Goal: Task Accomplishment & Management: Use online tool/utility

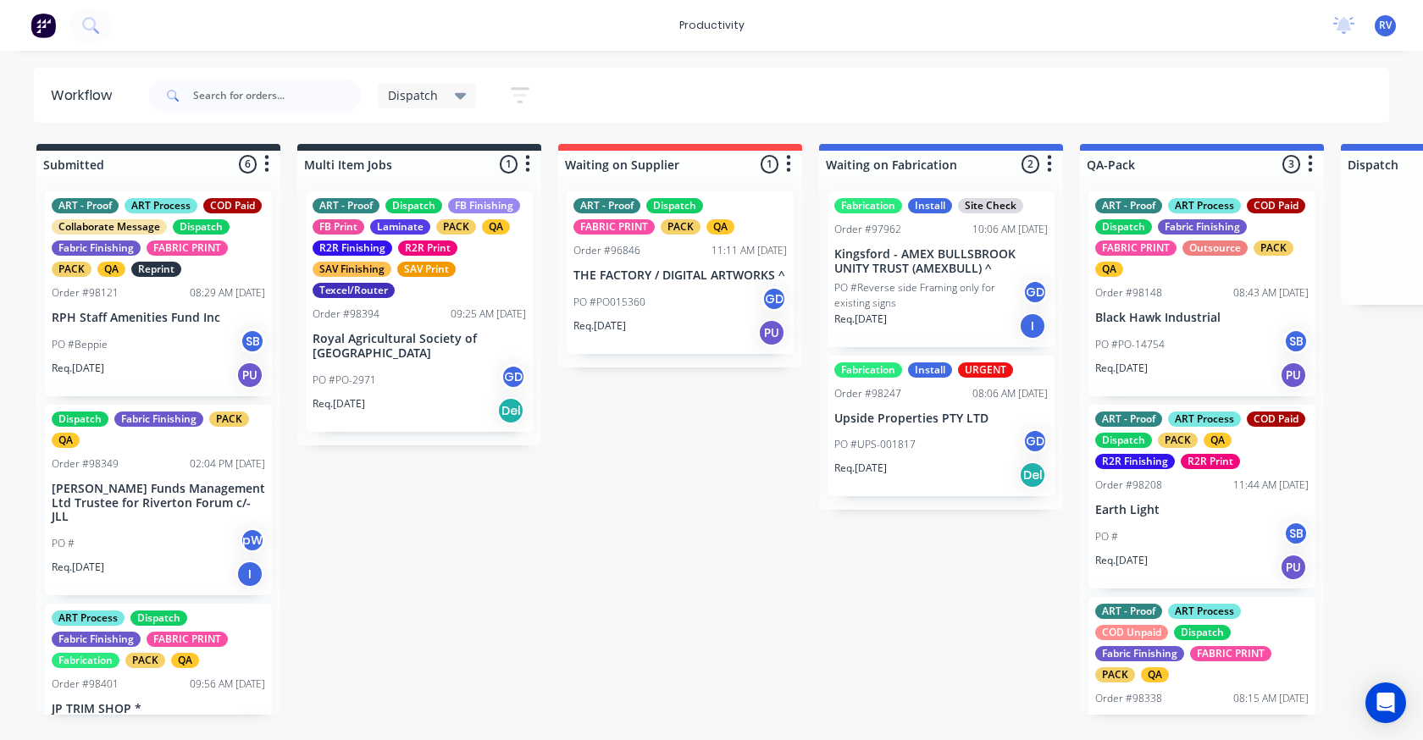
scroll to position [0, 744]
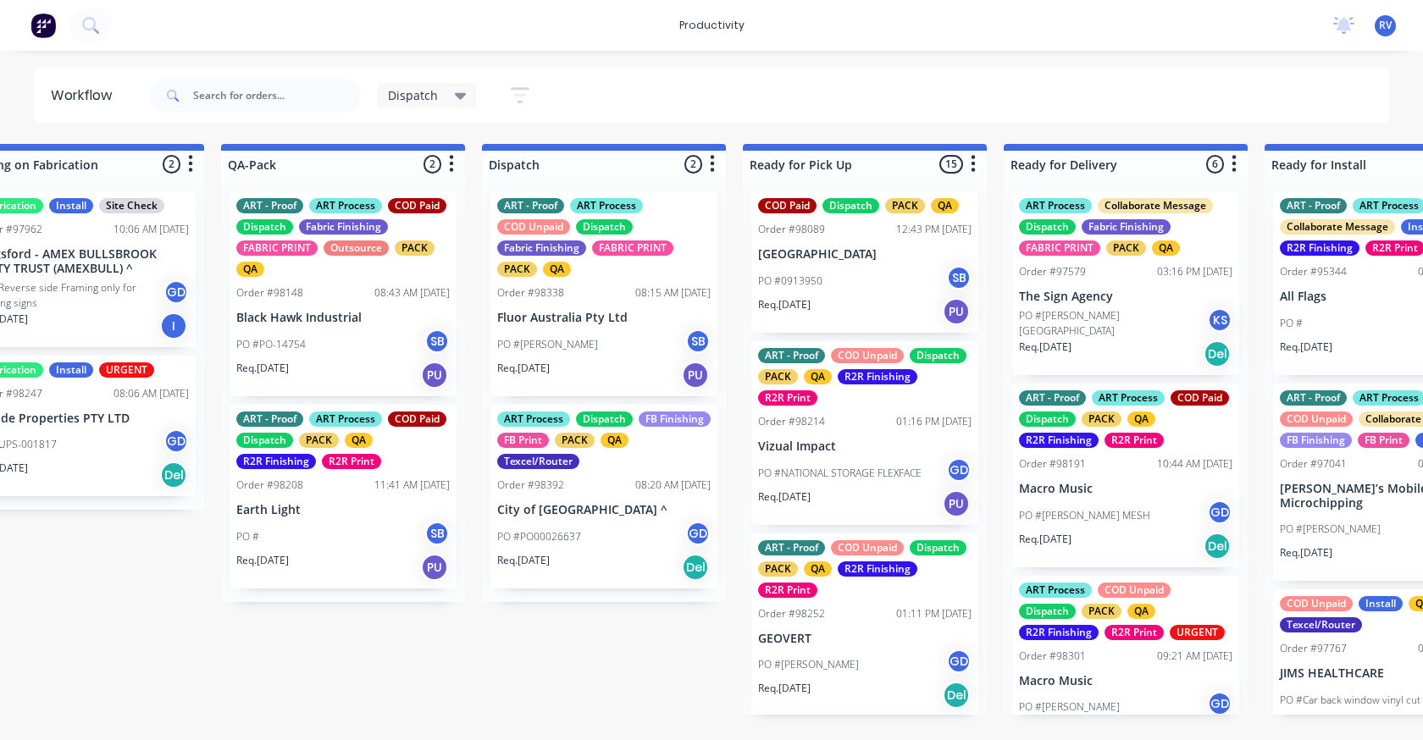
scroll to position [0, 922]
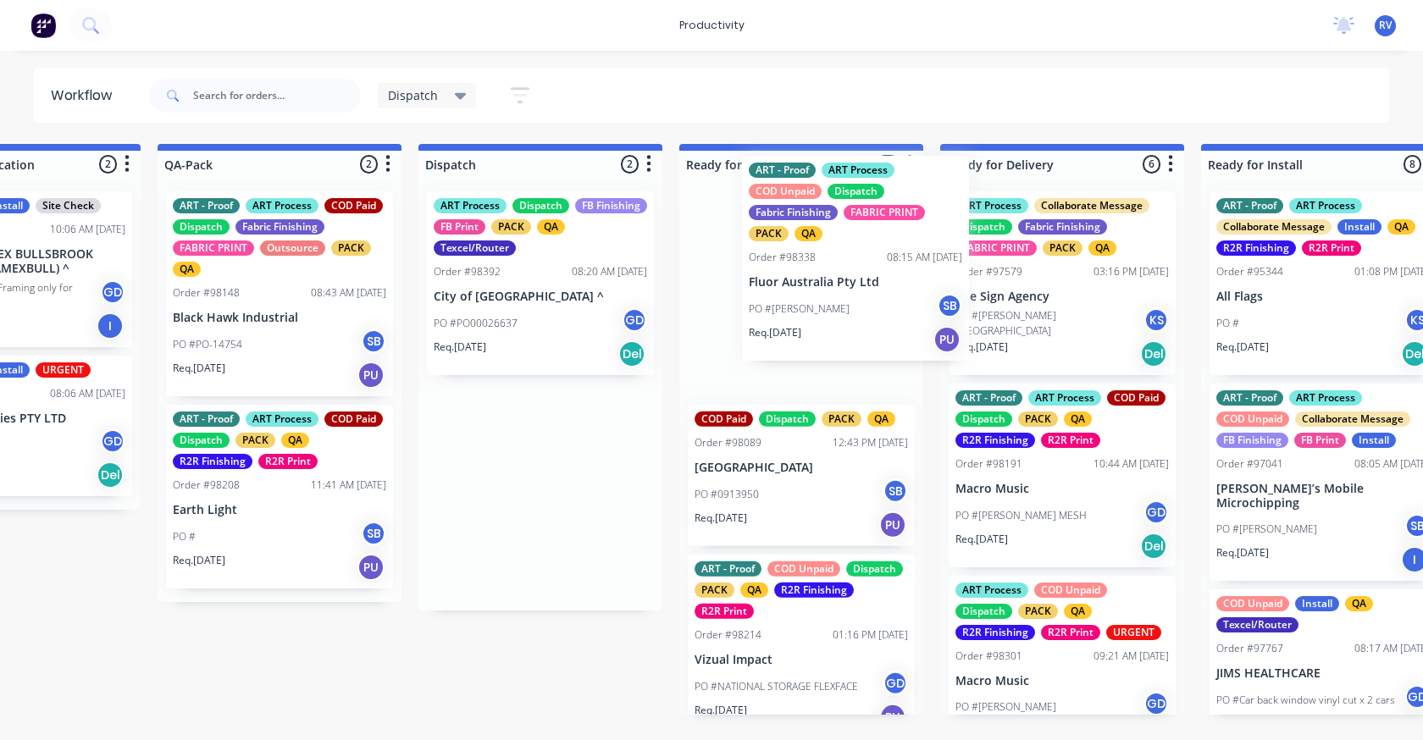
drag, startPoint x: 480, startPoint y: 292, endPoint x: 777, endPoint y: 254, distance: 299.6
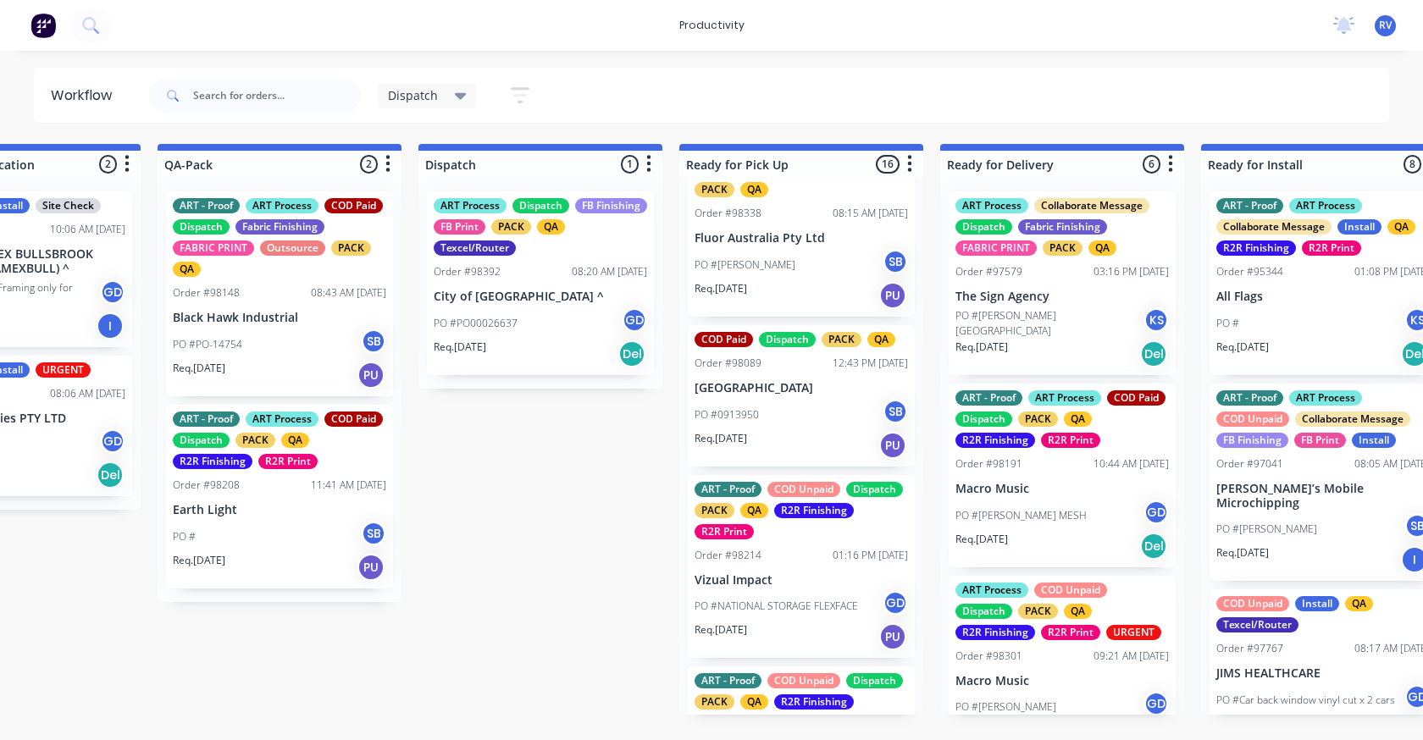
scroll to position [0, 0]
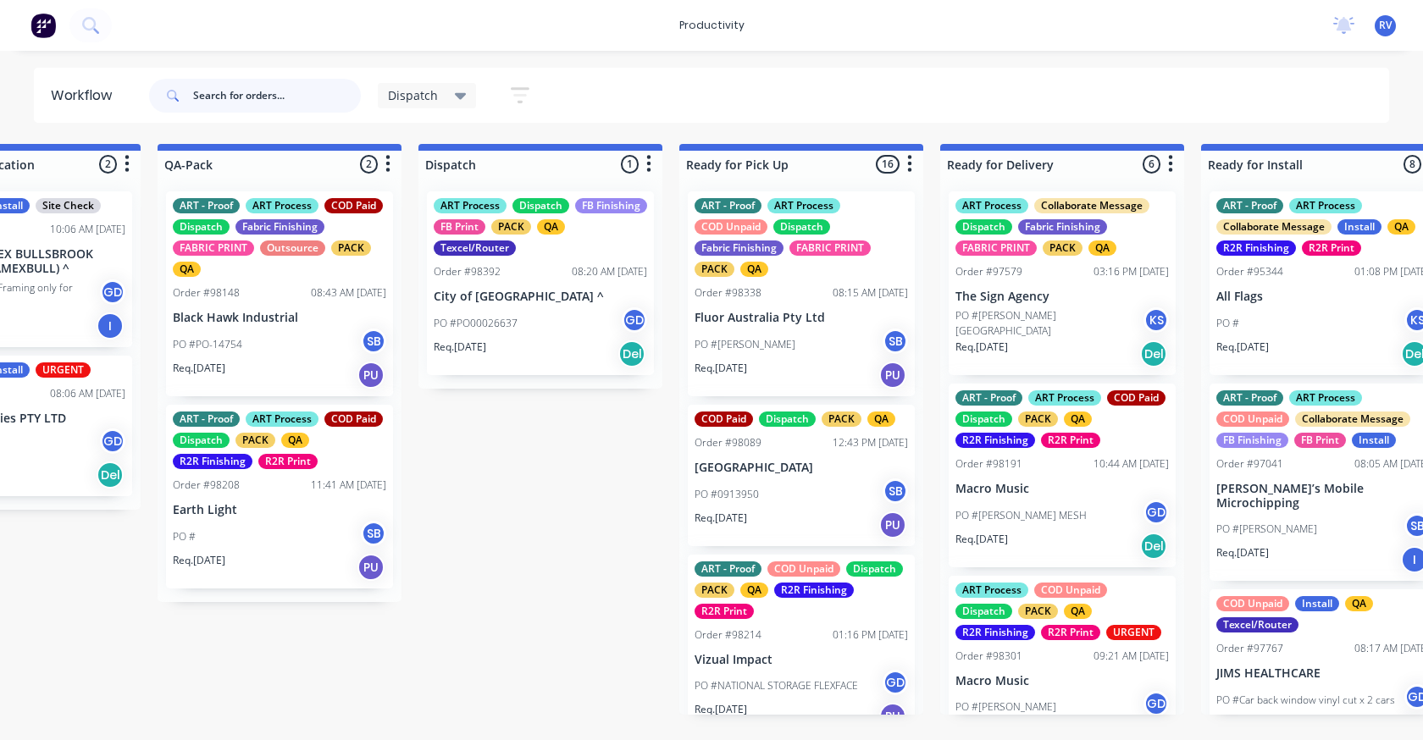
click at [241, 97] on input "text" at bounding box center [277, 96] width 168 height 34
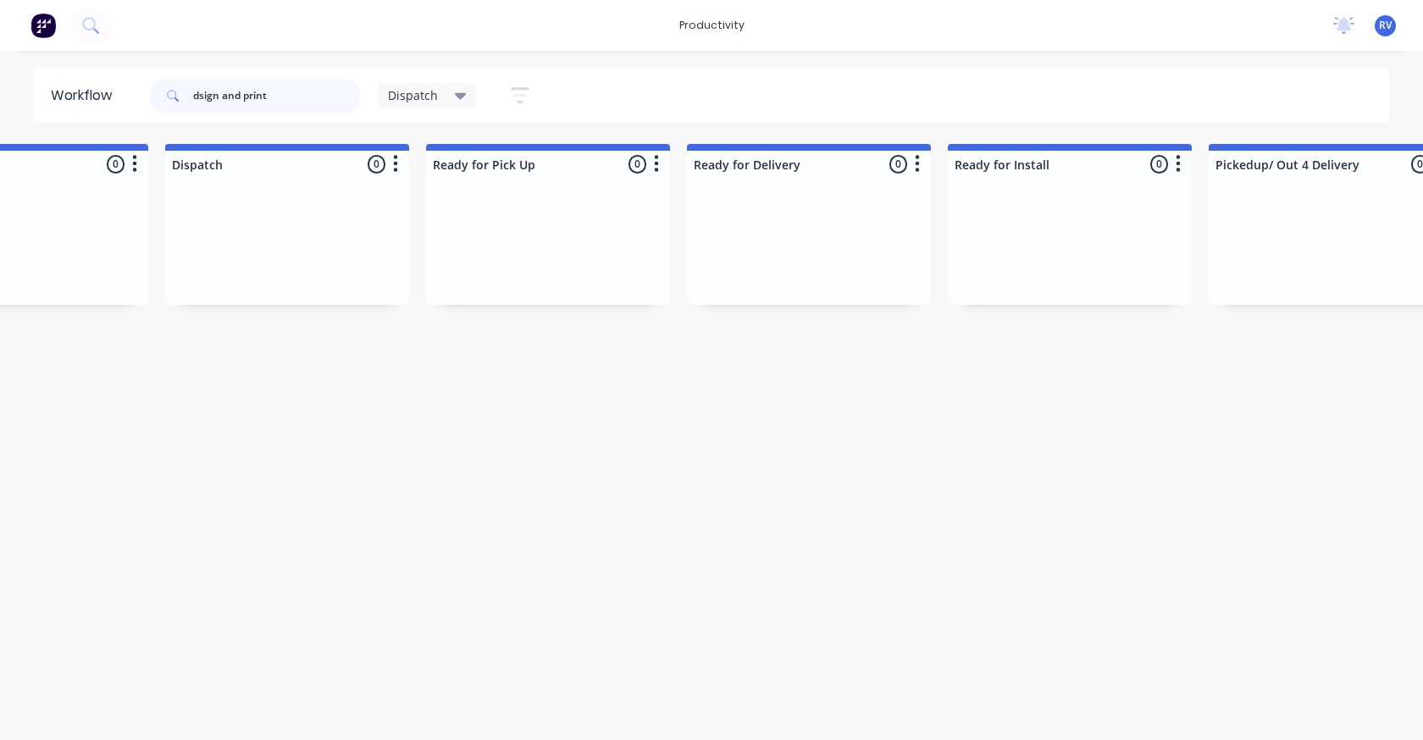
scroll to position [0, 1088]
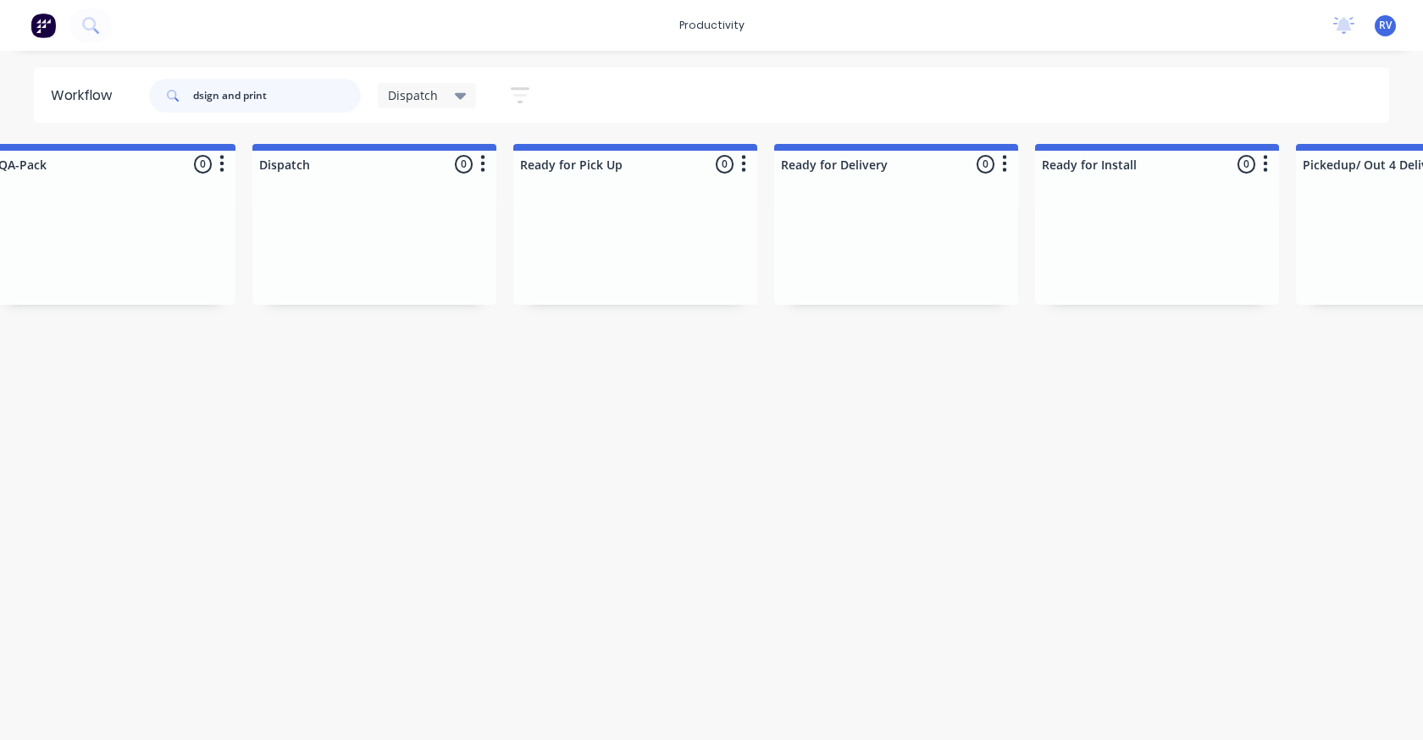
type input "dsign and print"
click at [406, 99] on span "Dispatch" at bounding box center [413, 95] width 50 height 18
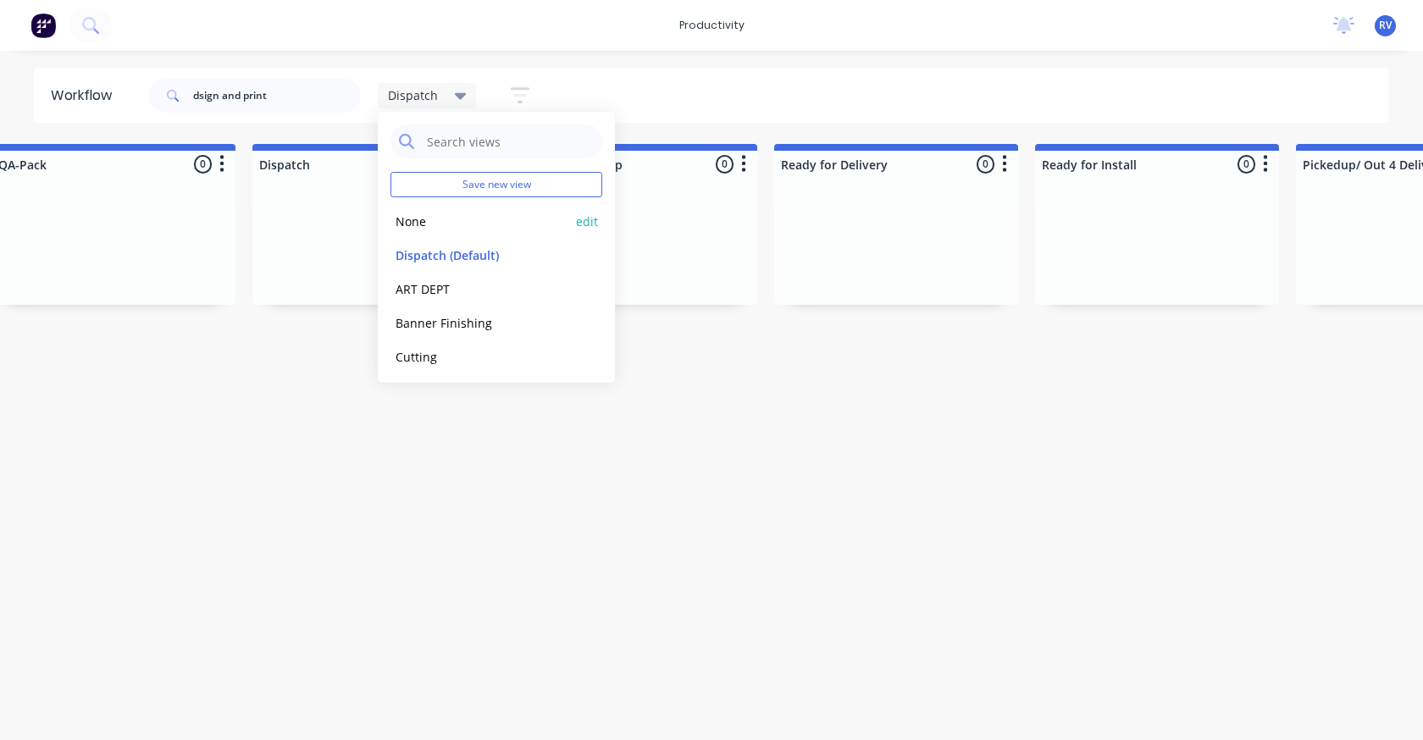
click at [416, 226] on button "None" at bounding box center [480, 221] width 180 height 19
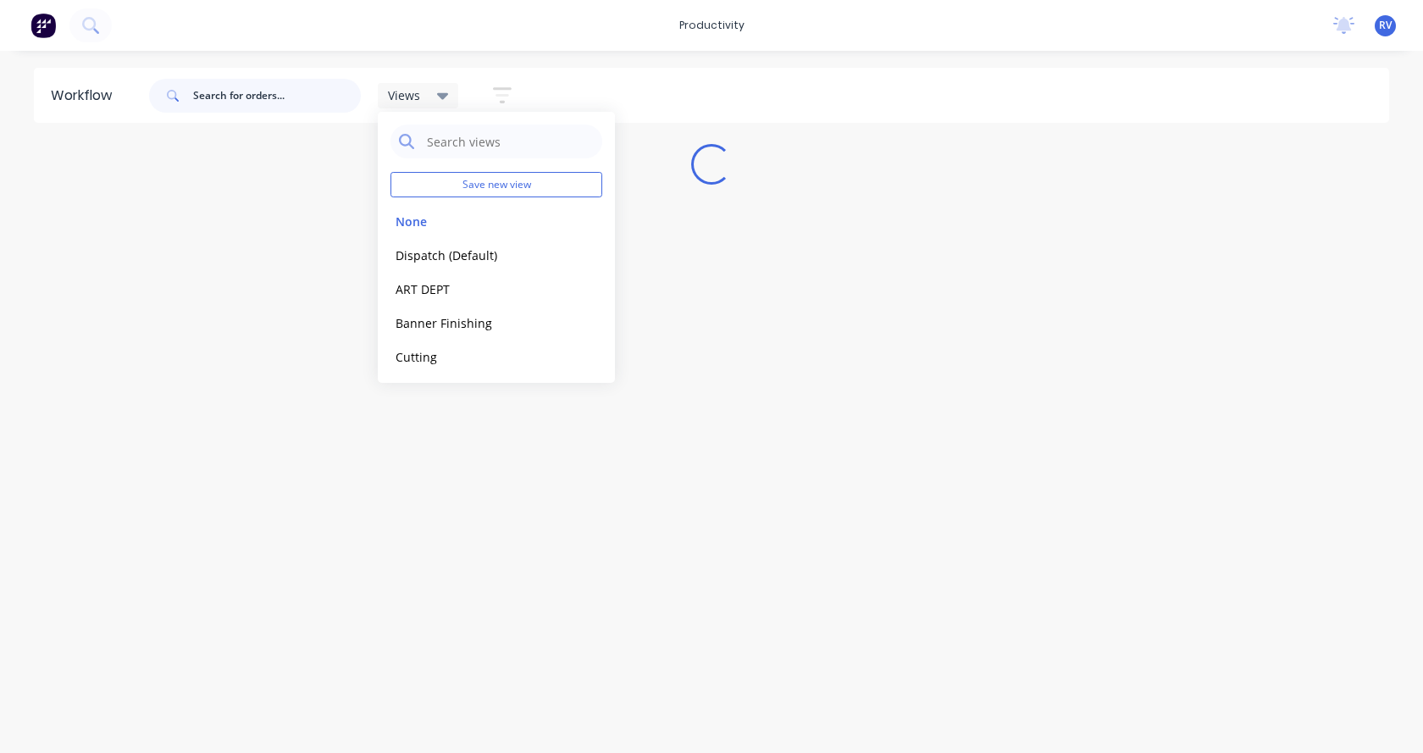
click at [240, 97] on input "text" at bounding box center [277, 96] width 168 height 34
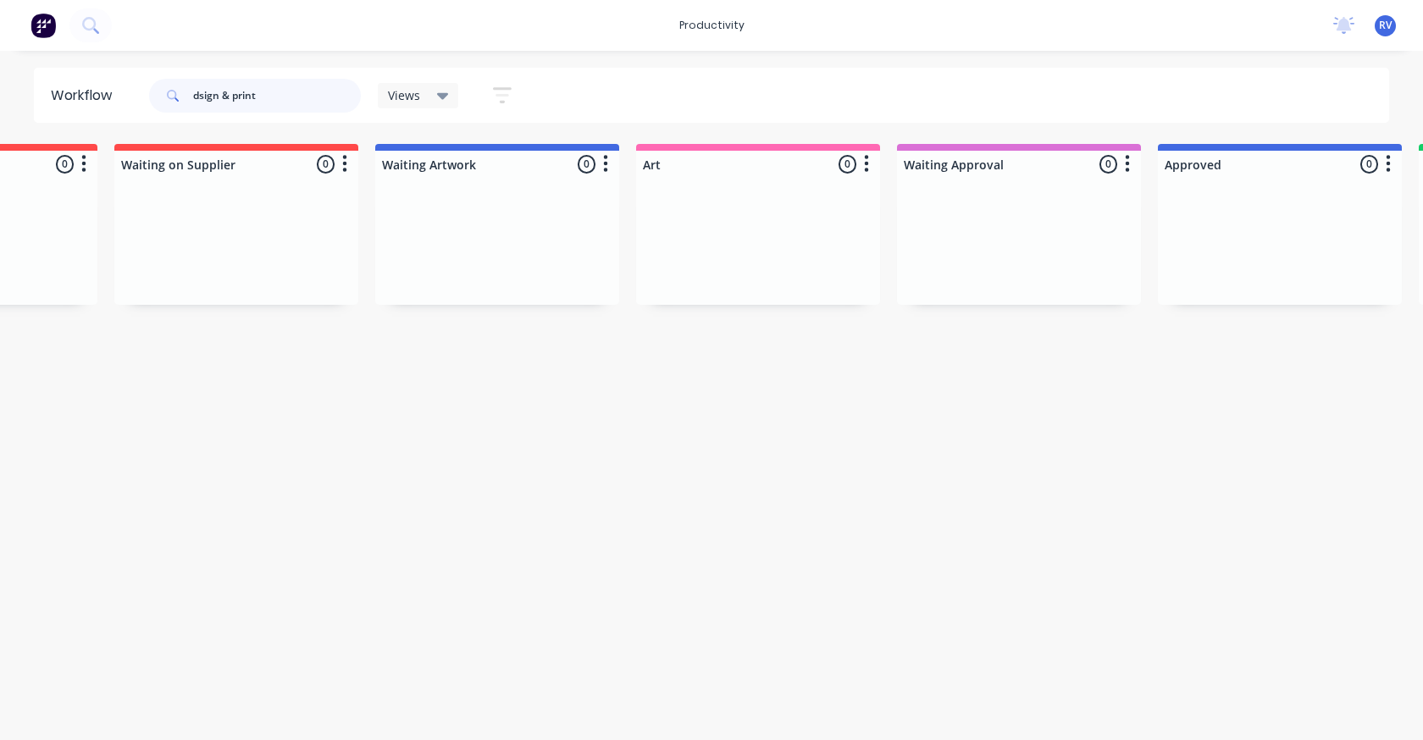
scroll to position [0, 135]
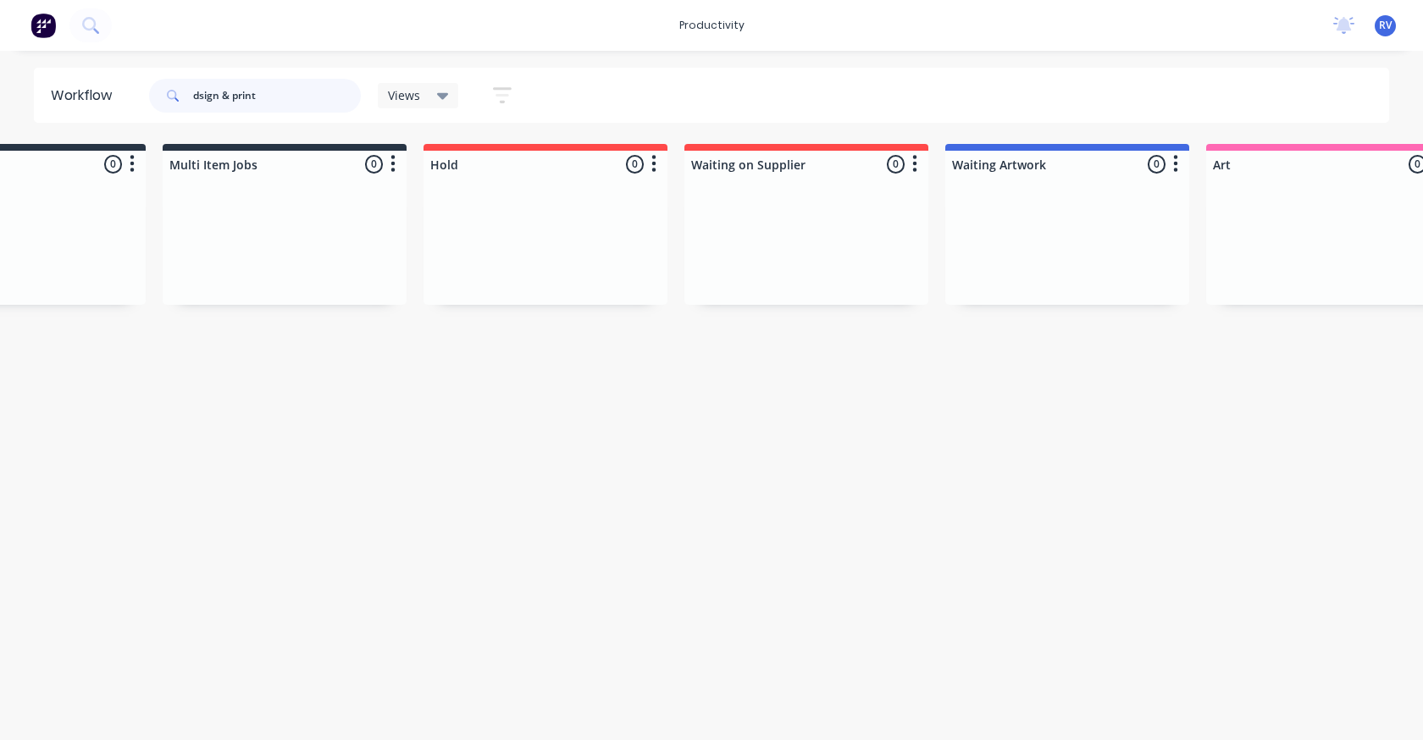
type input "dsign & print"
click at [406, 102] on span "Views" at bounding box center [404, 95] width 32 height 18
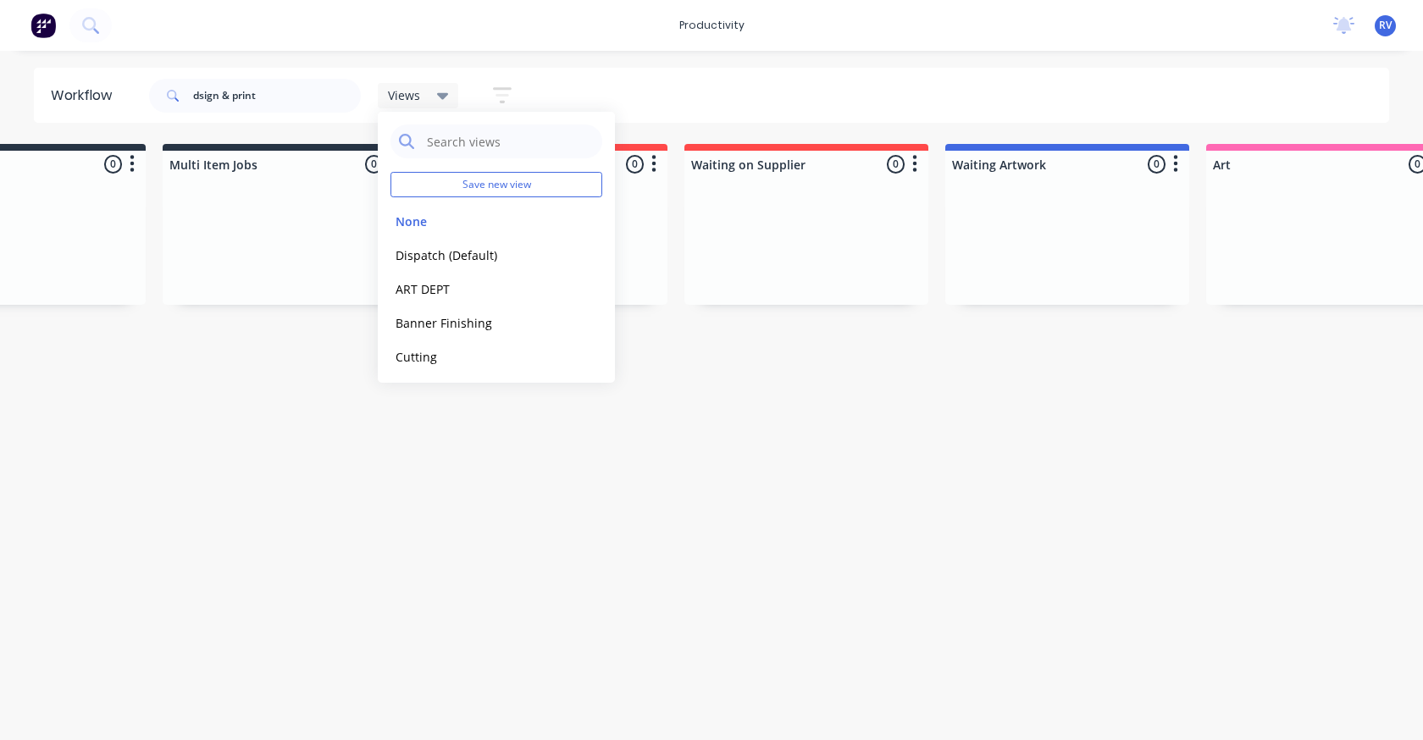
click at [346, 557] on div "Workflow dsign & print Views Save new view None edit Dispatch (Default) edit AR…" at bounding box center [576, 387] width 1423 height 638
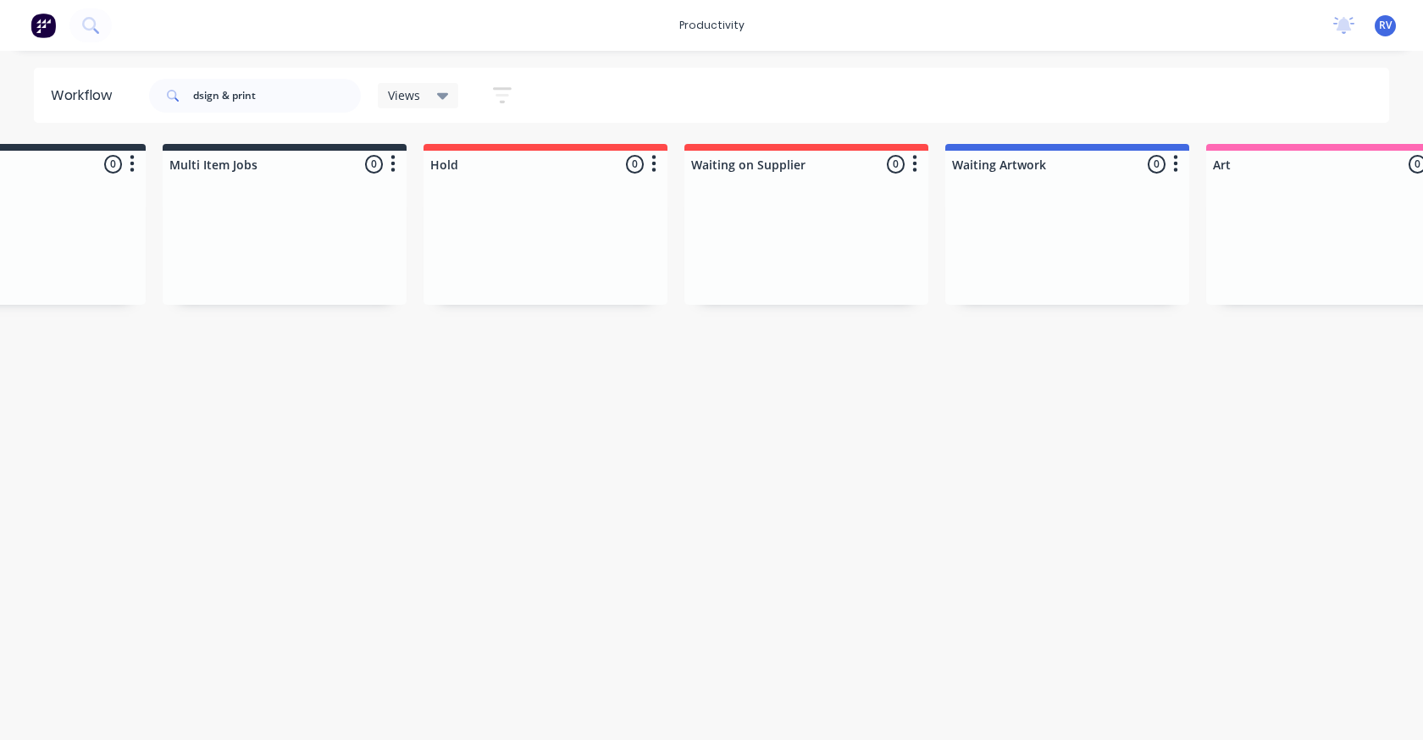
click at [397, 97] on span "Views" at bounding box center [404, 95] width 32 height 18
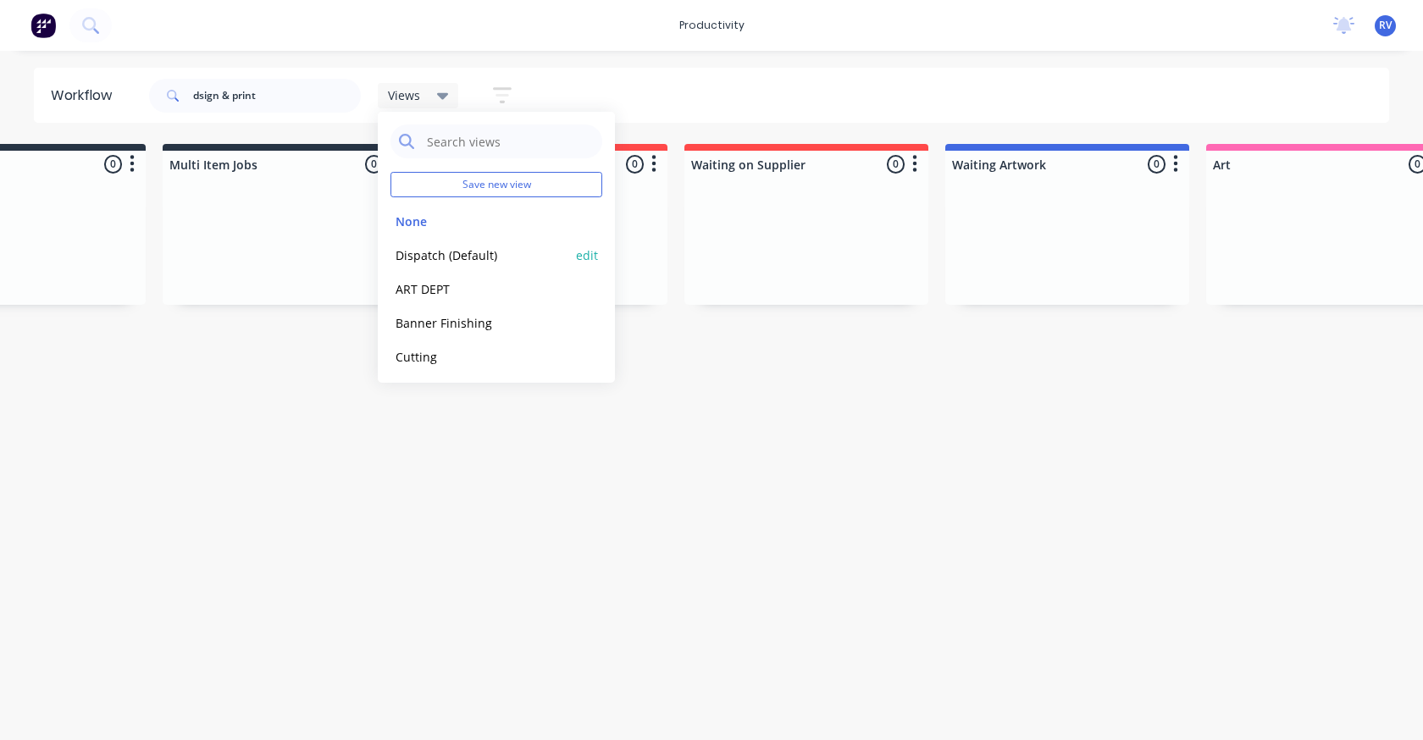
click at [423, 257] on button "Dispatch (Default)" at bounding box center [480, 255] width 180 height 19
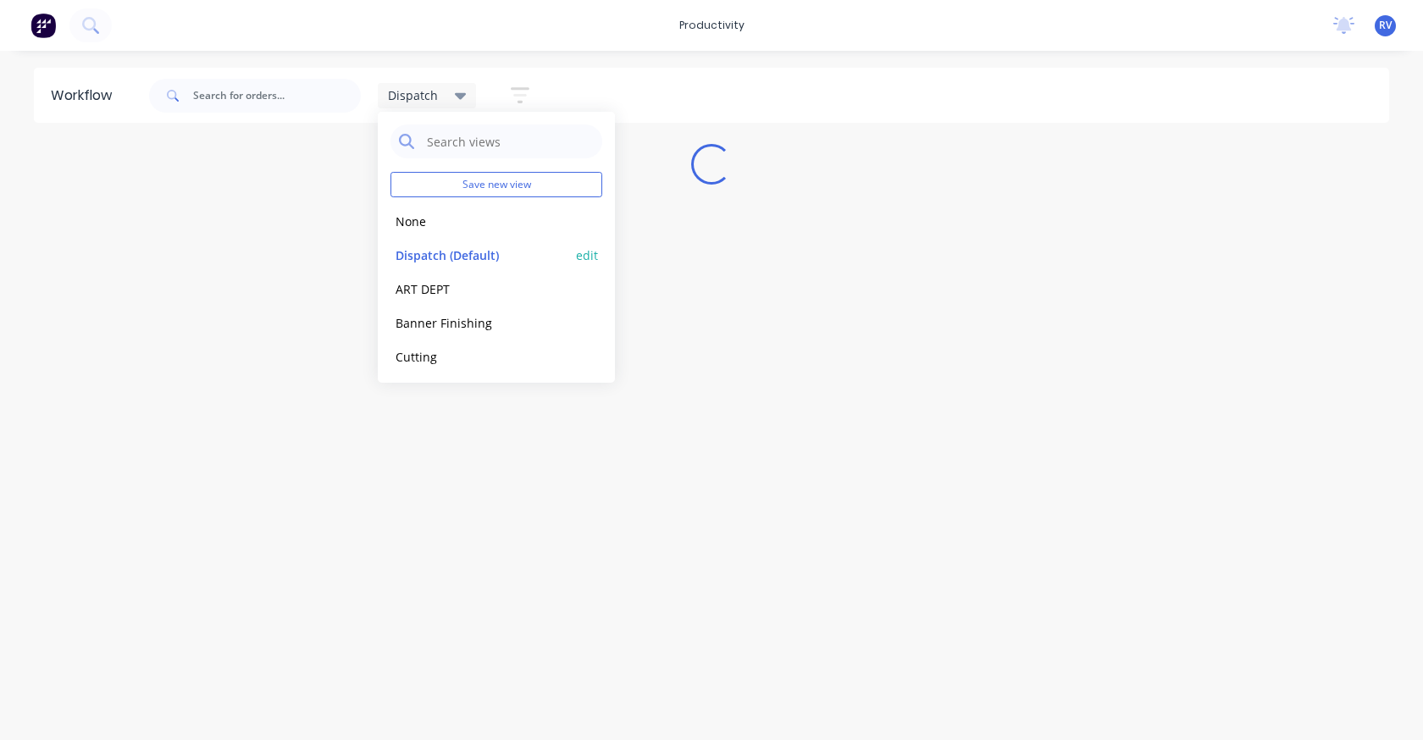
scroll to position [0, 0]
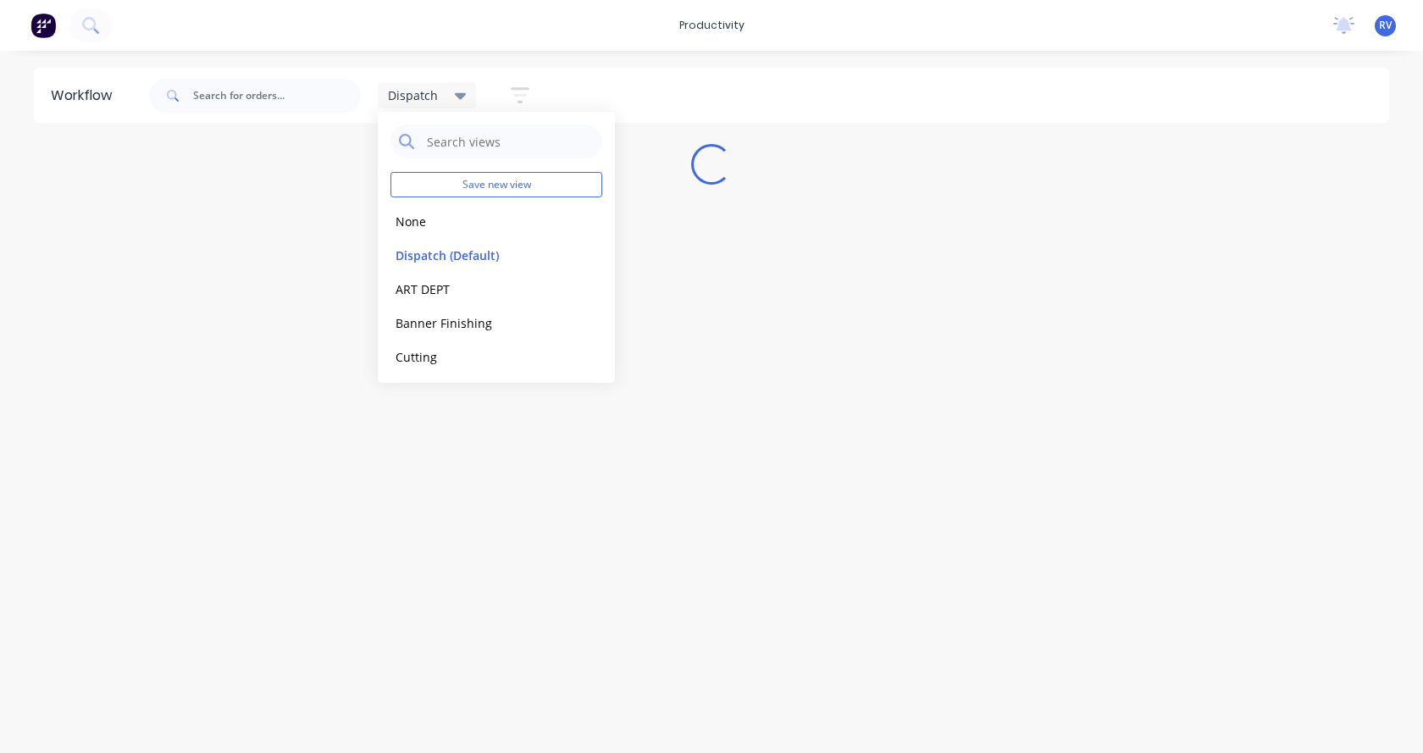
drag, startPoint x: 237, startPoint y: 371, endPoint x: 224, endPoint y: 218, distance: 153.8
click at [238, 368] on div "Workflow Dispatch Save new view None edit Dispatch (Default) edit ART DEPT edit…" at bounding box center [711, 393] width 1423 height 651
click at [225, 102] on input "text" at bounding box center [277, 96] width 168 height 34
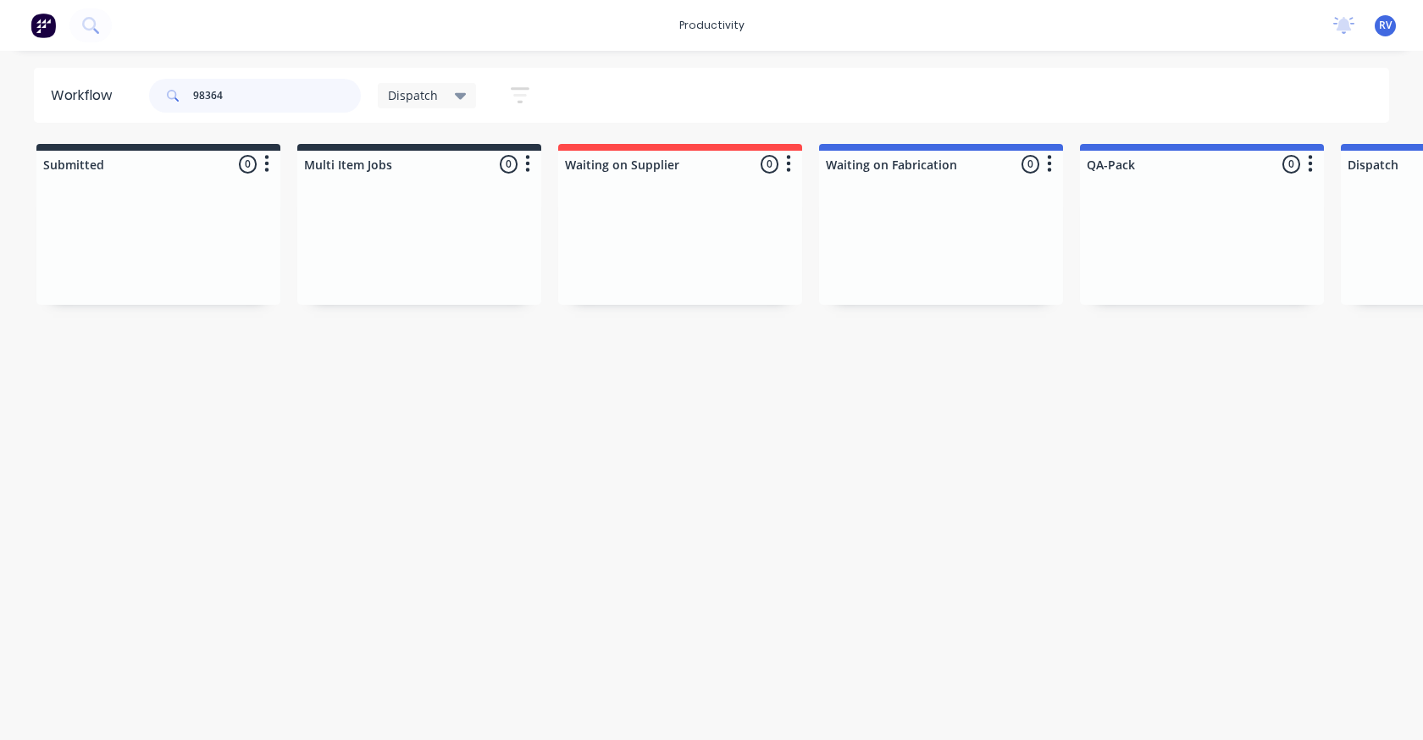
type input "98364"
click at [430, 83] on div "Dispatch" at bounding box center [427, 95] width 99 height 25
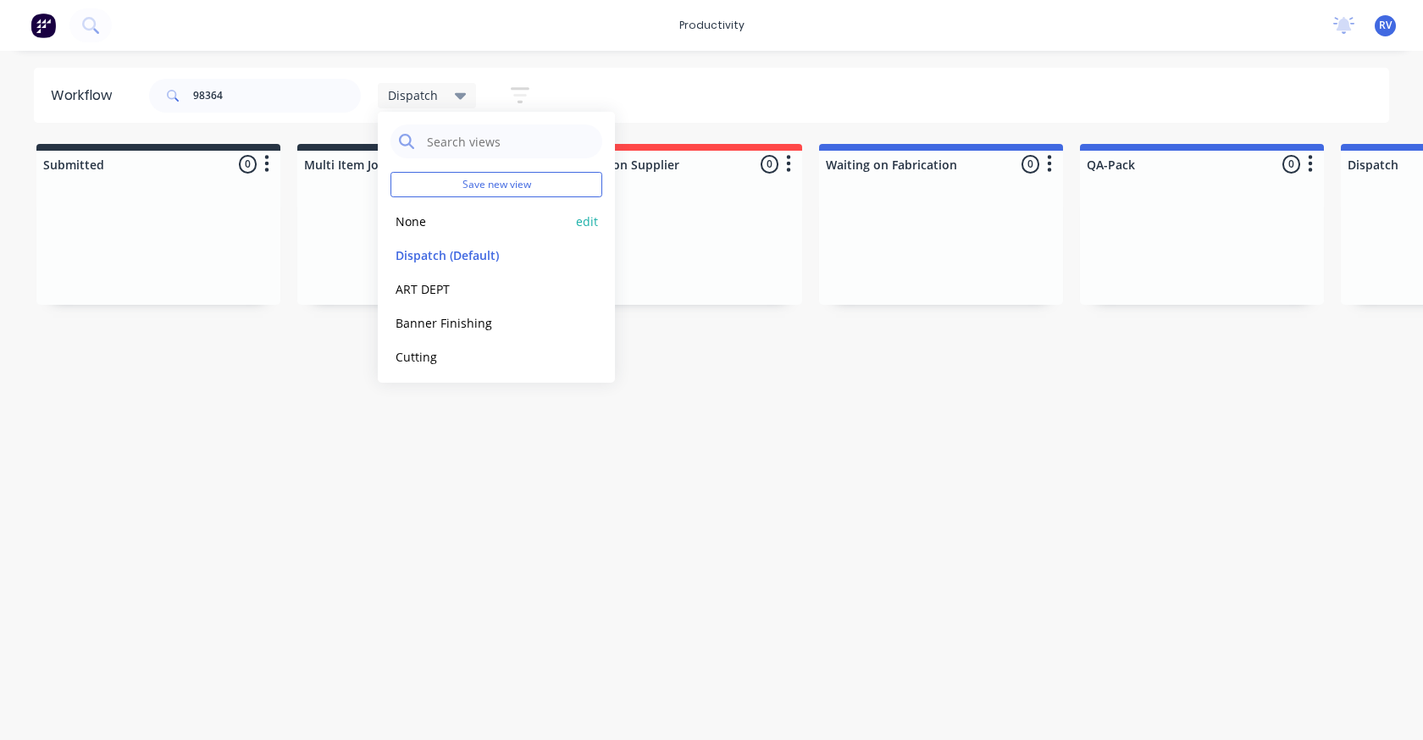
drag, startPoint x: 413, startPoint y: 219, endPoint x: 388, endPoint y: 202, distance: 31.0
click at [412, 219] on button "None" at bounding box center [480, 221] width 180 height 19
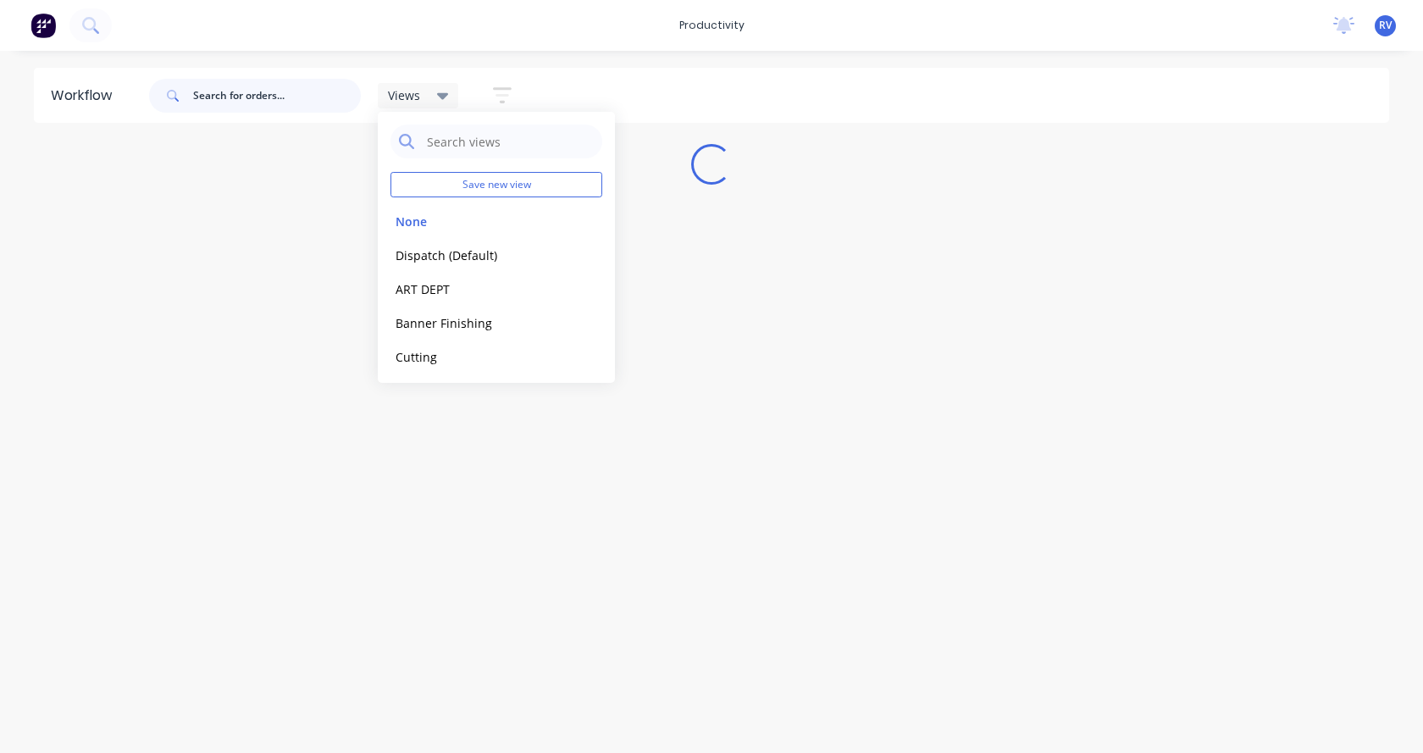
click at [247, 97] on input "text" at bounding box center [277, 96] width 168 height 34
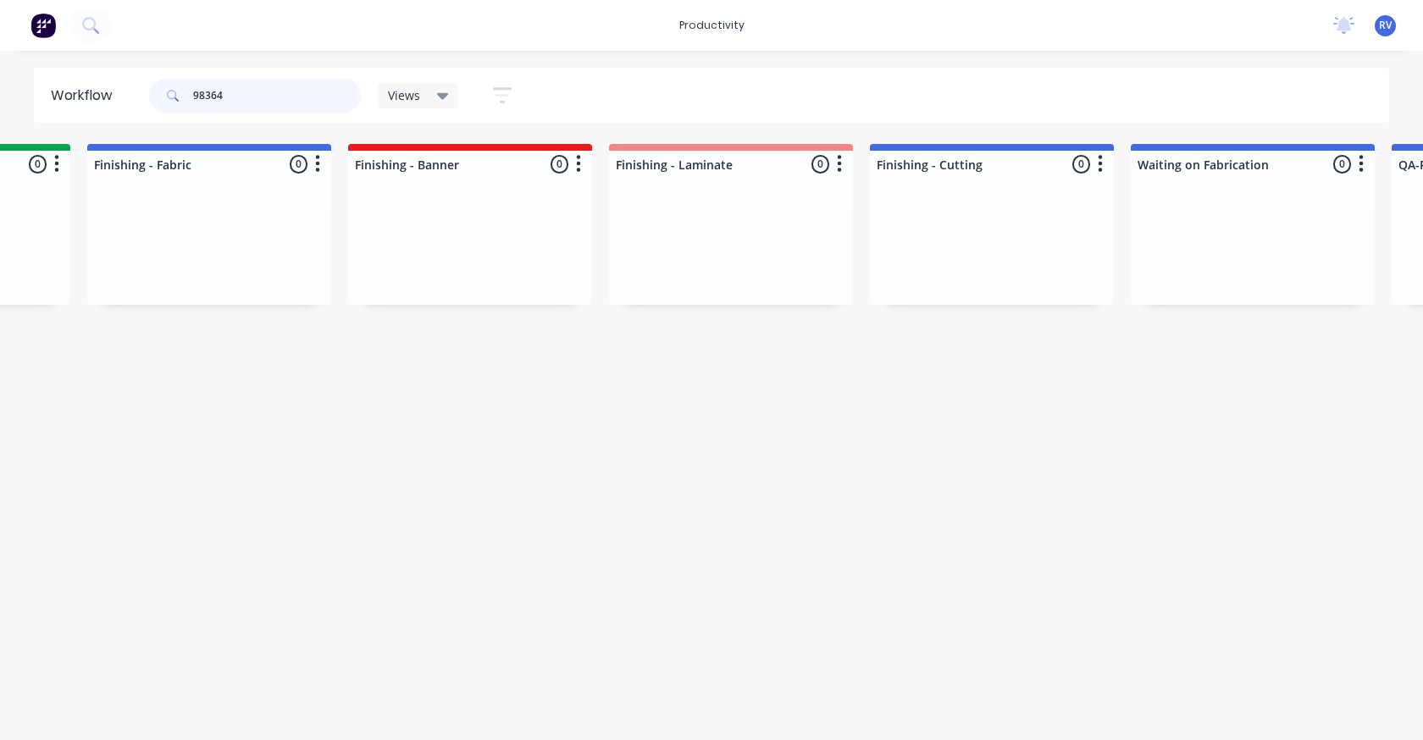
scroll to position [0, 5085]
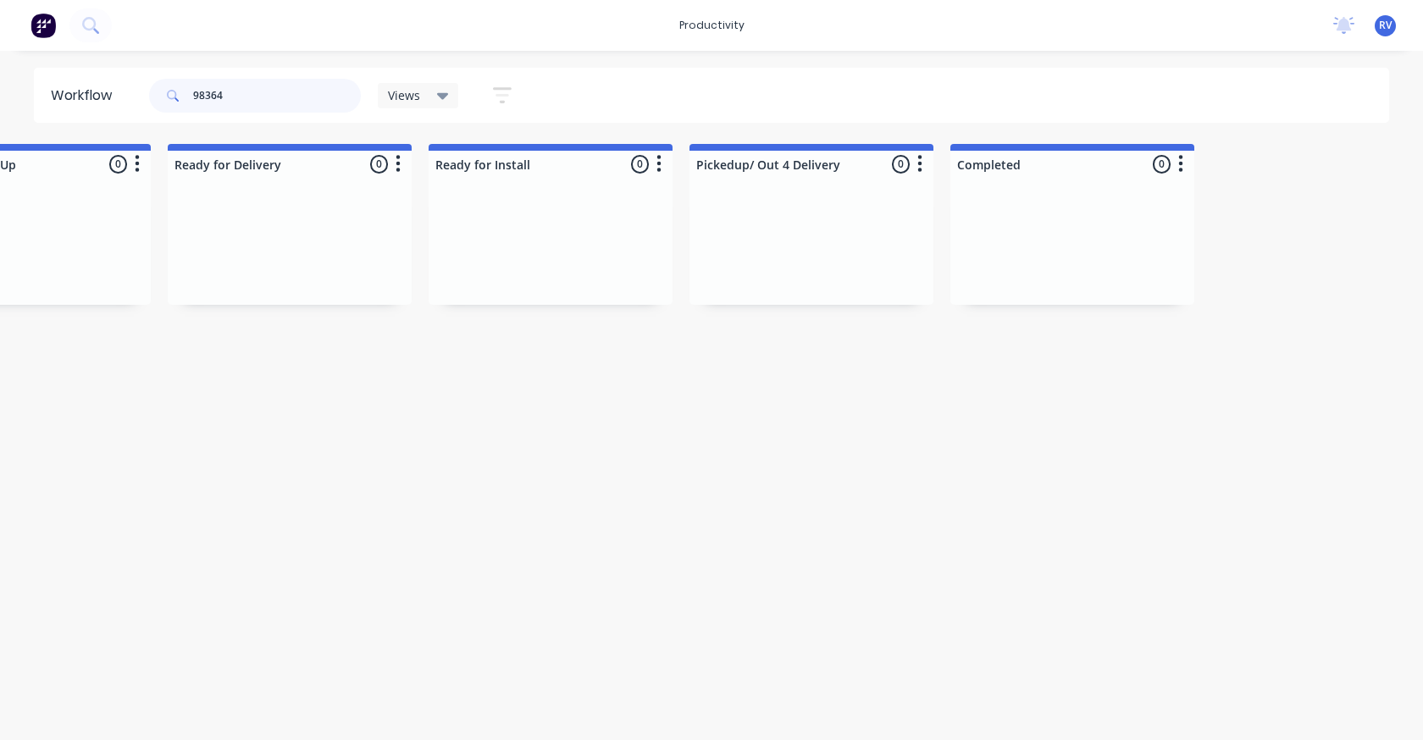
type input "98364"
drag, startPoint x: 395, startPoint y: 86, endPoint x: 400, endPoint y: 103, distance: 17.7
click at [395, 88] on div "Views" at bounding box center [418, 95] width 81 height 25
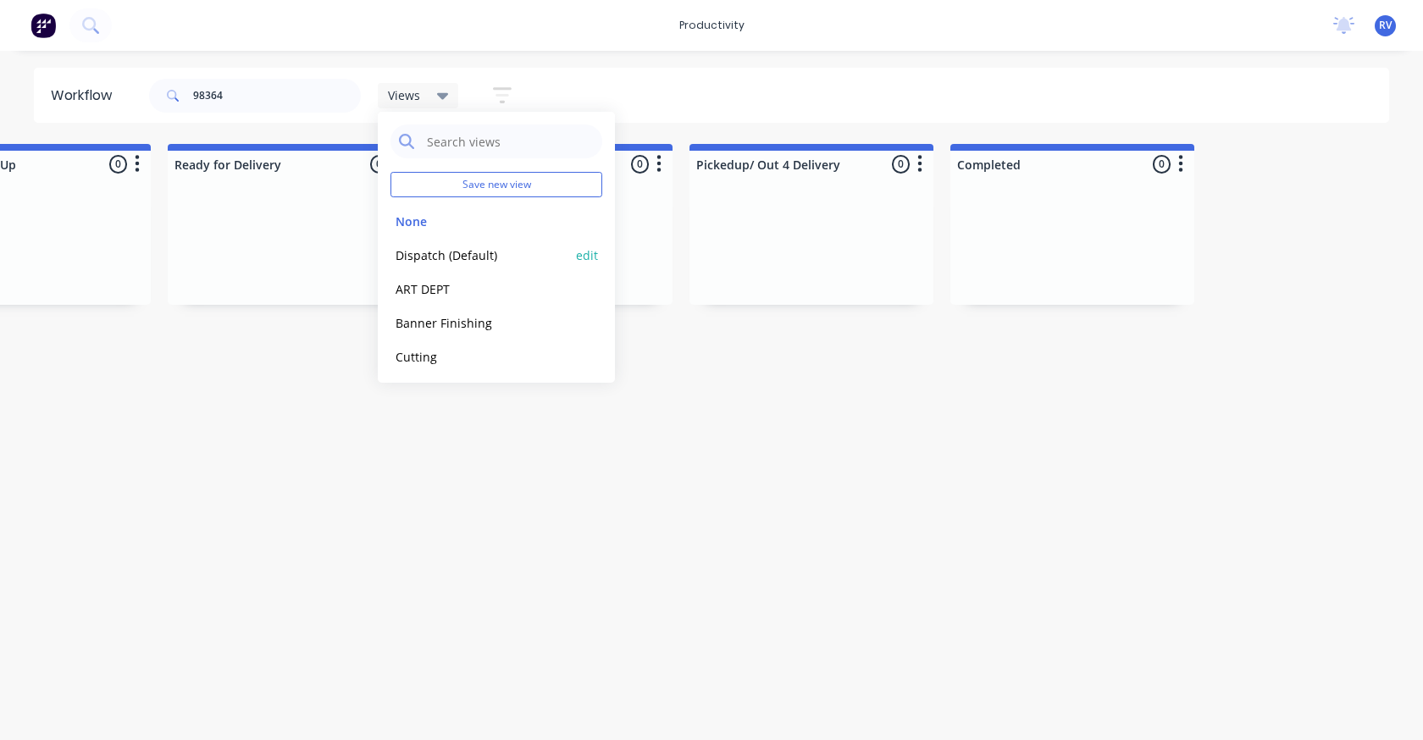
click at [406, 255] on button "Dispatch (Default)" at bounding box center [480, 255] width 180 height 19
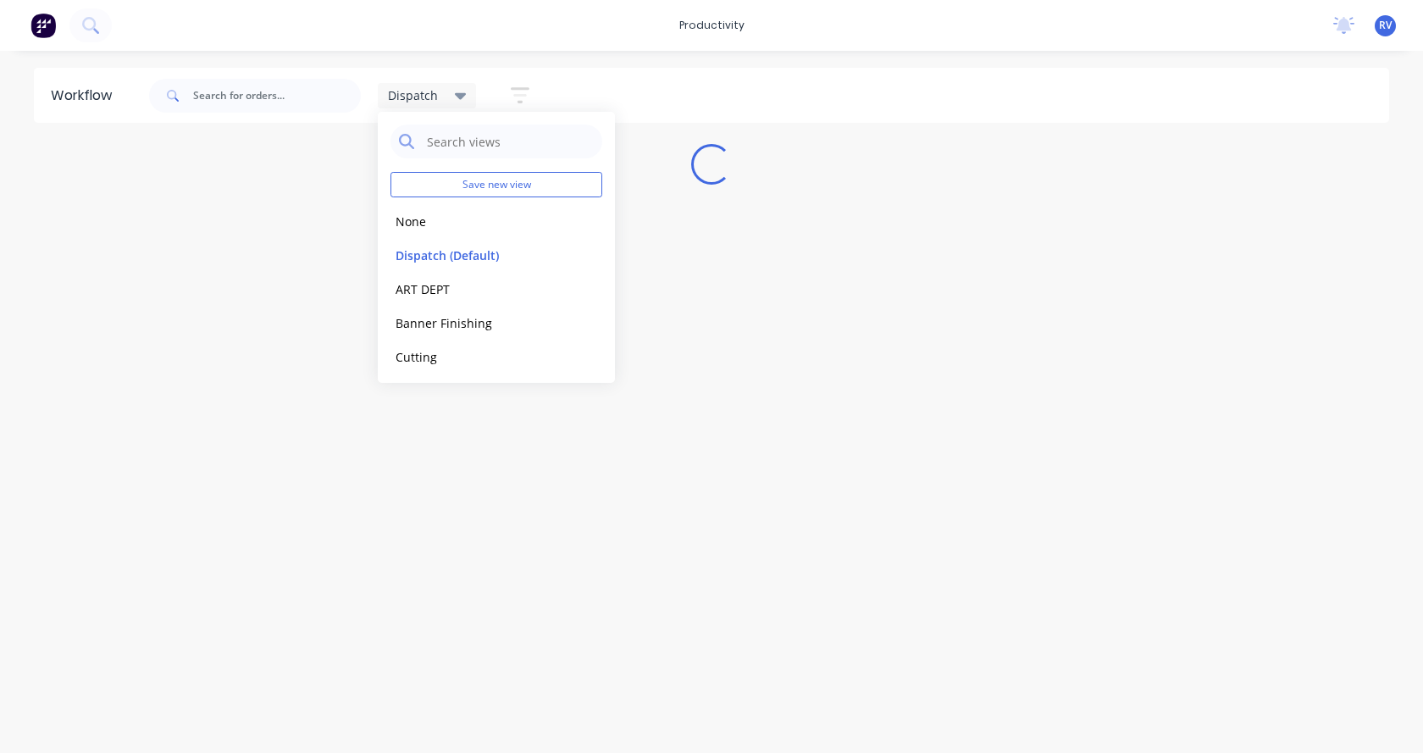
click at [356, 496] on div "Workflow Dispatch Save new view None edit Dispatch (Default) edit ART DEPT edit…" at bounding box center [711, 393] width 1423 height 651
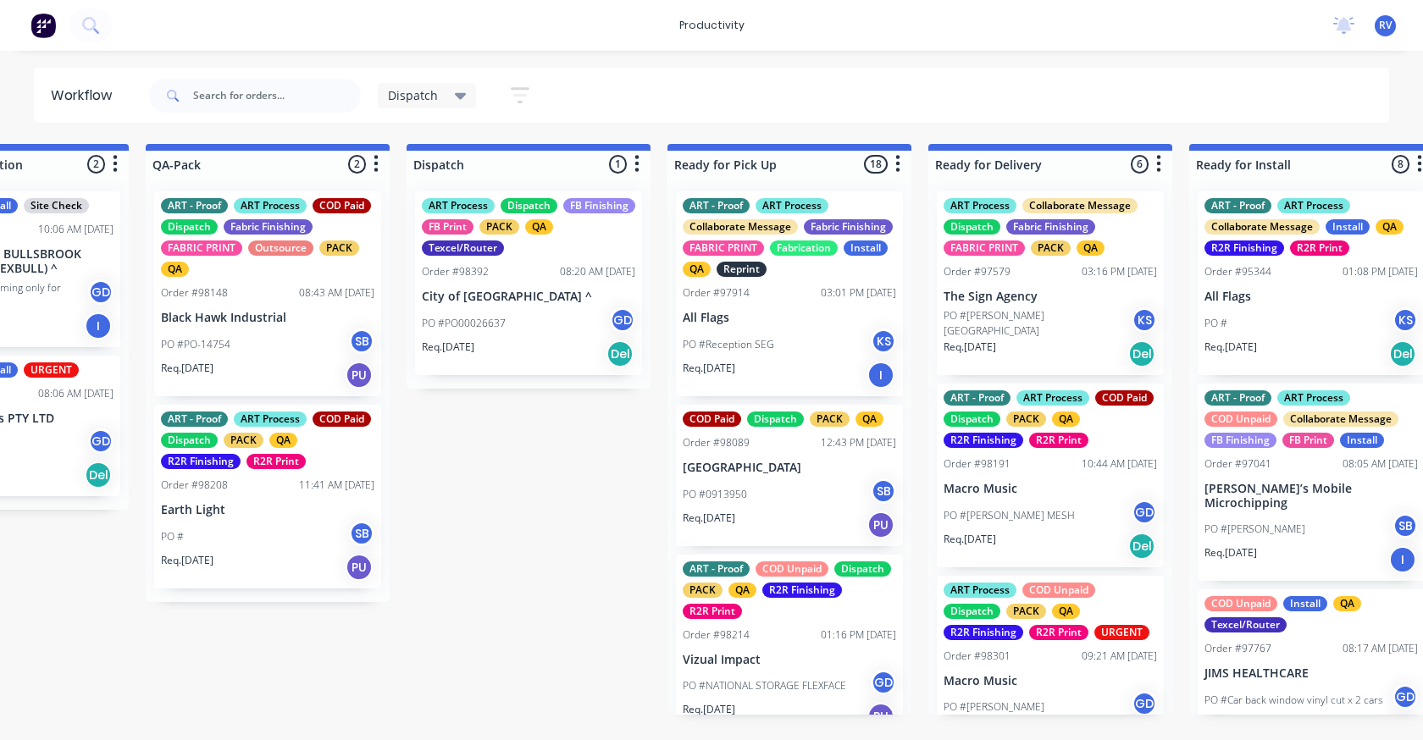
scroll to position [0, 950]
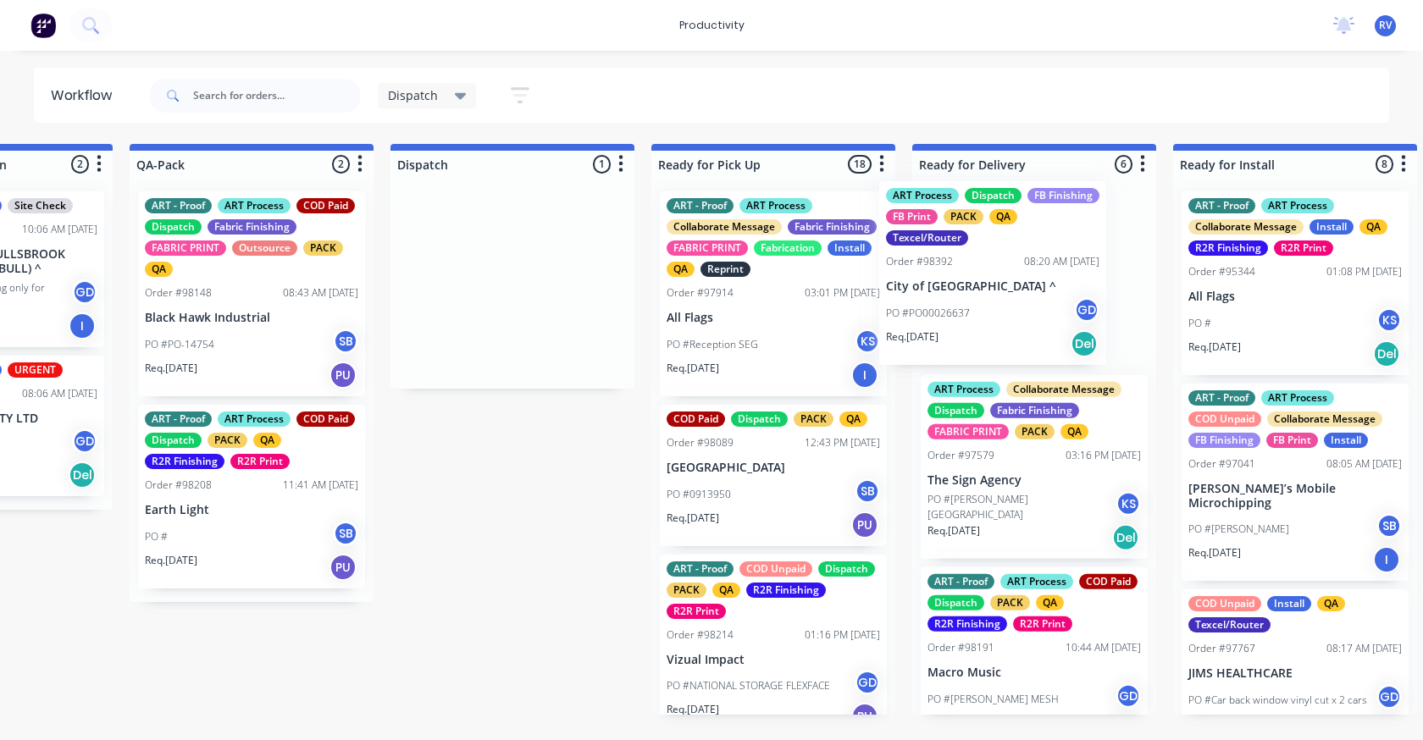
drag, startPoint x: 493, startPoint y: 299, endPoint x: 983, endPoint y: 284, distance: 490.5
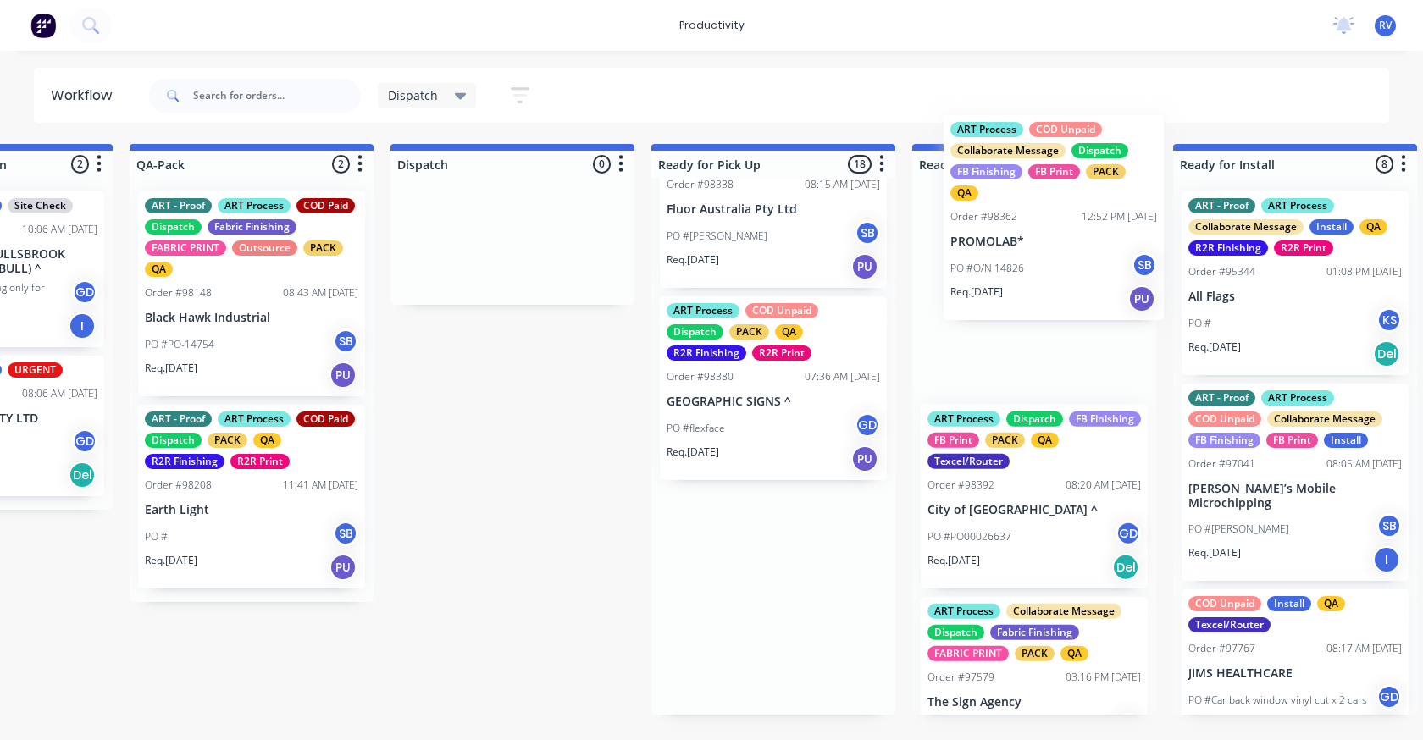
scroll to position [3127, 0]
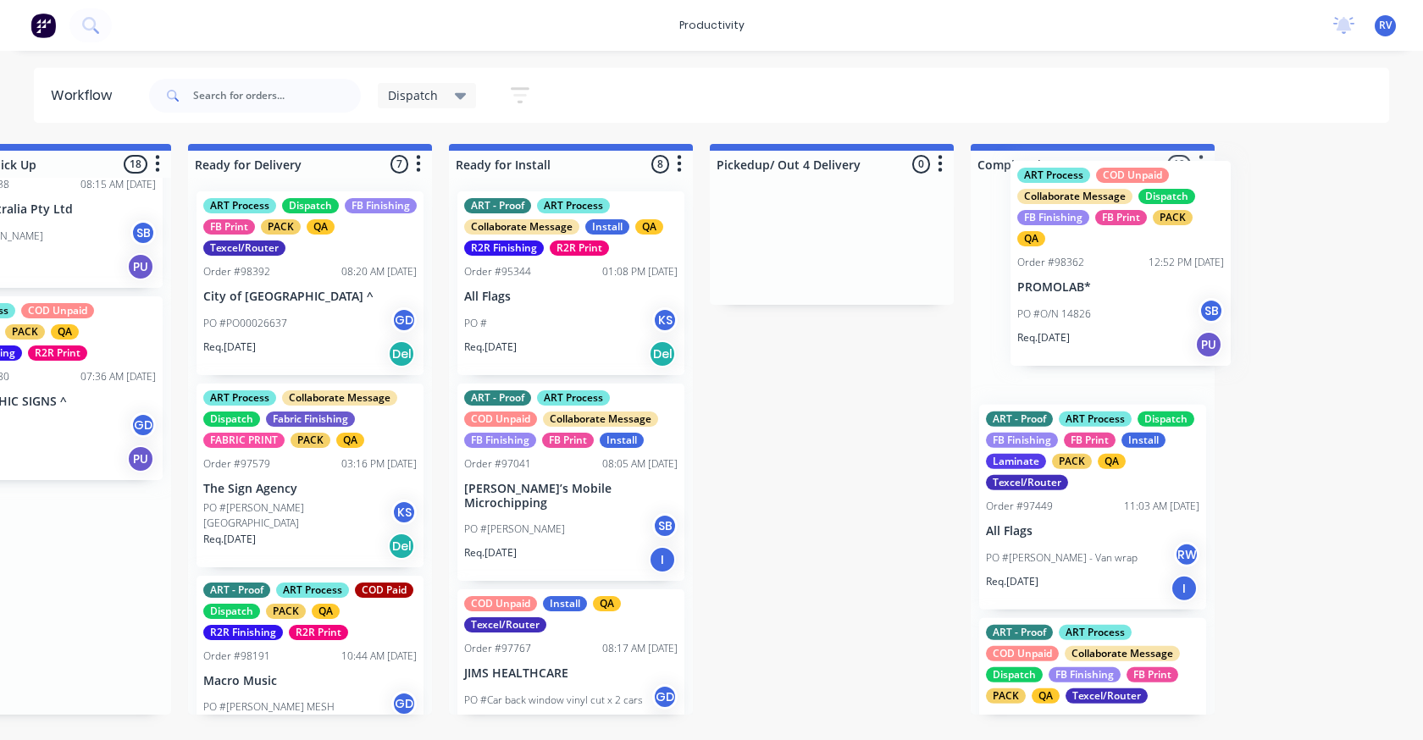
drag, startPoint x: 710, startPoint y: 268, endPoint x: 1007, endPoint y: 291, distance: 297.2
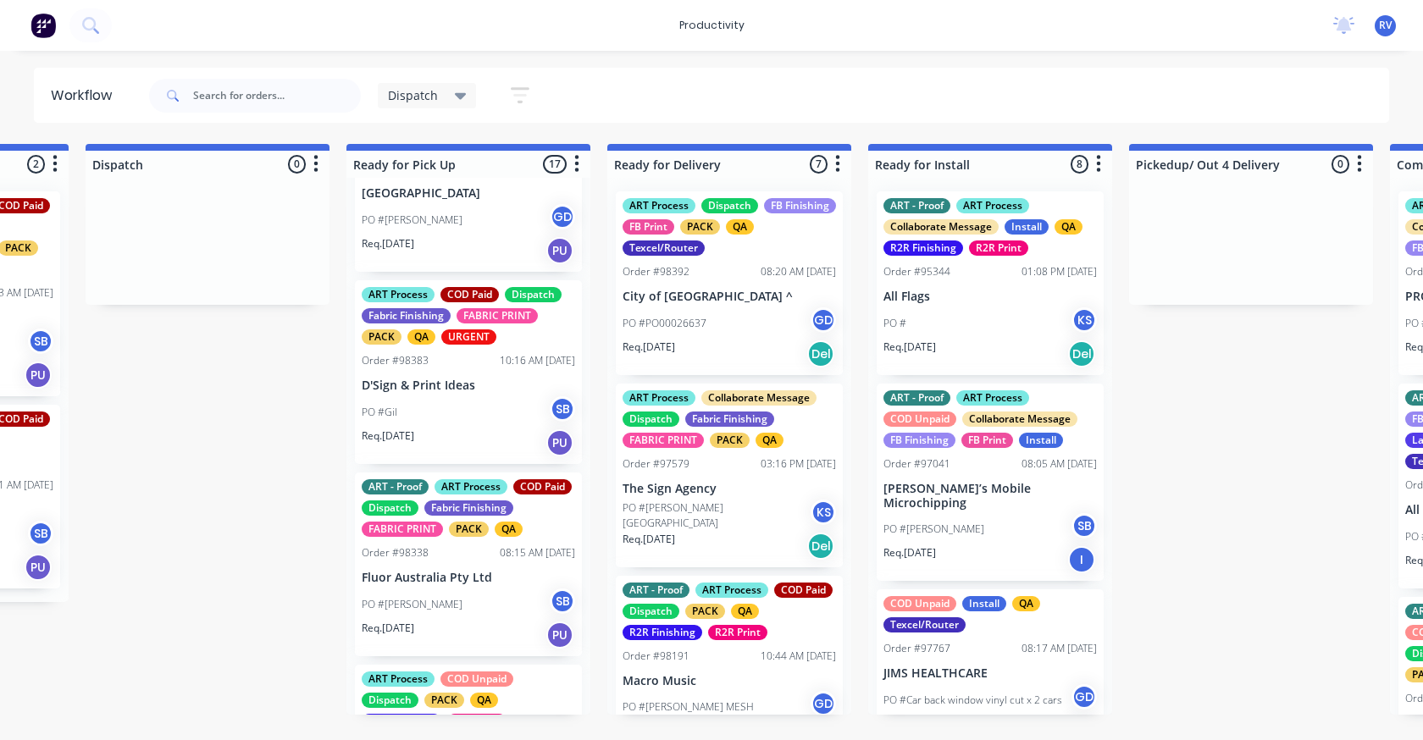
scroll to position [2917, 0]
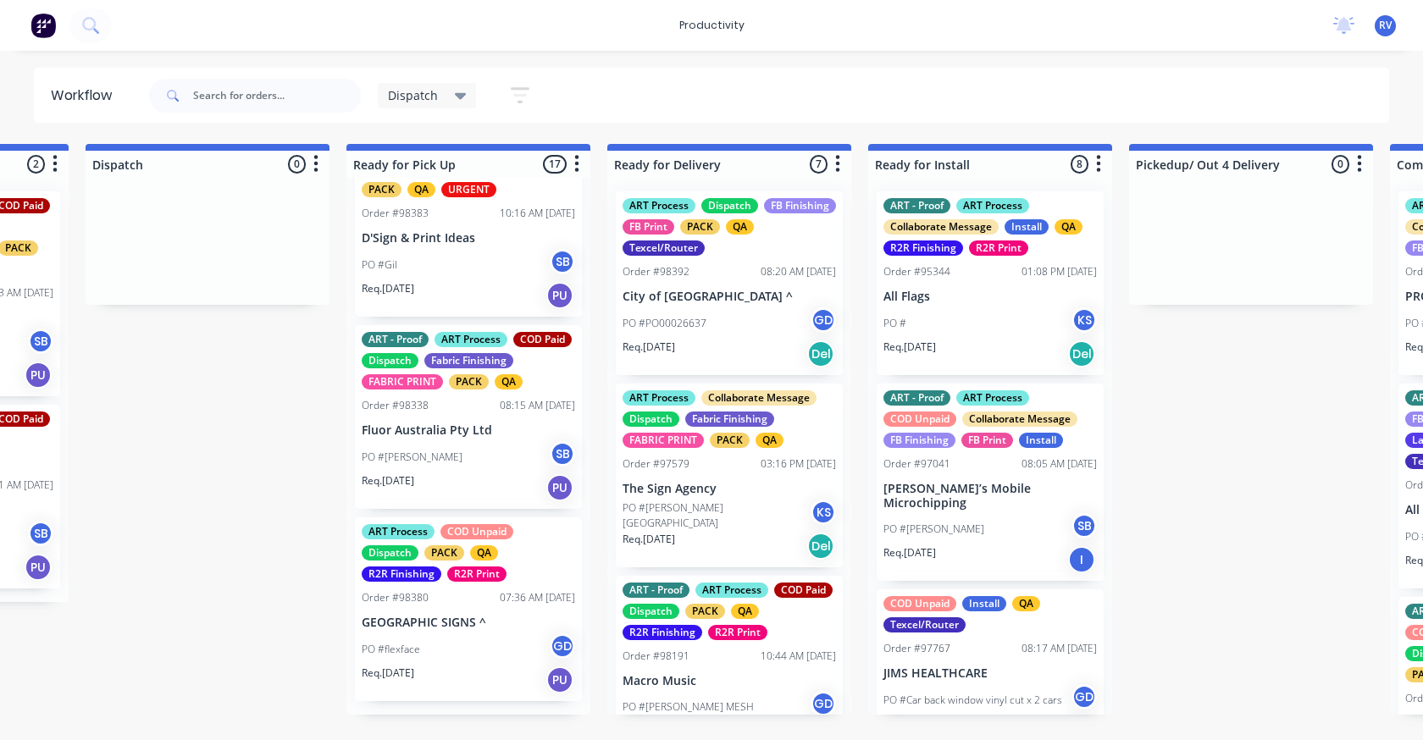
click at [472, 281] on div "Req. [DATE] PU" at bounding box center [468, 295] width 213 height 29
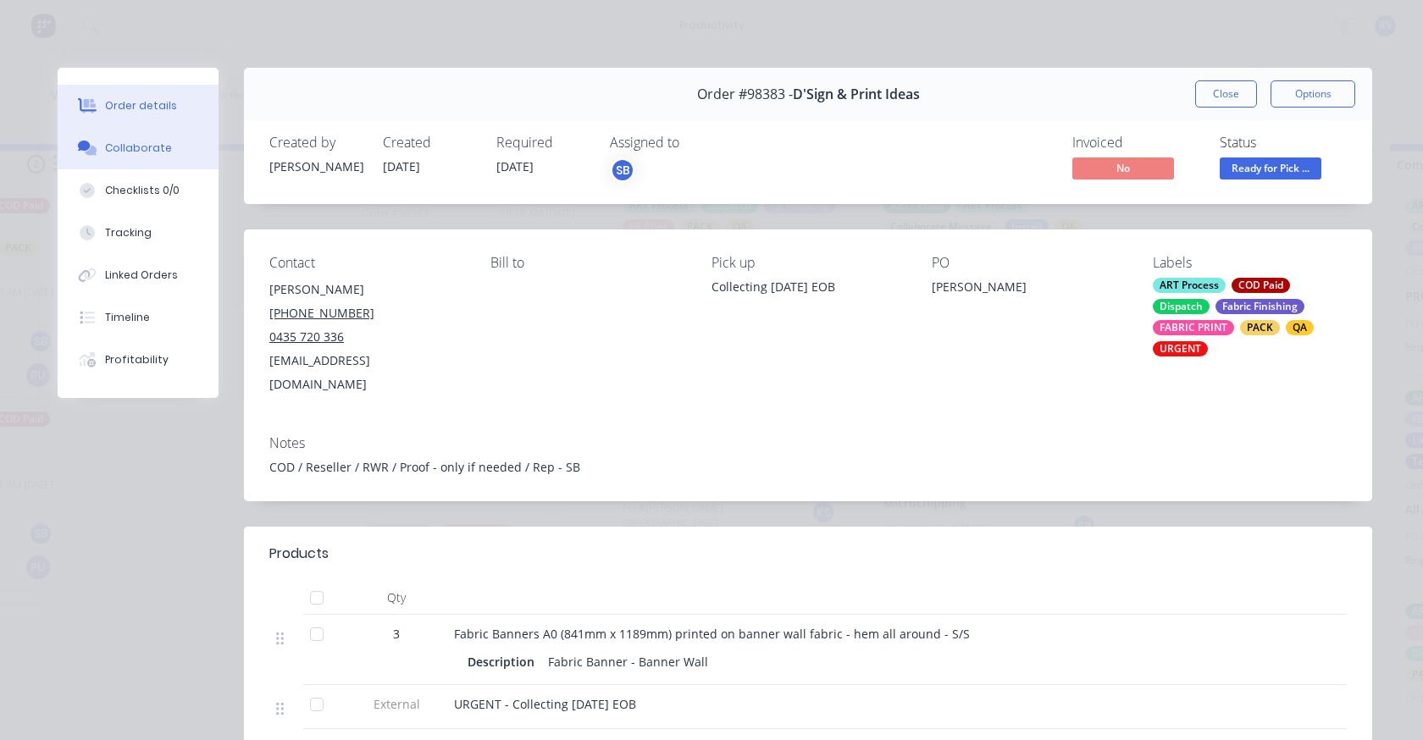
click at [119, 161] on button "Collaborate" at bounding box center [138, 148] width 161 height 42
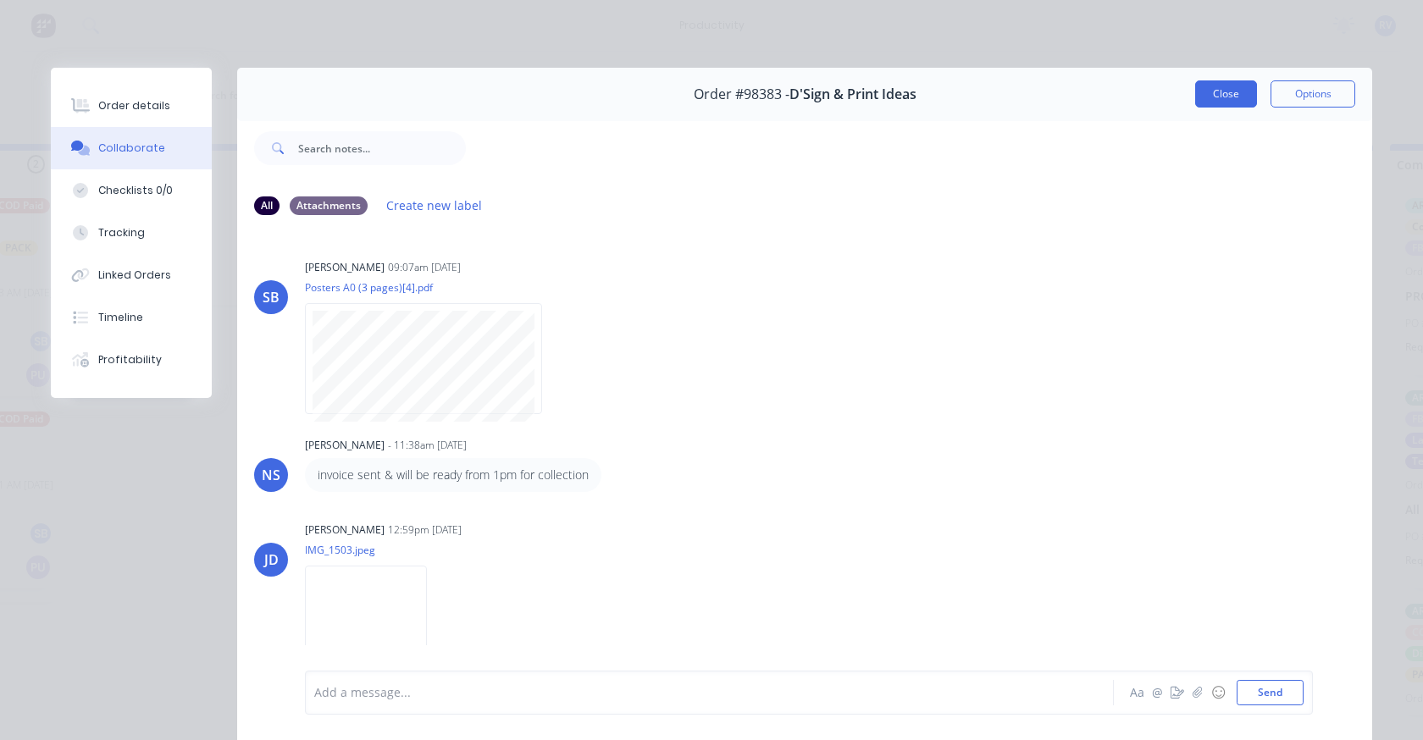
click at [1202, 94] on button "Close" at bounding box center [1226, 93] width 62 height 27
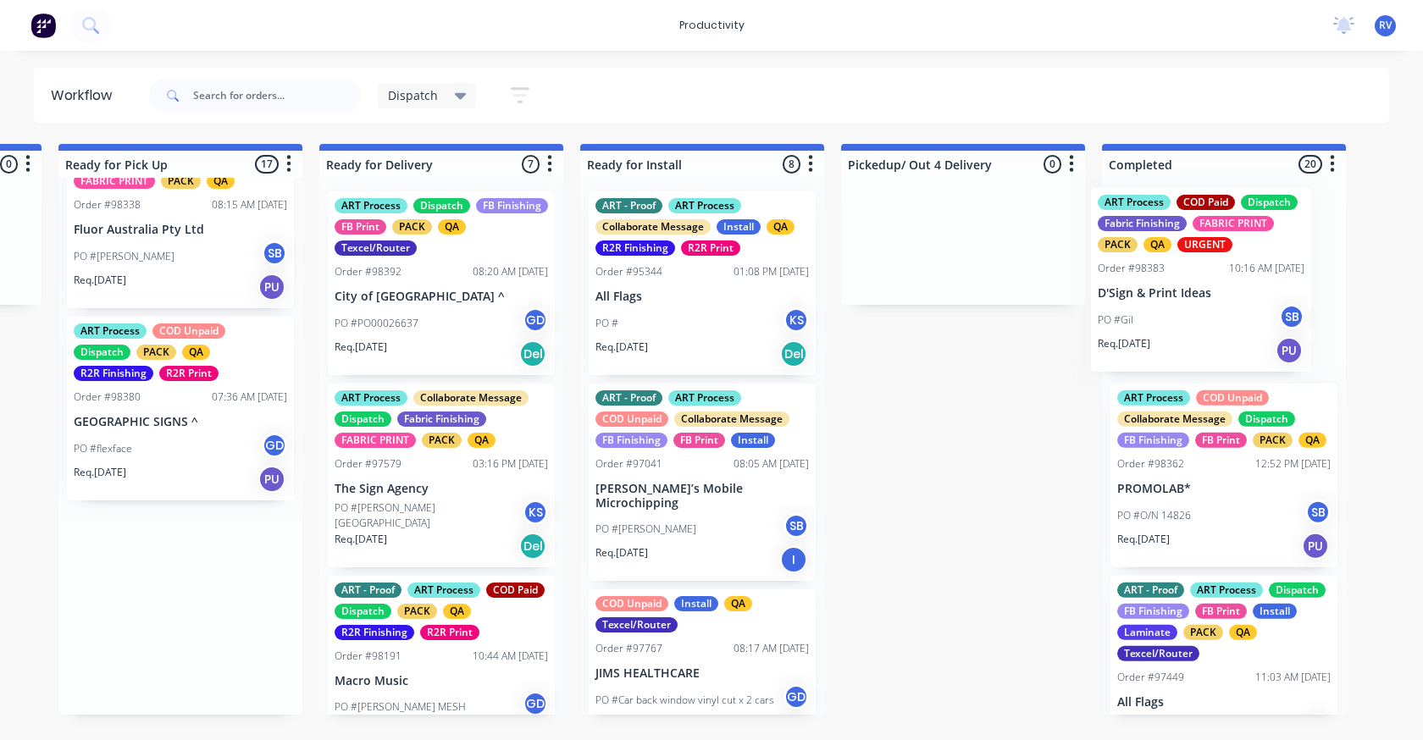
scroll to position [0, 1625]
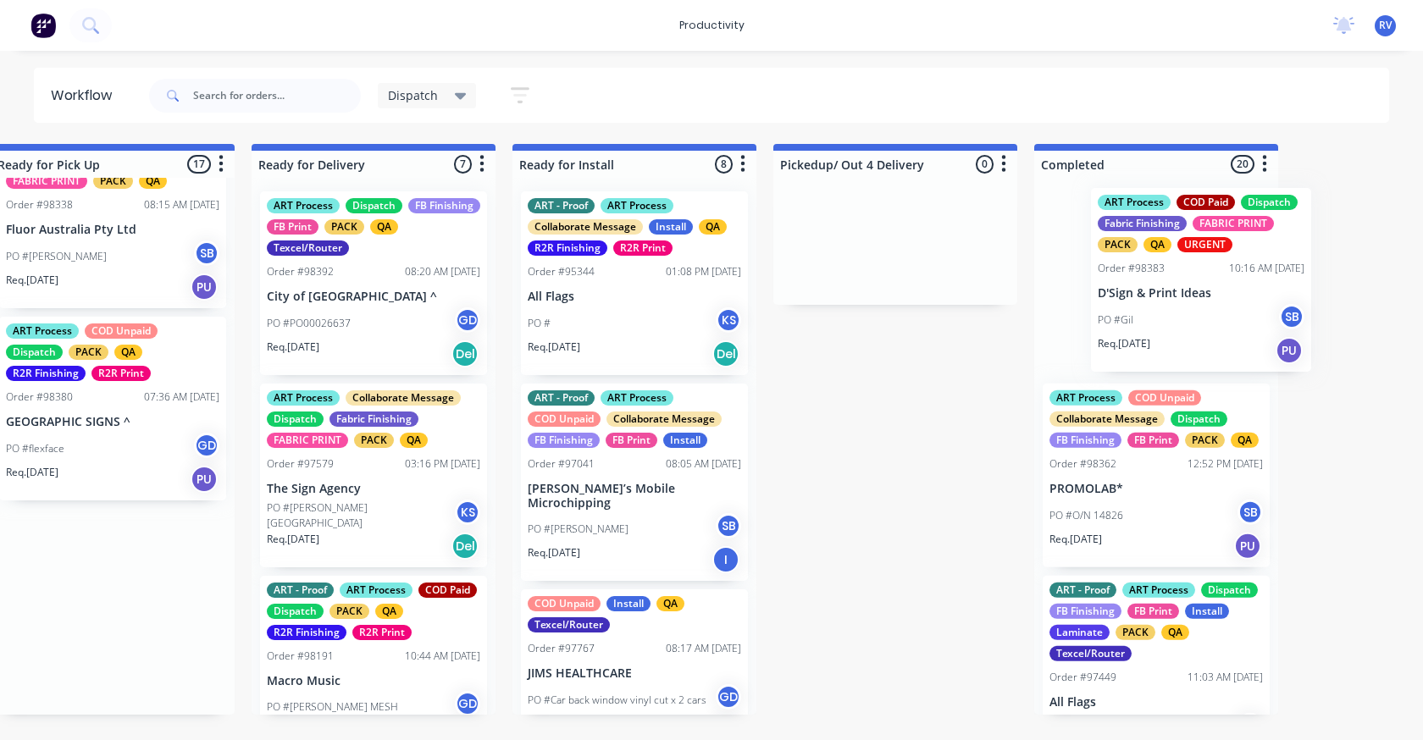
drag, startPoint x: 494, startPoint y: 270, endPoint x: 1135, endPoint y: 325, distance: 643.3
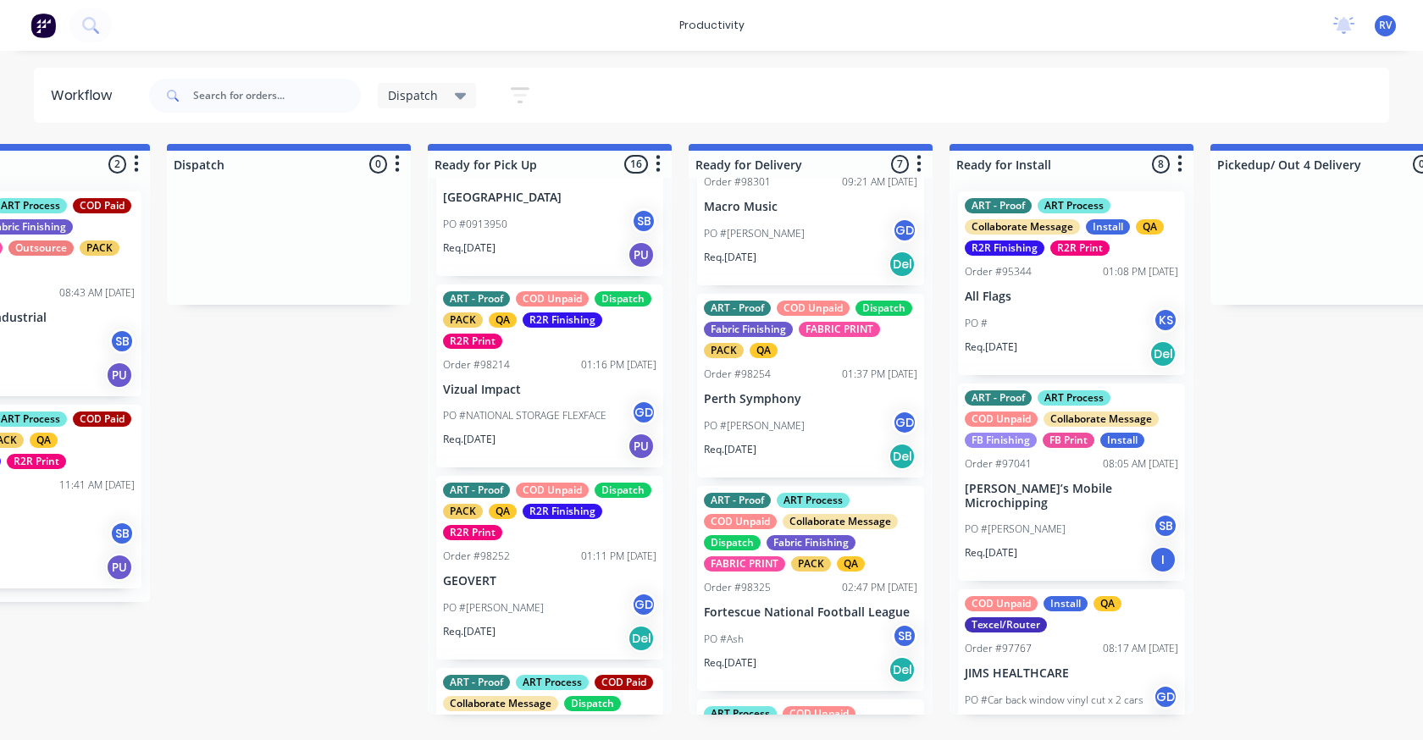
scroll to position [0, 0]
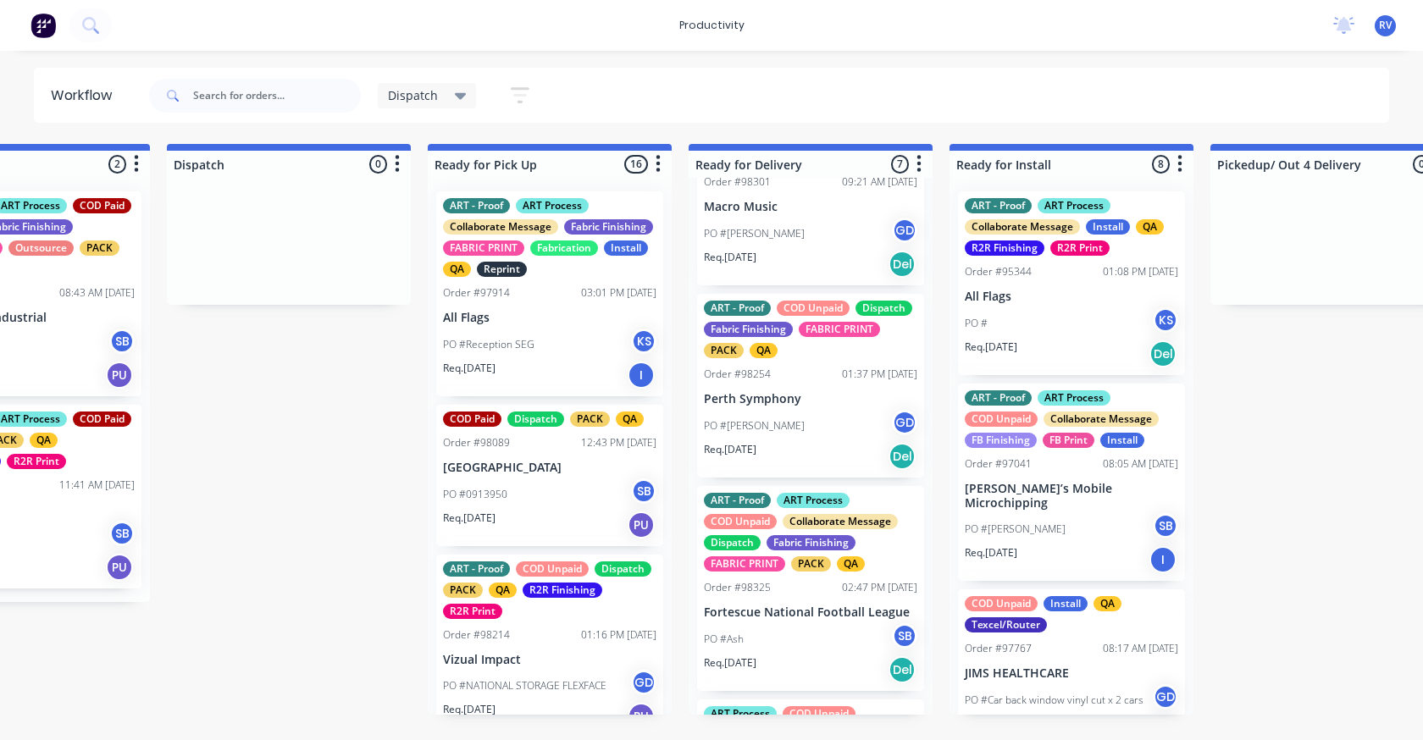
click at [408, 91] on span "Dispatch" at bounding box center [413, 95] width 50 height 18
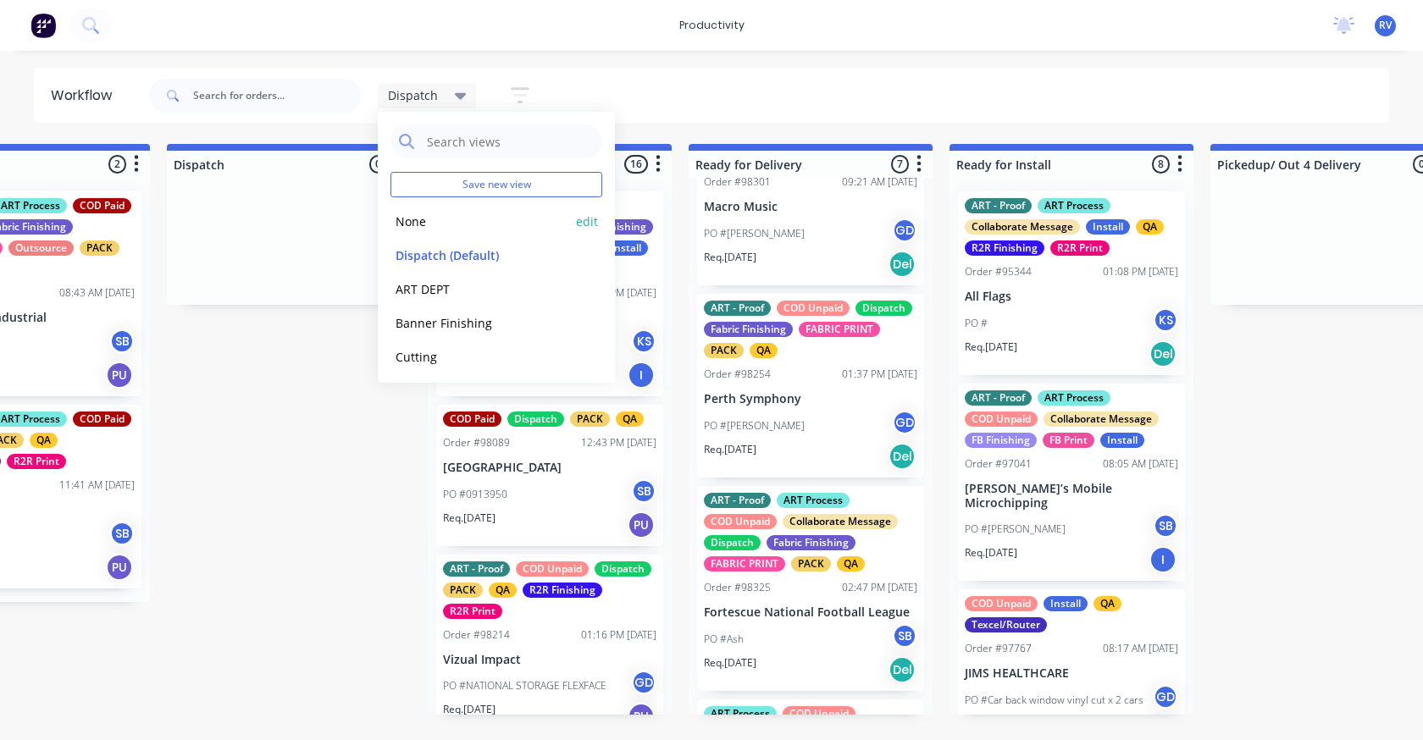
click at [422, 222] on button "None" at bounding box center [480, 221] width 180 height 19
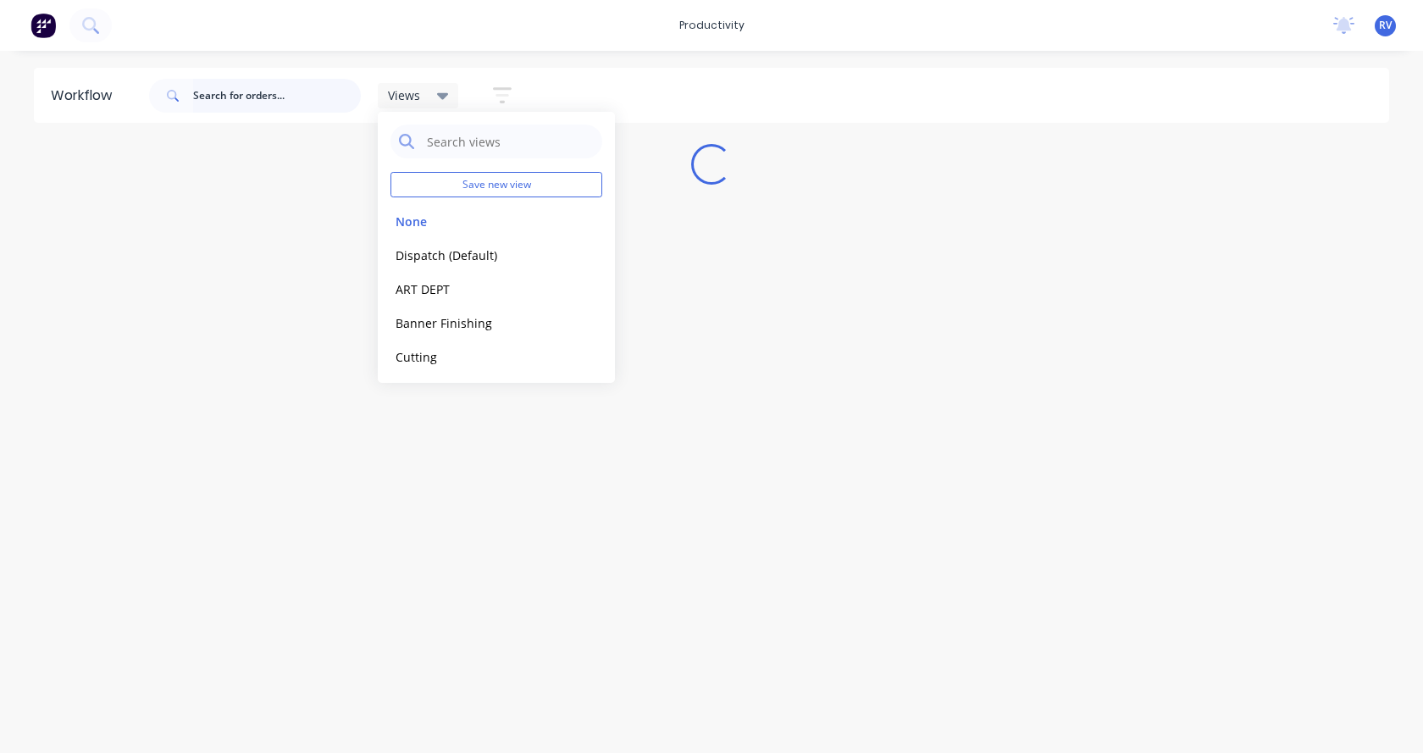
click at [252, 100] on input "text" at bounding box center [277, 96] width 168 height 34
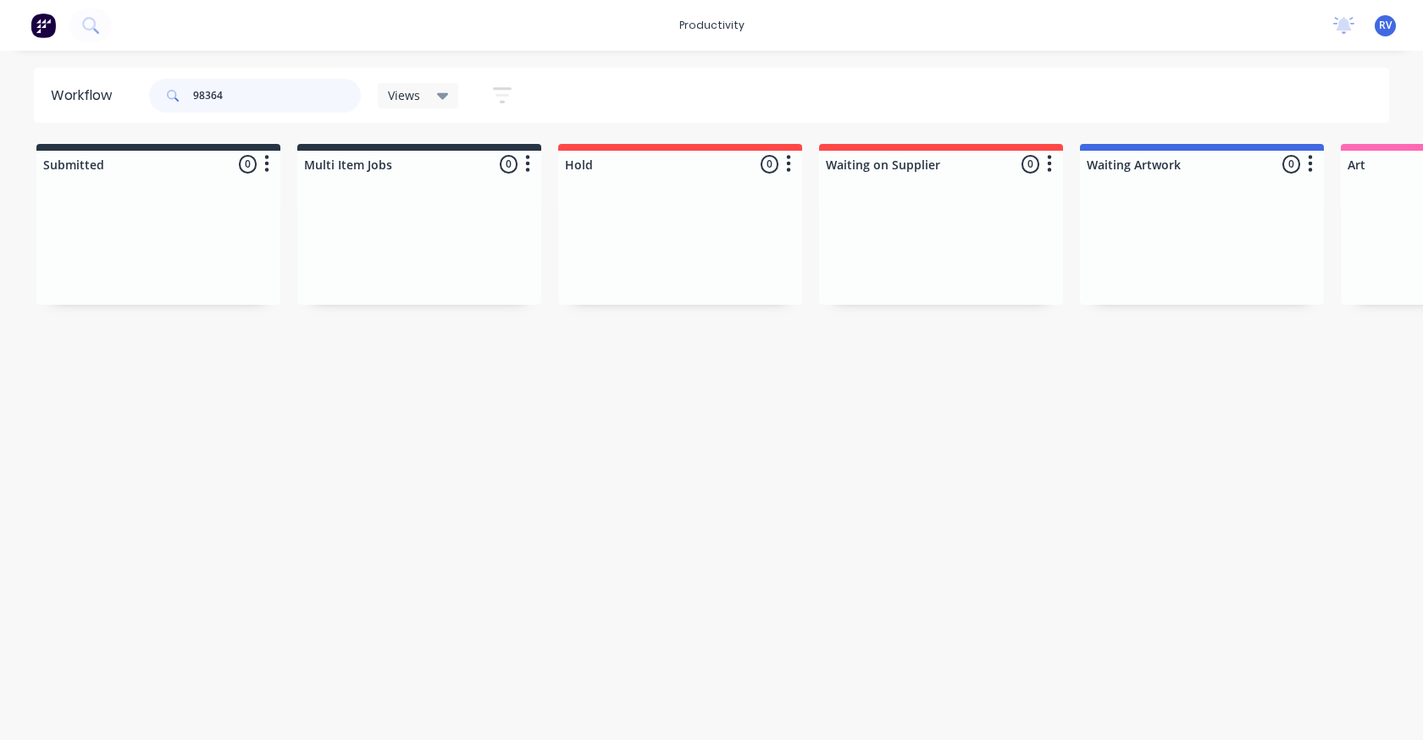
type input "98364"
click at [392, 89] on span "Views" at bounding box center [404, 95] width 32 height 18
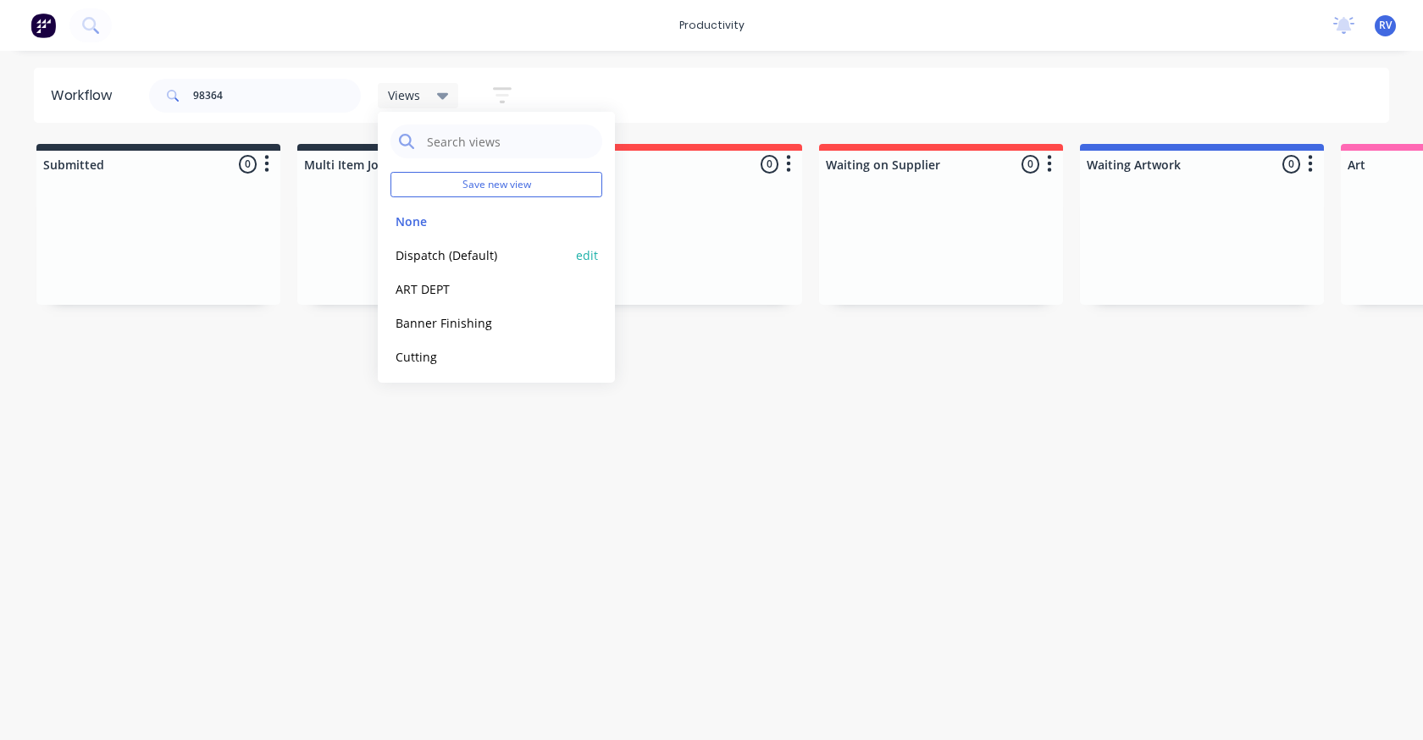
click at [406, 255] on button "Dispatch (Default)" at bounding box center [480, 255] width 180 height 19
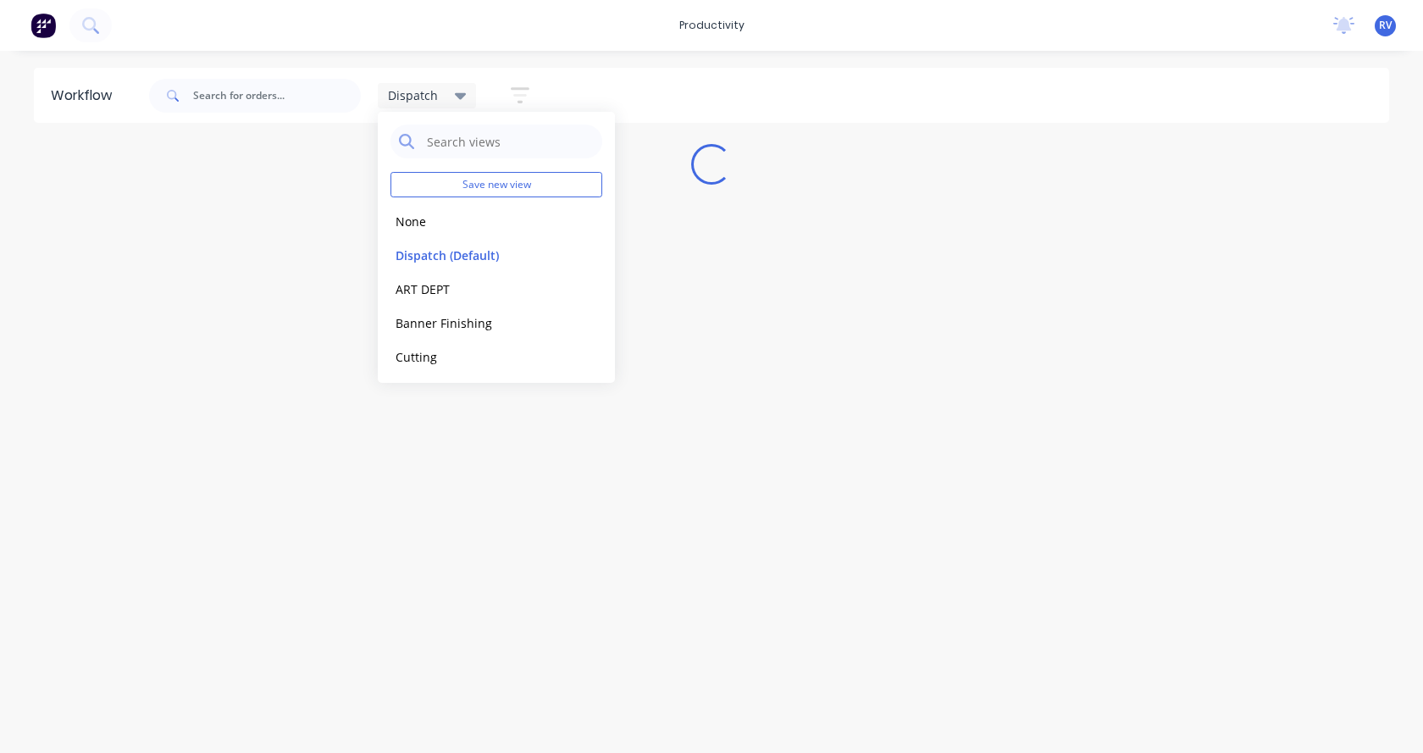
click at [322, 499] on div "Workflow Dispatch Save new view None edit Dispatch (Default) edit ART DEPT edit…" at bounding box center [711, 393] width 1423 height 651
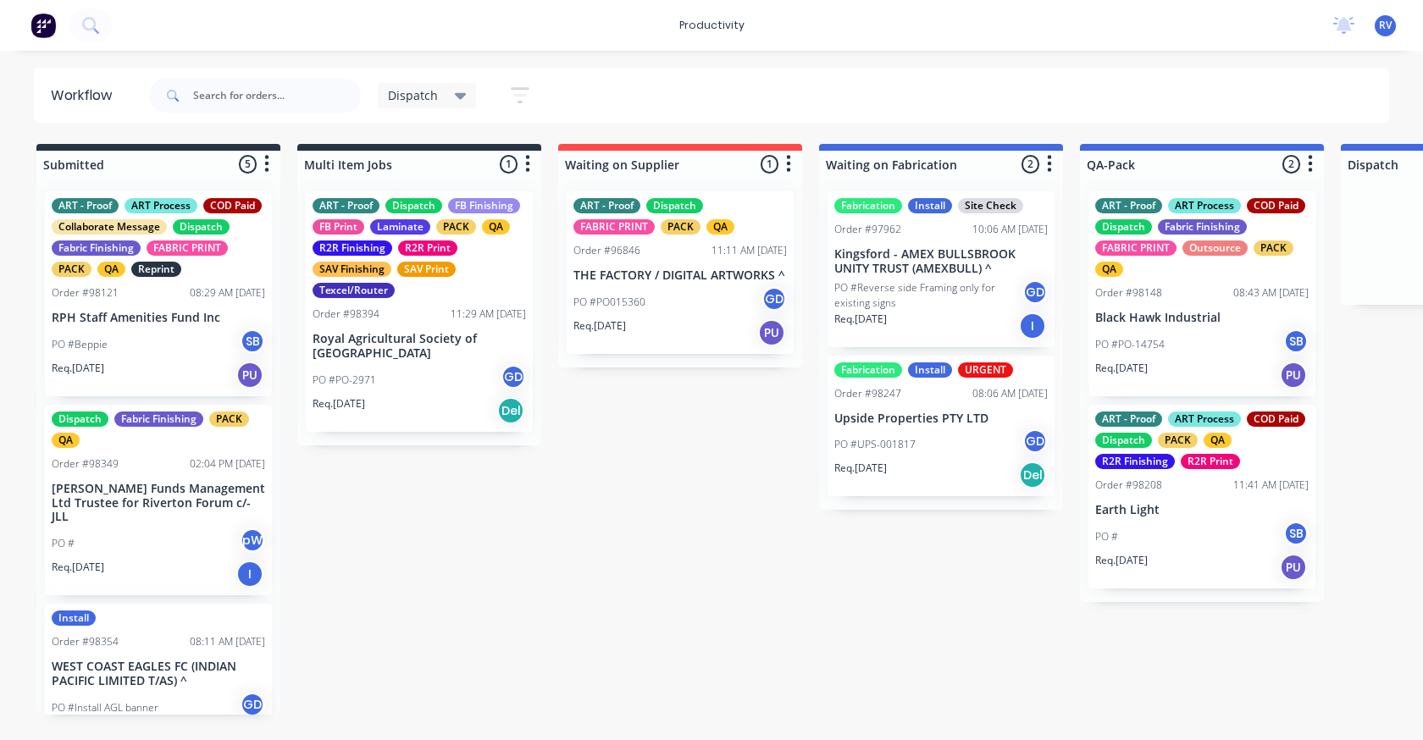
click at [429, 96] on span "Dispatch" at bounding box center [413, 95] width 50 height 18
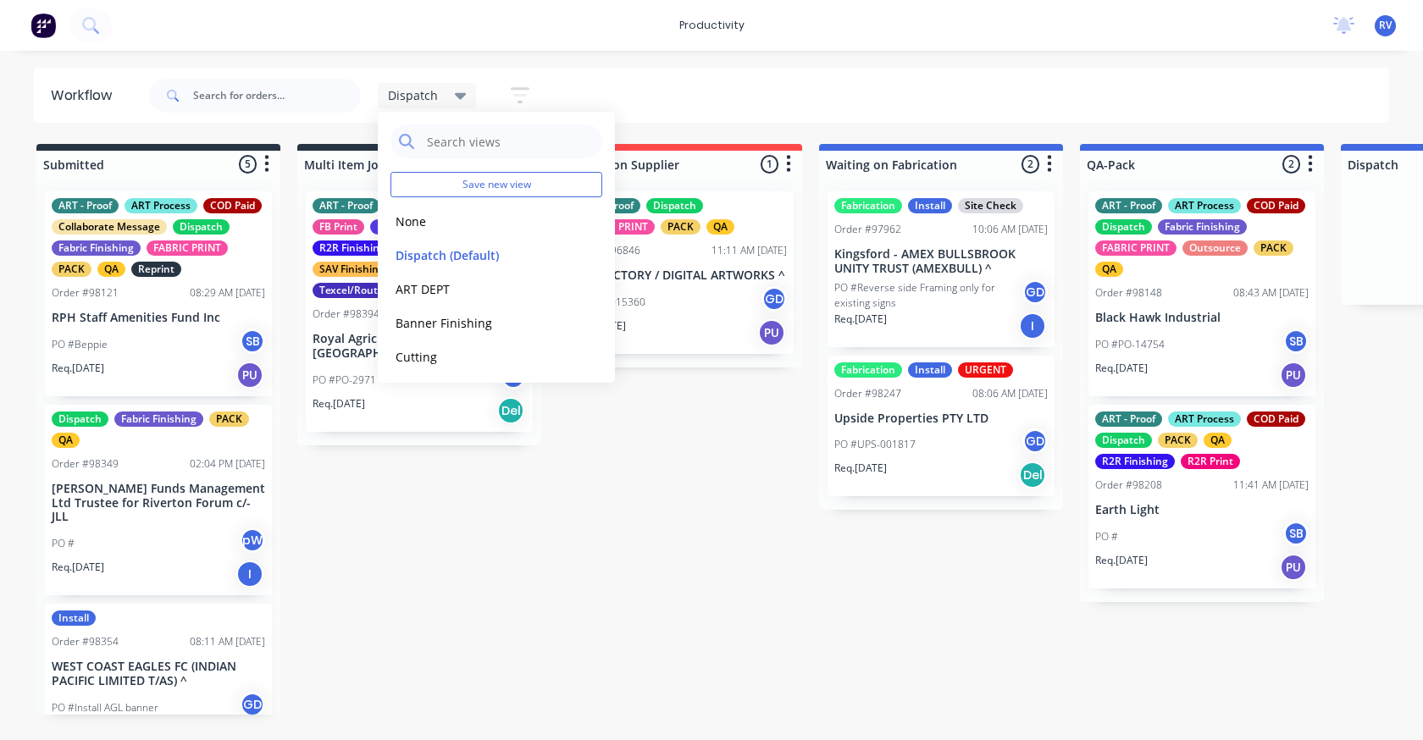
drag, startPoint x: 410, startPoint y: 219, endPoint x: 394, endPoint y: 199, distance: 25.9
click at [410, 218] on button "None" at bounding box center [480, 221] width 180 height 19
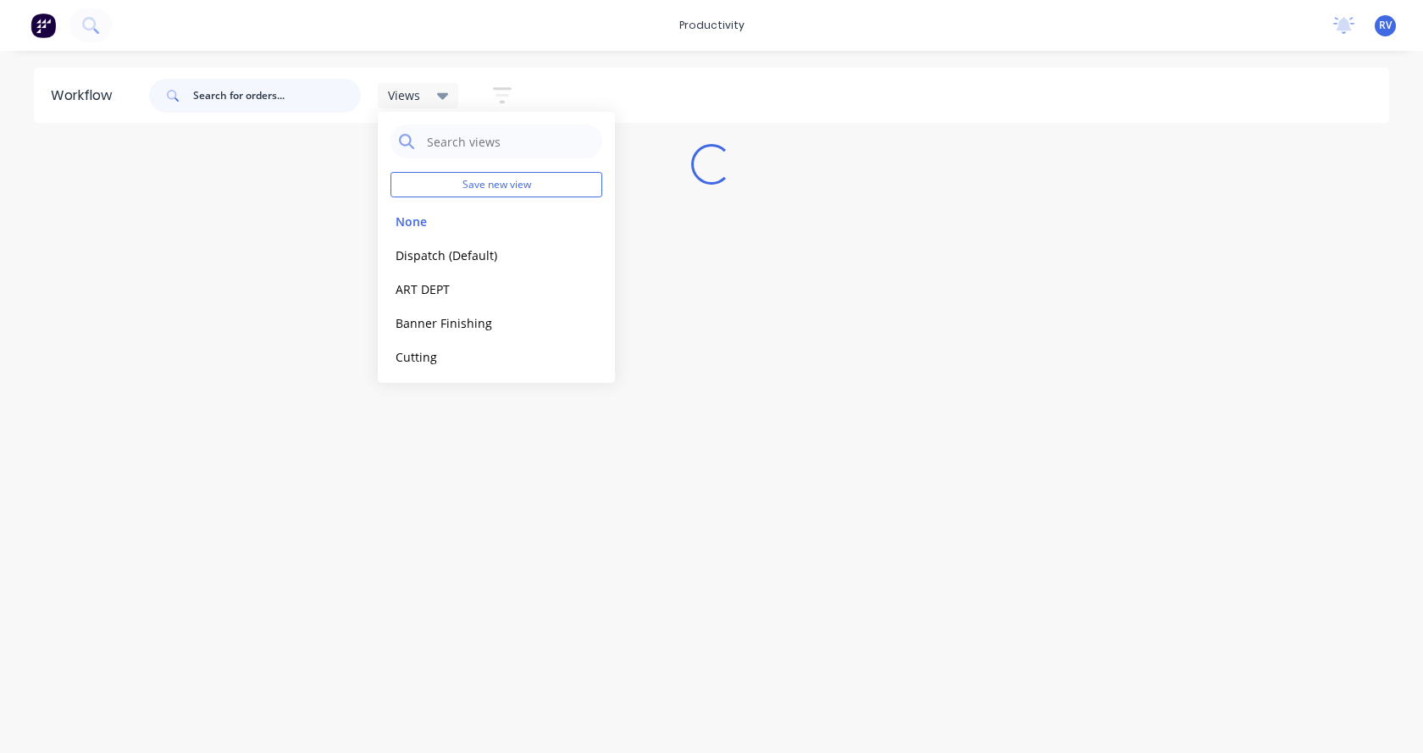
click at [249, 88] on input "text" at bounding box center [277, 96] width 168 height 34
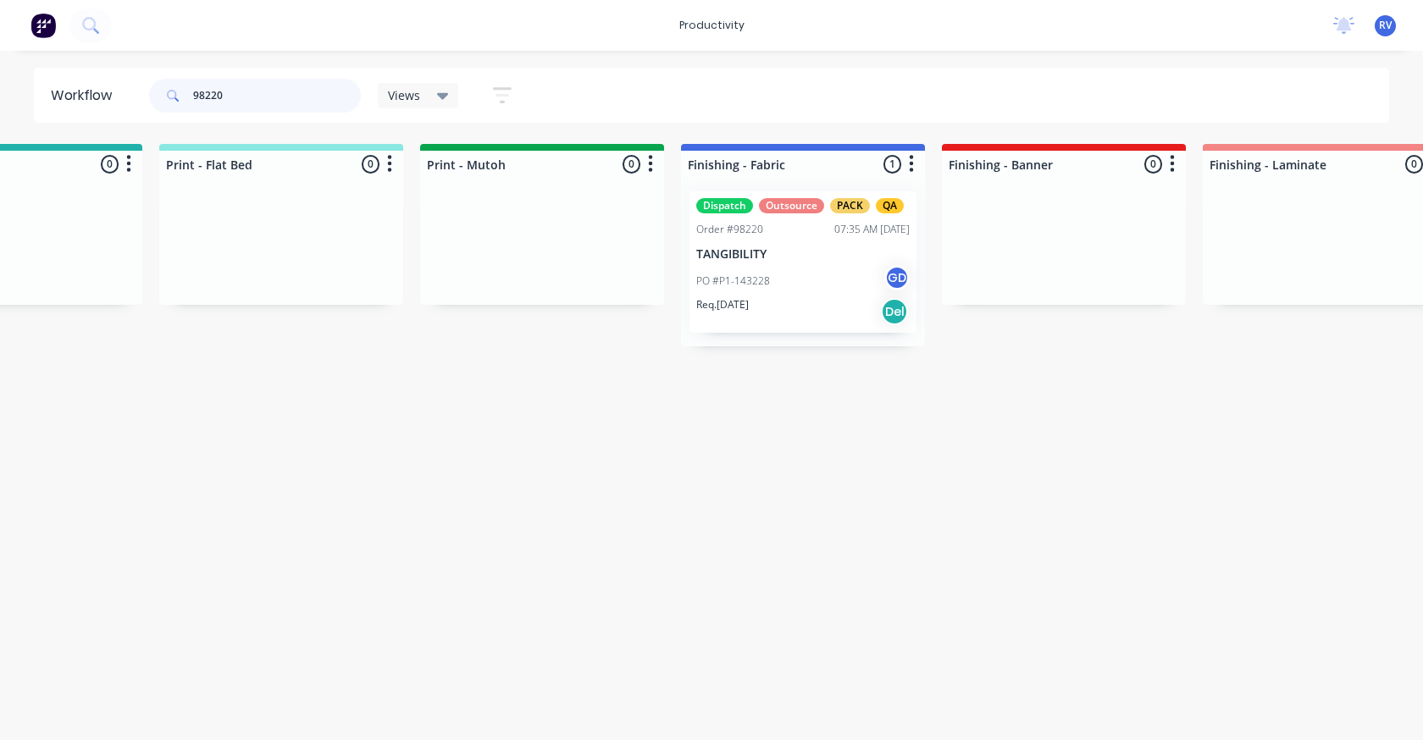
scroll to position [0, 2556]
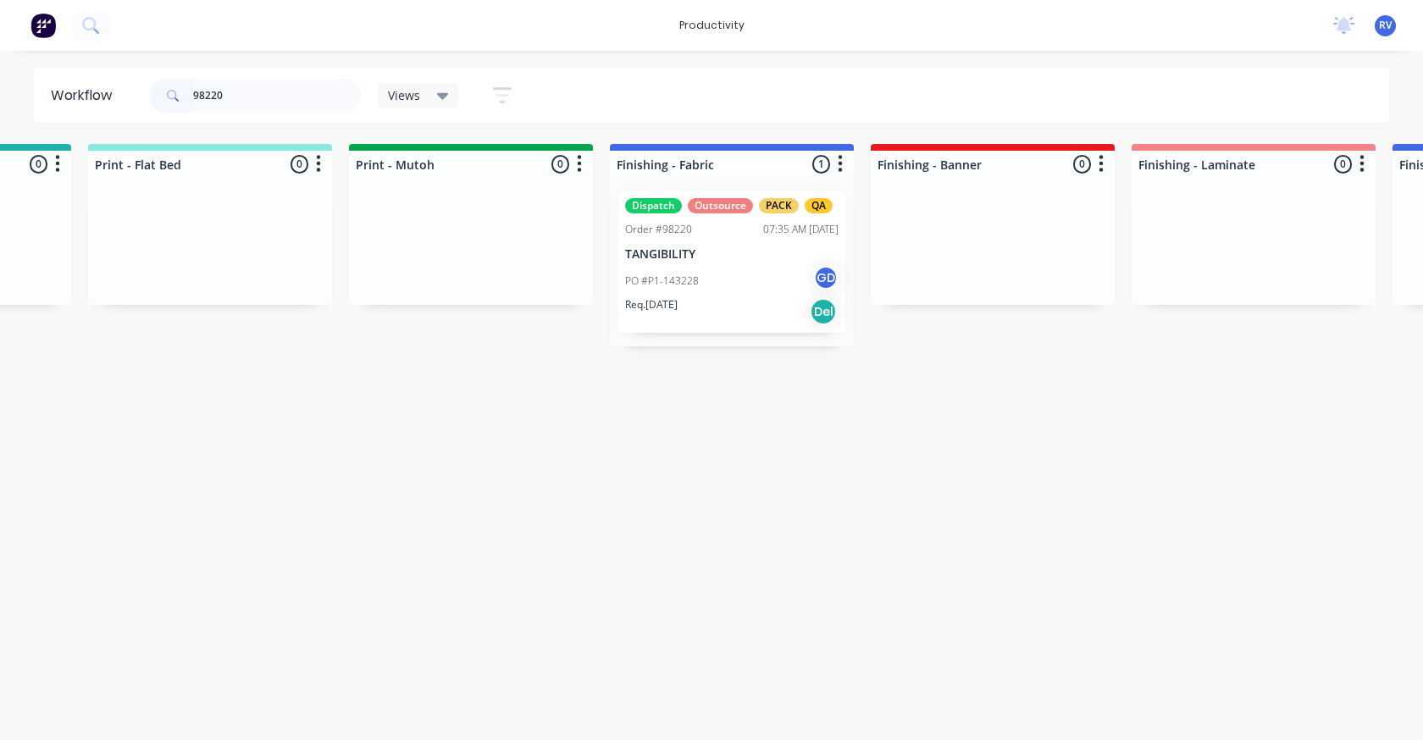
click at [715, 284] on div "PO #P1-143228 GD" at bounding box center [731, 281] width 213 height 32
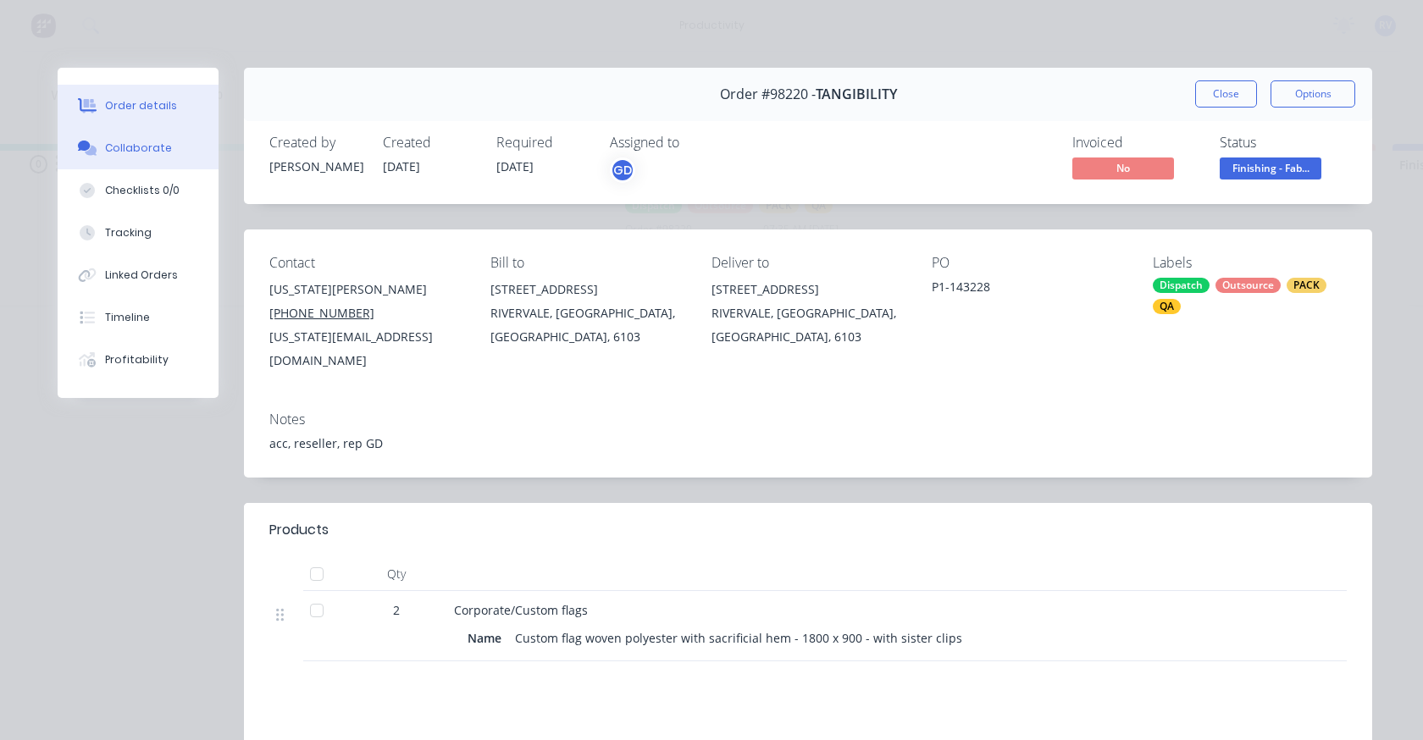
click at [130, 151] on div "Collaborate" at bounding box center [138, 148] width 67 height 15
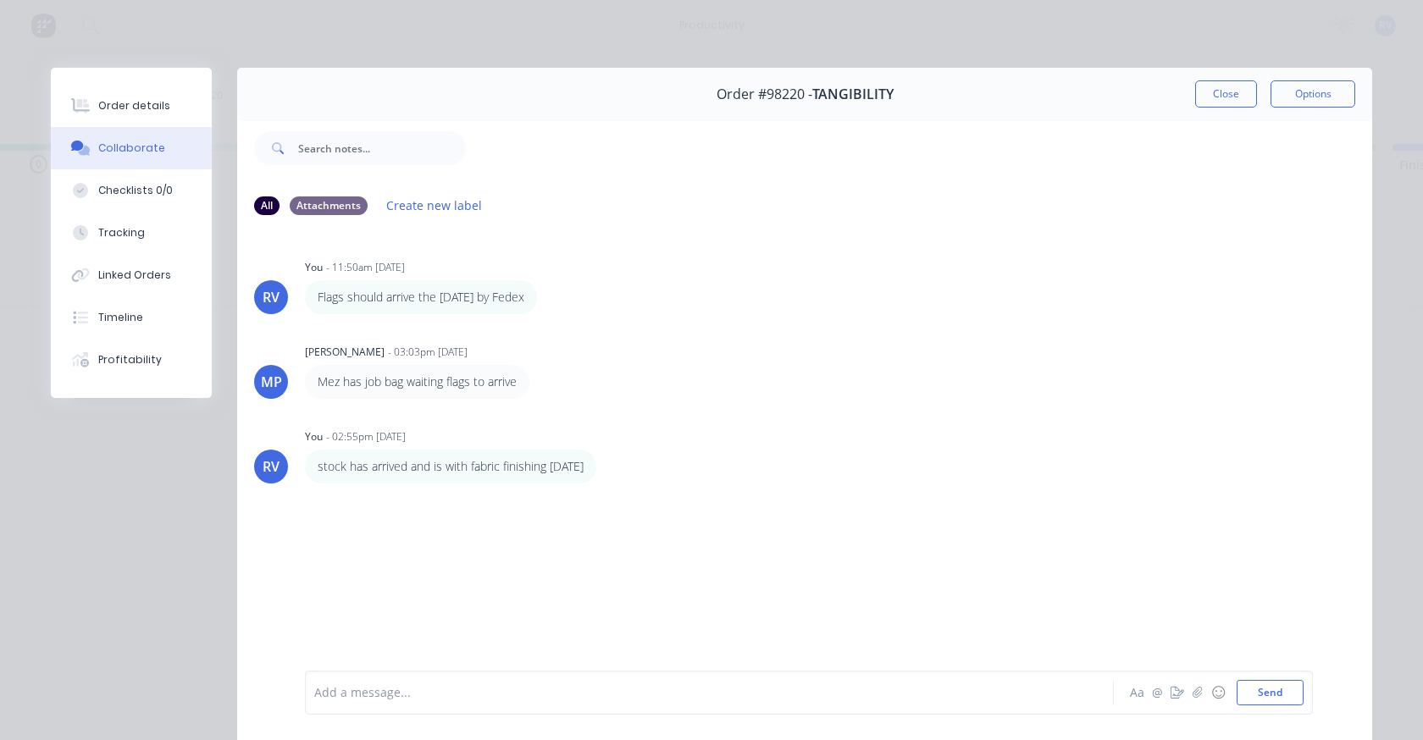
click at [951, 619] on div "RV You - 11:50am [DATE] Flags should arrive the [DATE] by Fedex Labels Edit Del…" at bounding box center [804, 448] width 1135 height 439
click at [1210, 124] on div at bounding box center [919, 148] width 906 height 68
click at [144, 103] on div "Order details" at bounding box center [134, 105] width 72 height 15
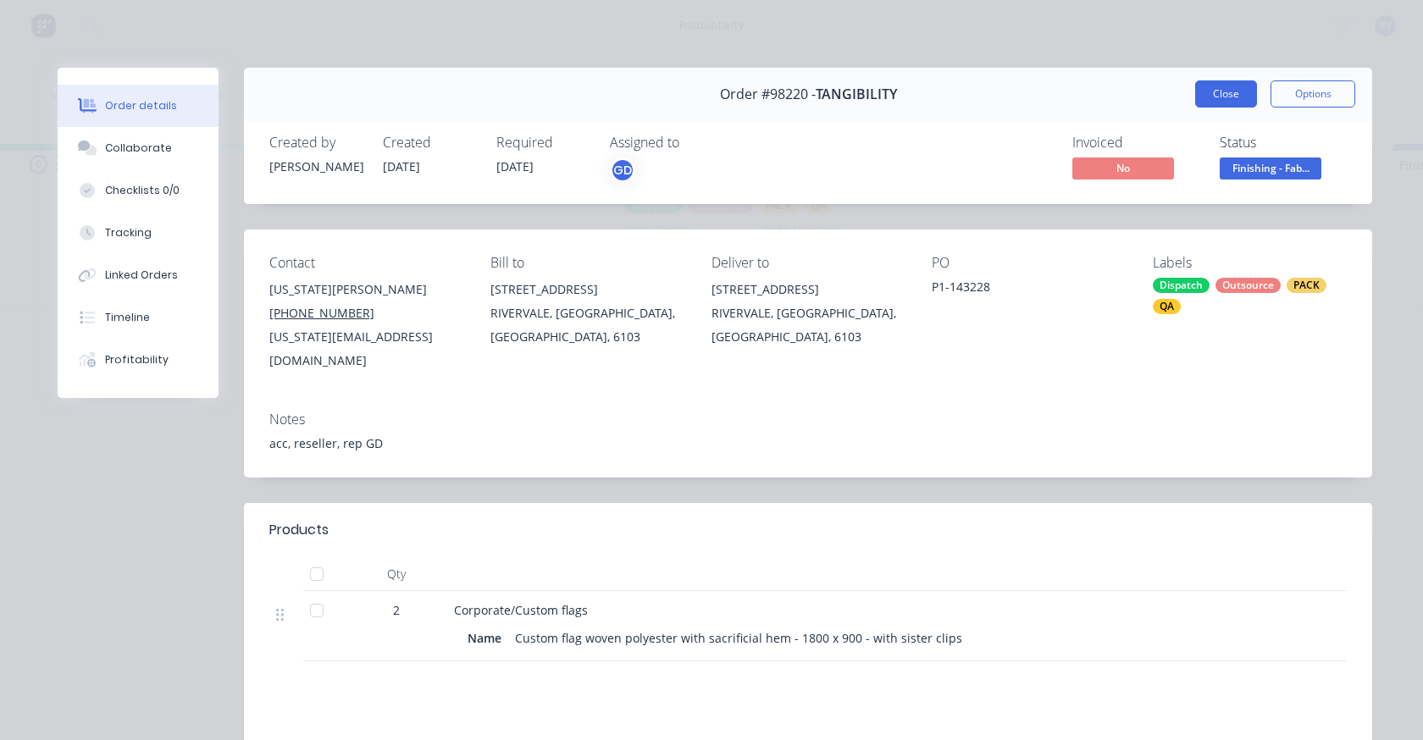
click at [1216, 81] on button "Close" at bounding box center [1226, 93] width 62 height 27
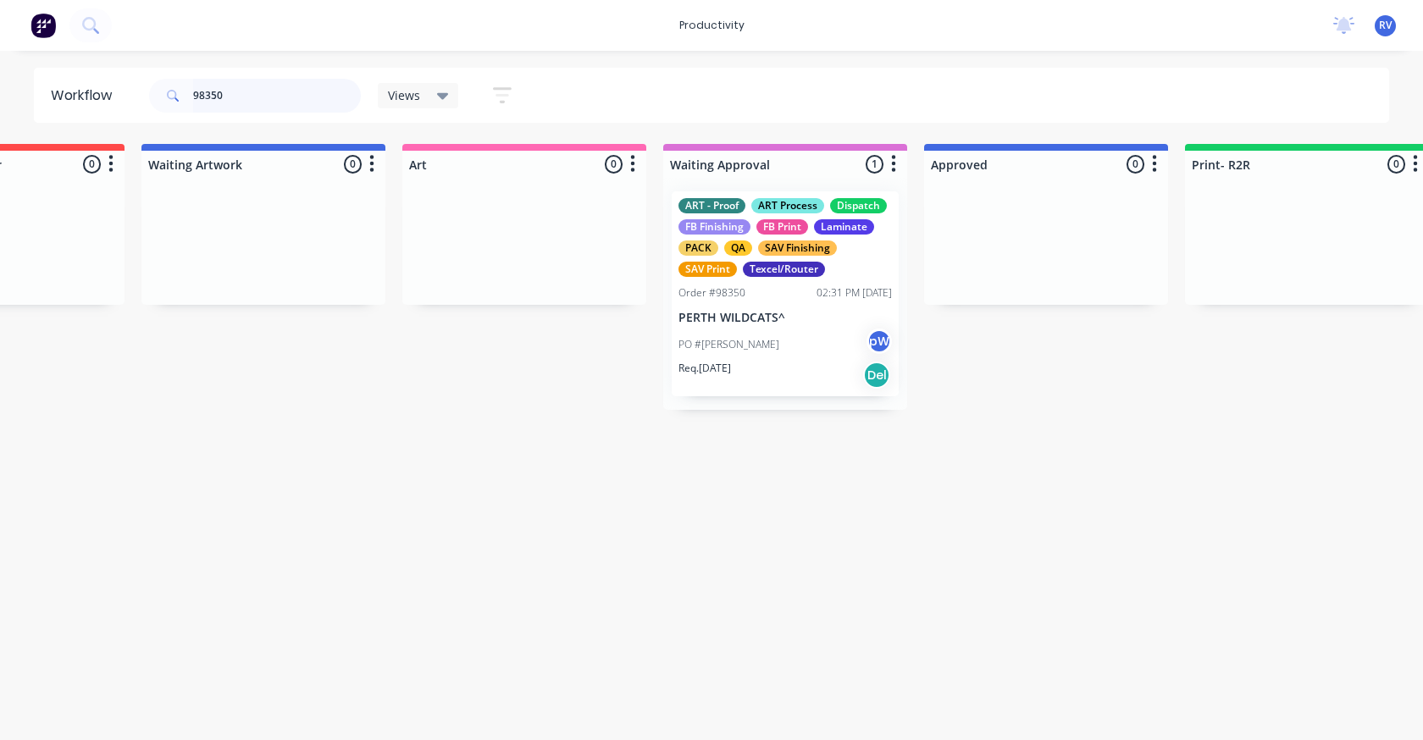
scroll to position [0, 958]
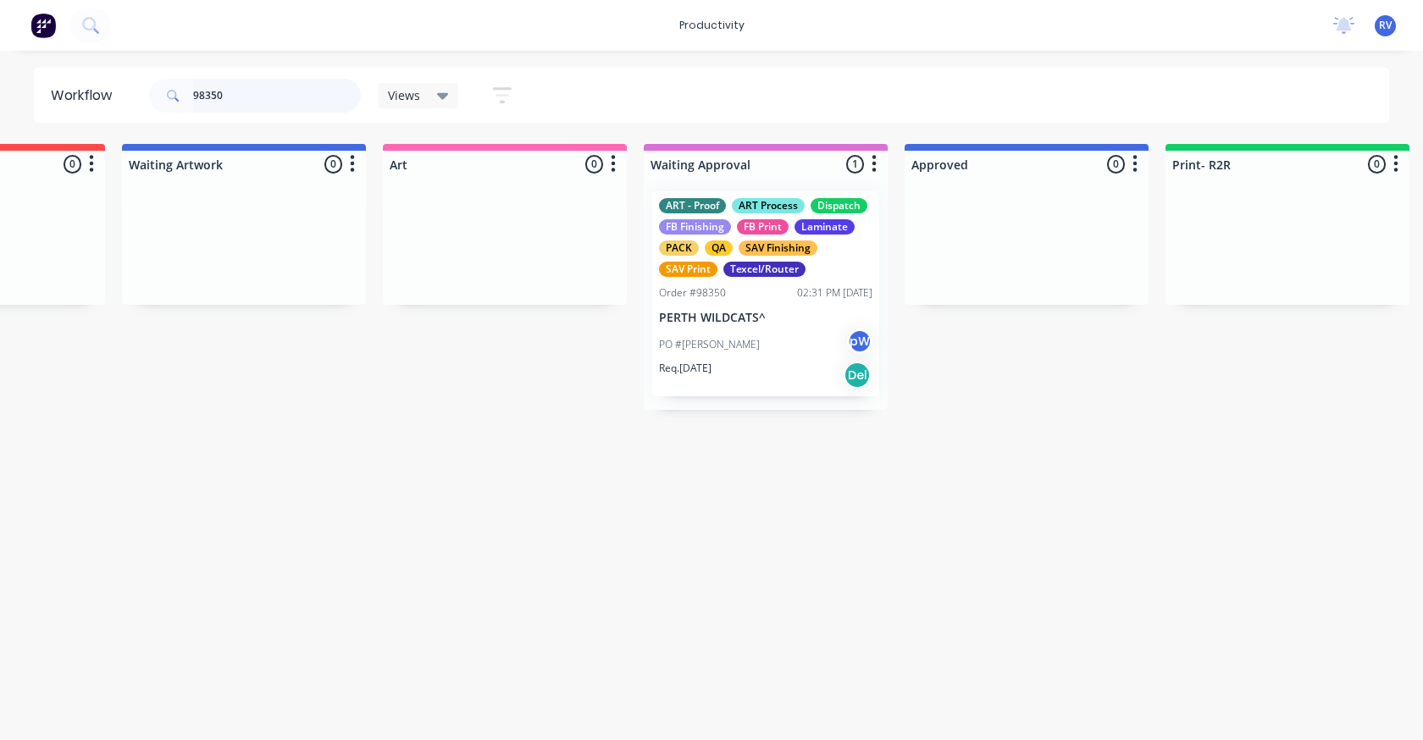
type input "98350"
click at [760, 355] on div "PO #[PERSON_NAME]" at bounding box center [765, 345] width 213 height 32
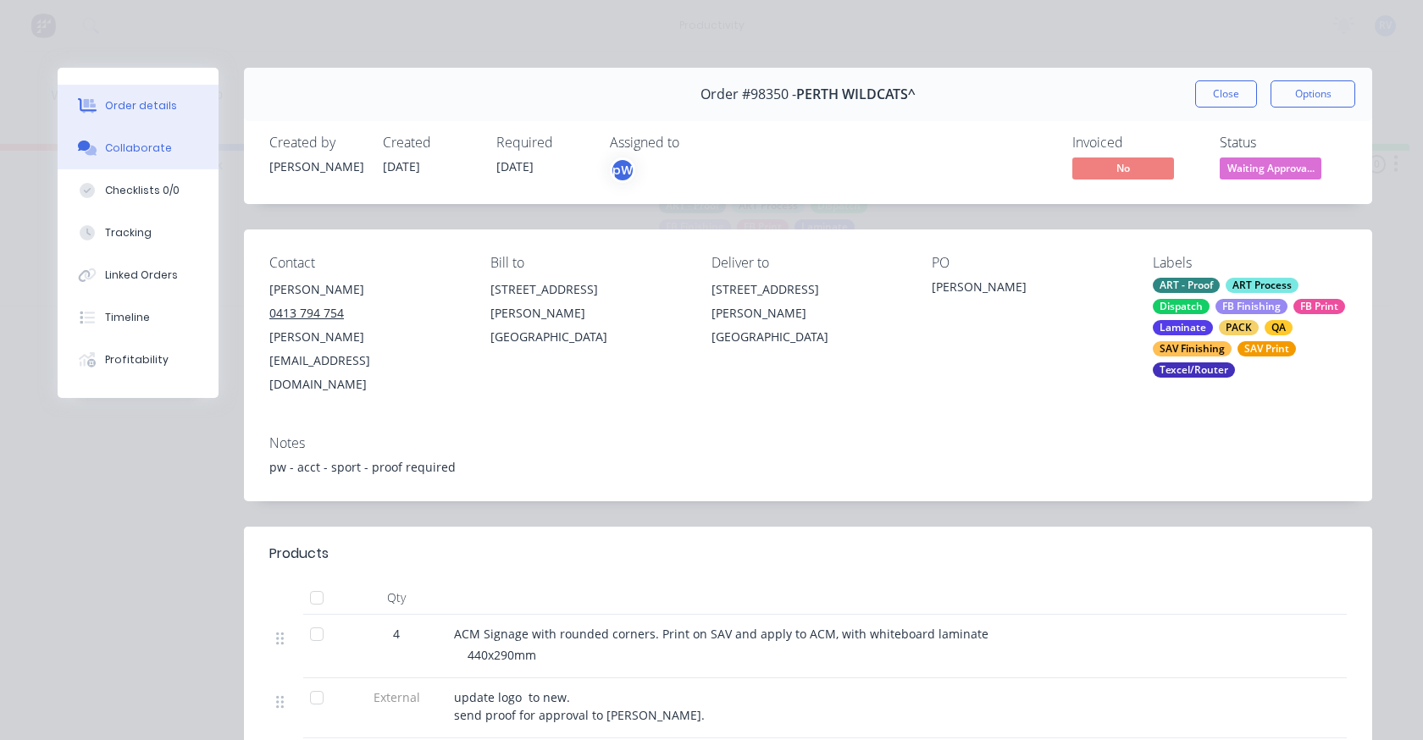
click at [153, 157] on button "Collaborate" at bounding box center [138, 148] width 161 height 42
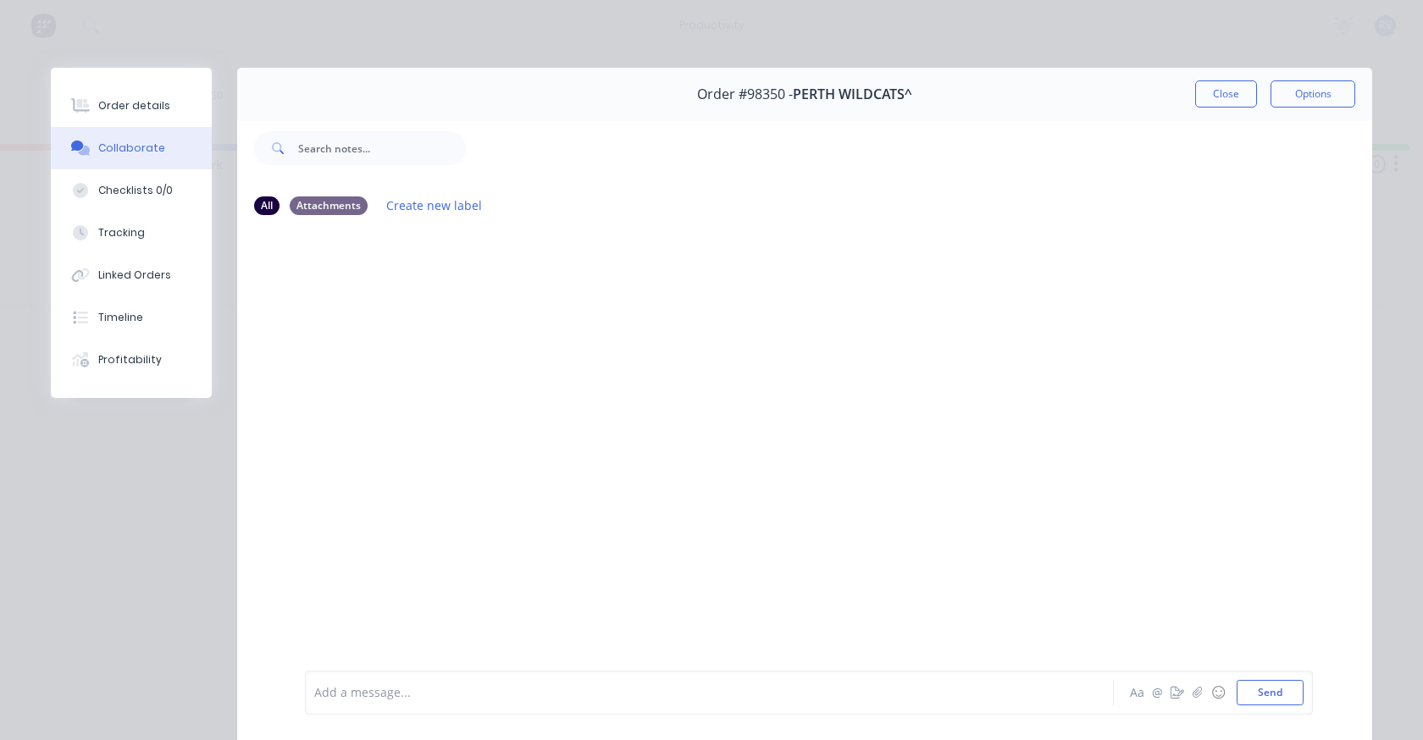
drag, startPoint x: 1224, startPoint y: 86, endPoint x: 1215, endPoint y: 92, distance: 10.8
click at [1224, 85] on button "Close" at bounding box center [1226, 93] width 62 height 27
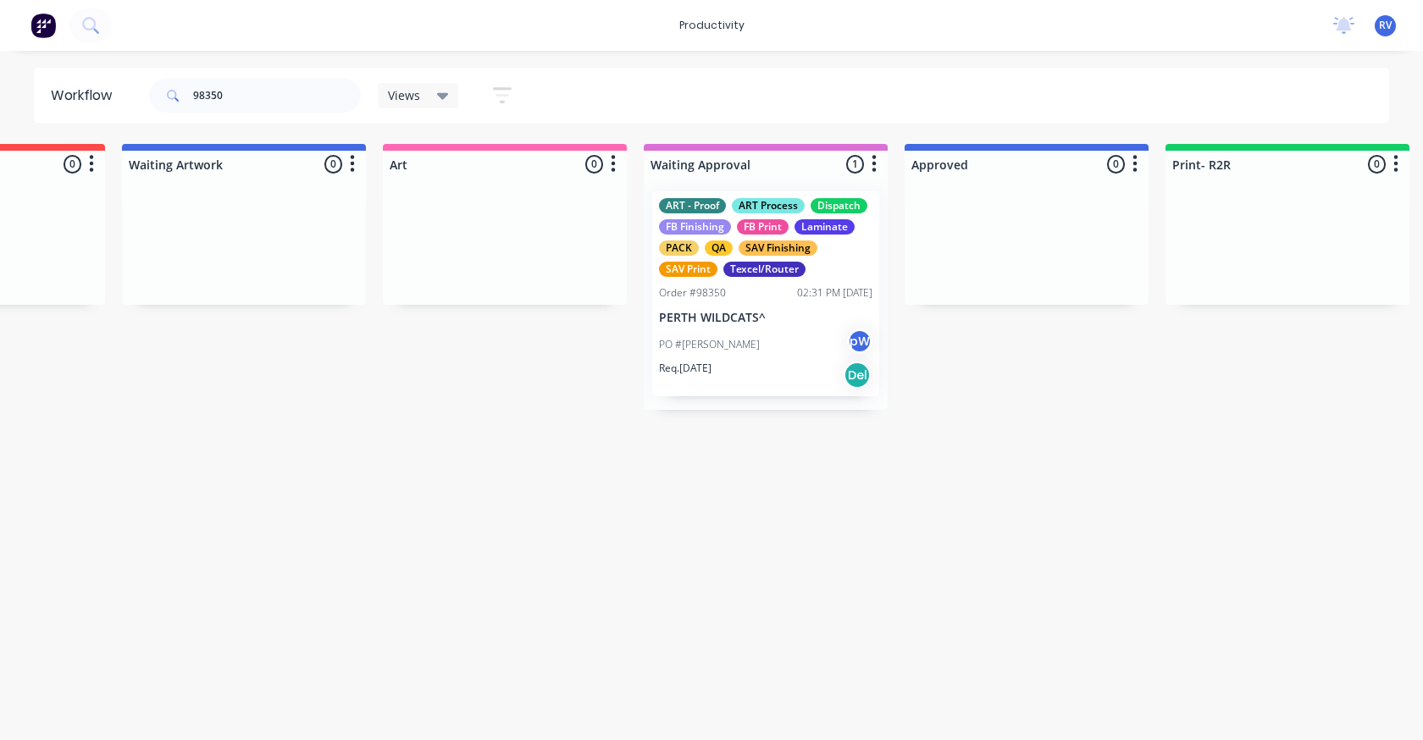
click at [712, 359] on div "PO #[PERSON_NAME]" at bounding box center [765, 345] width 213 height 32
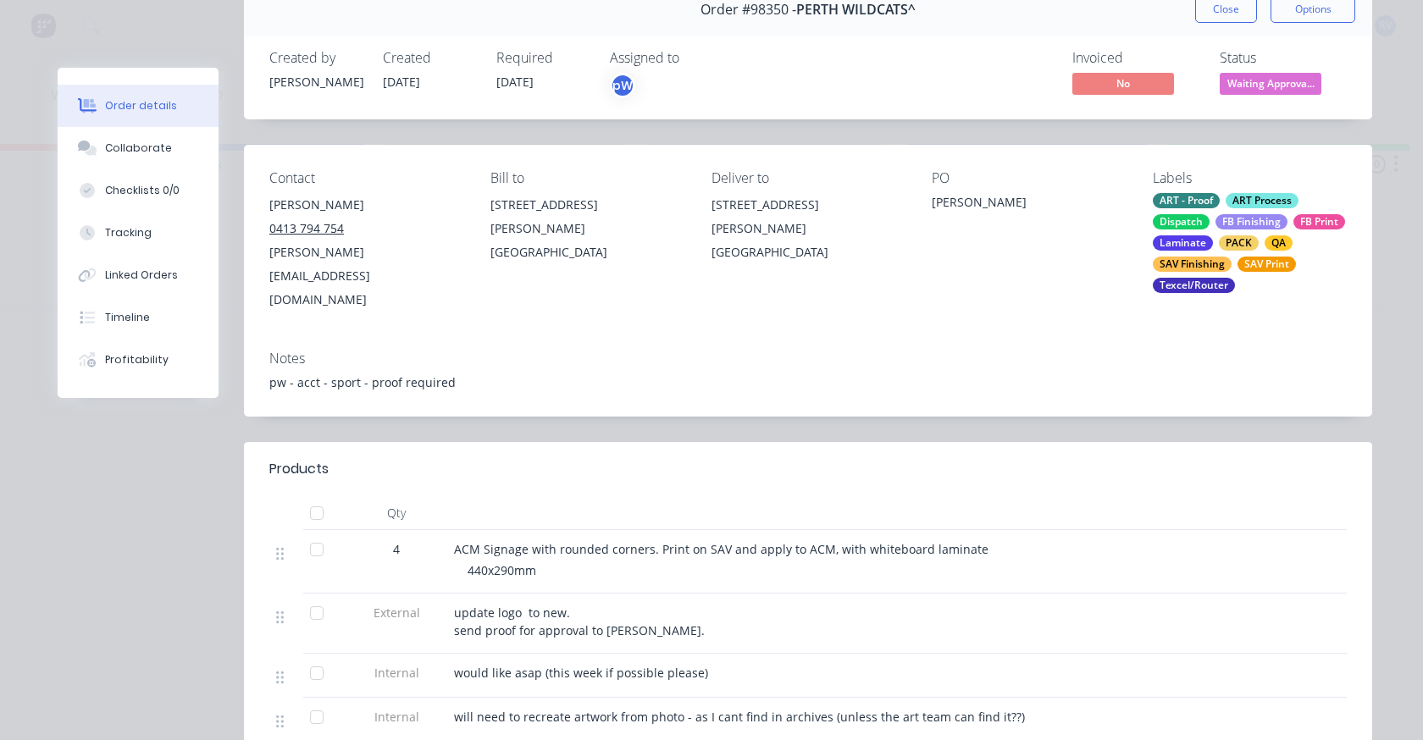
scroll to position [0, 0]
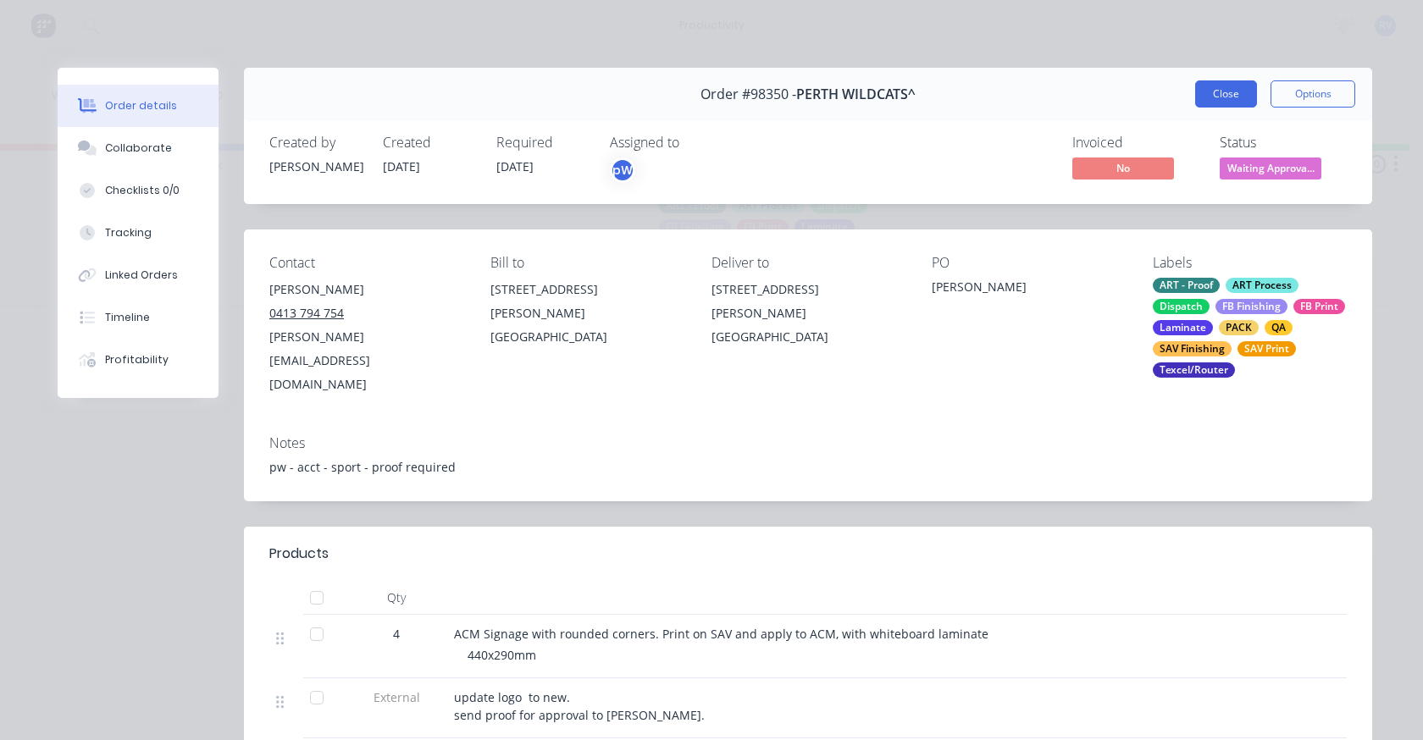
click at [1210, 94] on button "Close" at bounding box center [1226, 93] width 62 height 27
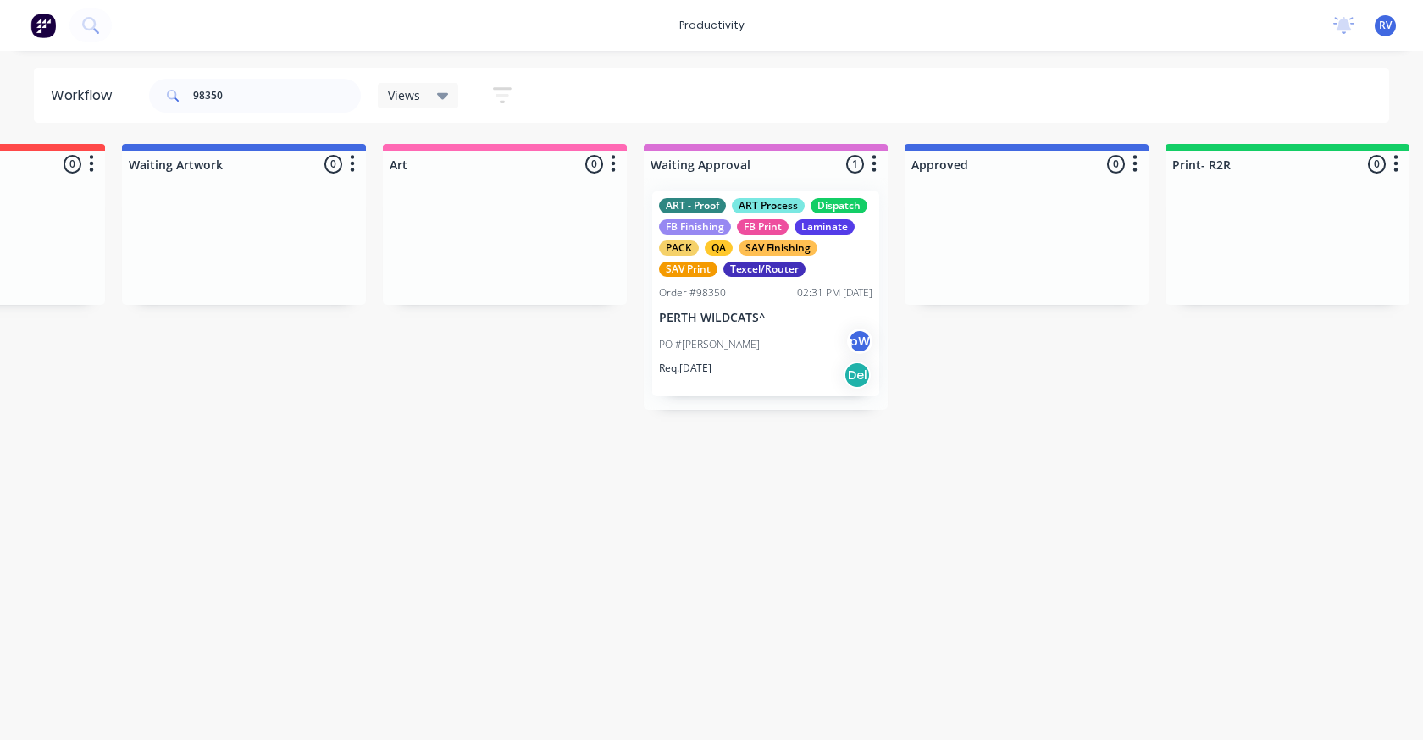
click at [419, 96] on span "Views" at bounding box center [404, 95] width 32 height 18
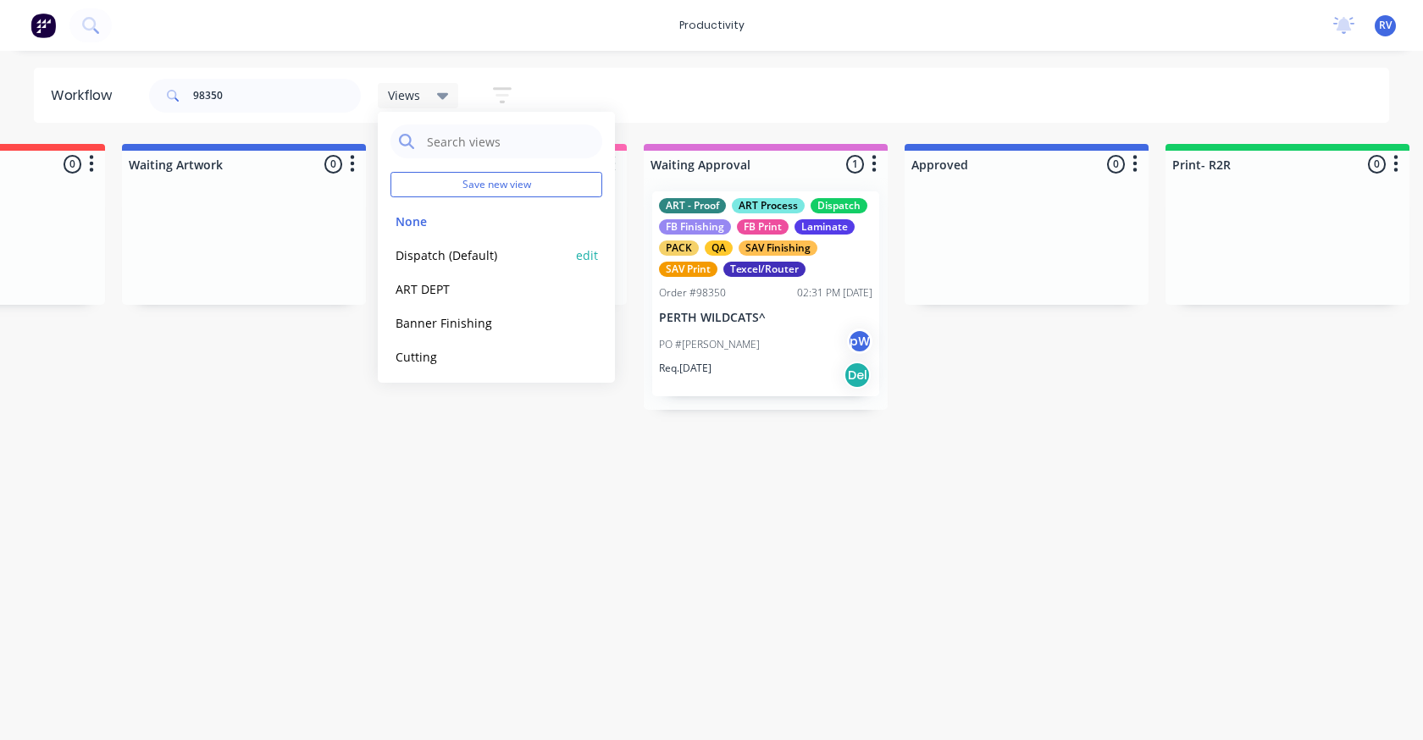
drag, startPoint x: 433, startPoint y: 258, endPoint x: 445, endPoint y: 268, distance: 15.1
click at [434, 257] on button "Dispatch (Default)" at bounding box center [480, 255] width 180 height 19
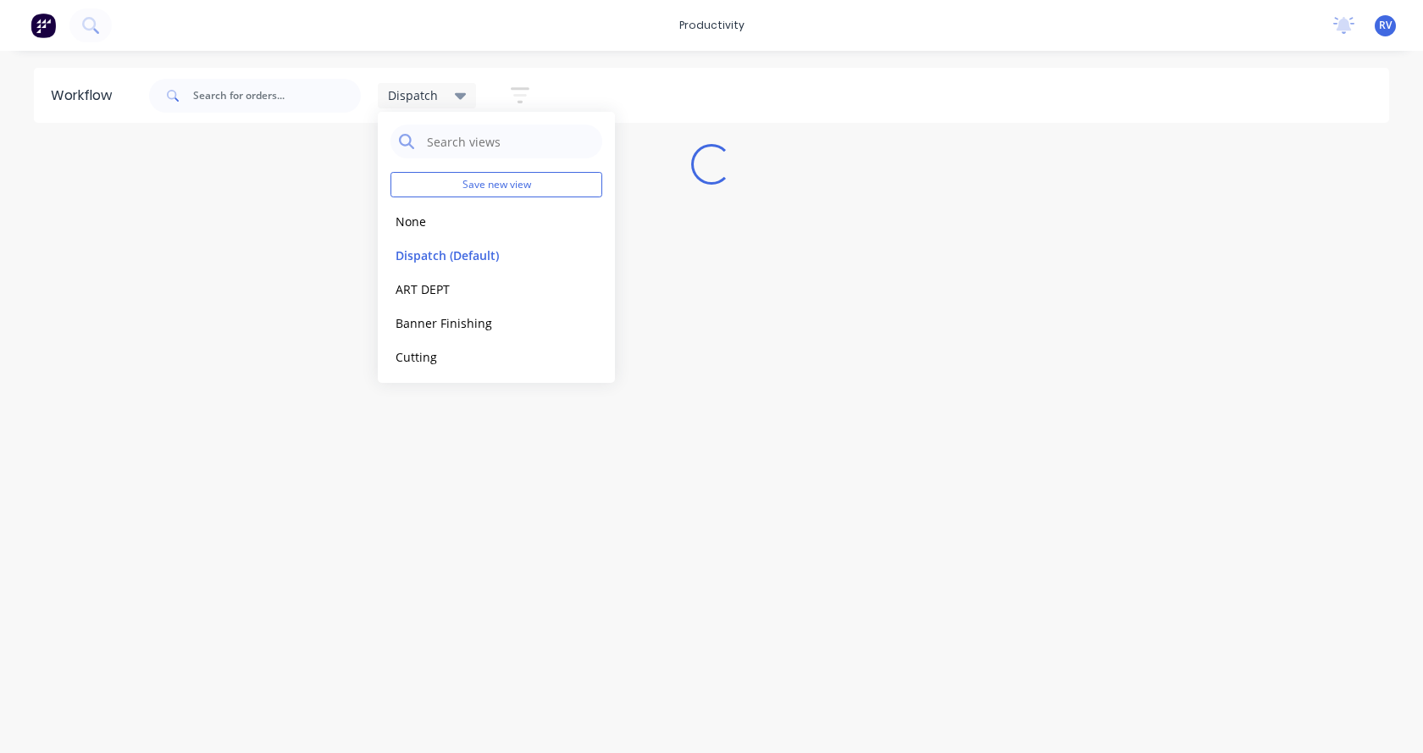
click at [1003, 406] on div "Workflow Dispatch Save new view None edit Dispatch (Default) edit ART DEPT edit…" at bounding box center [711, 393] width 1423 height 651
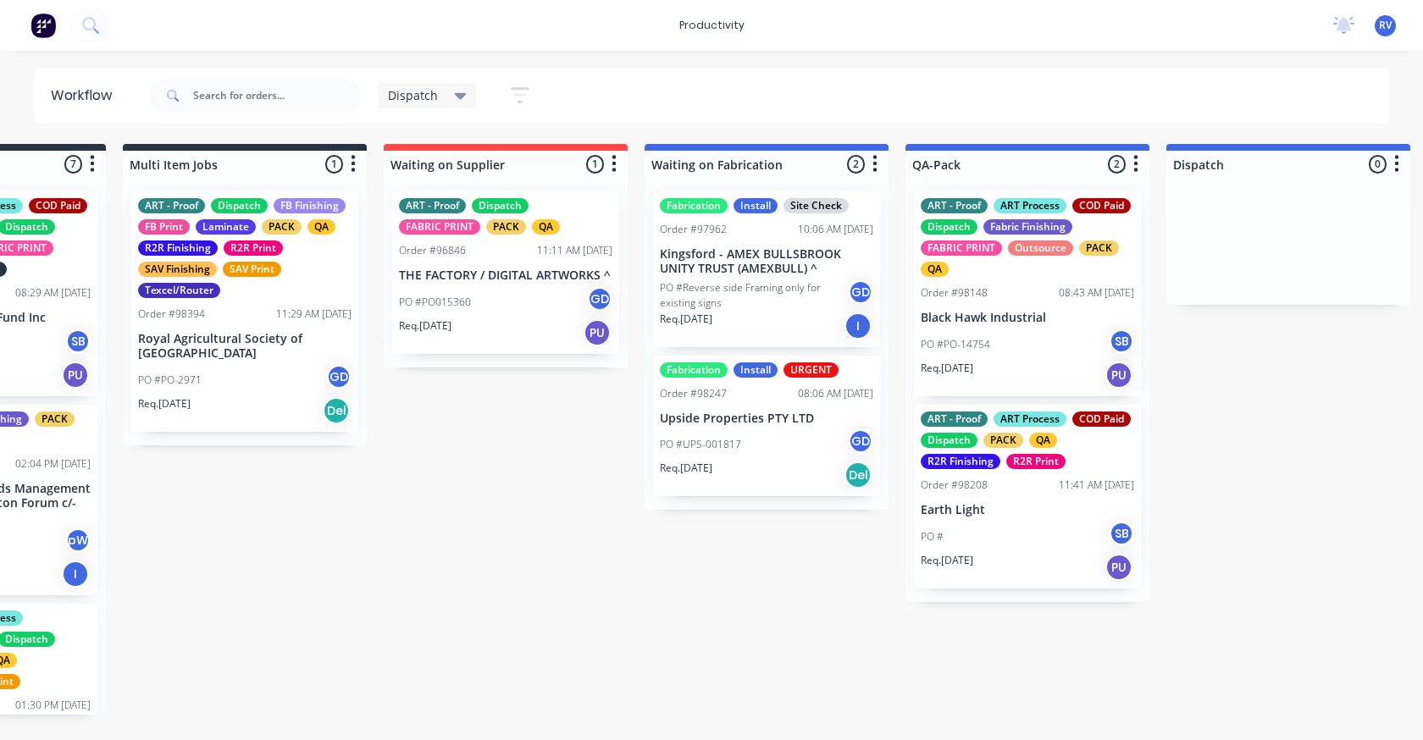
scroll to position [0, 194]
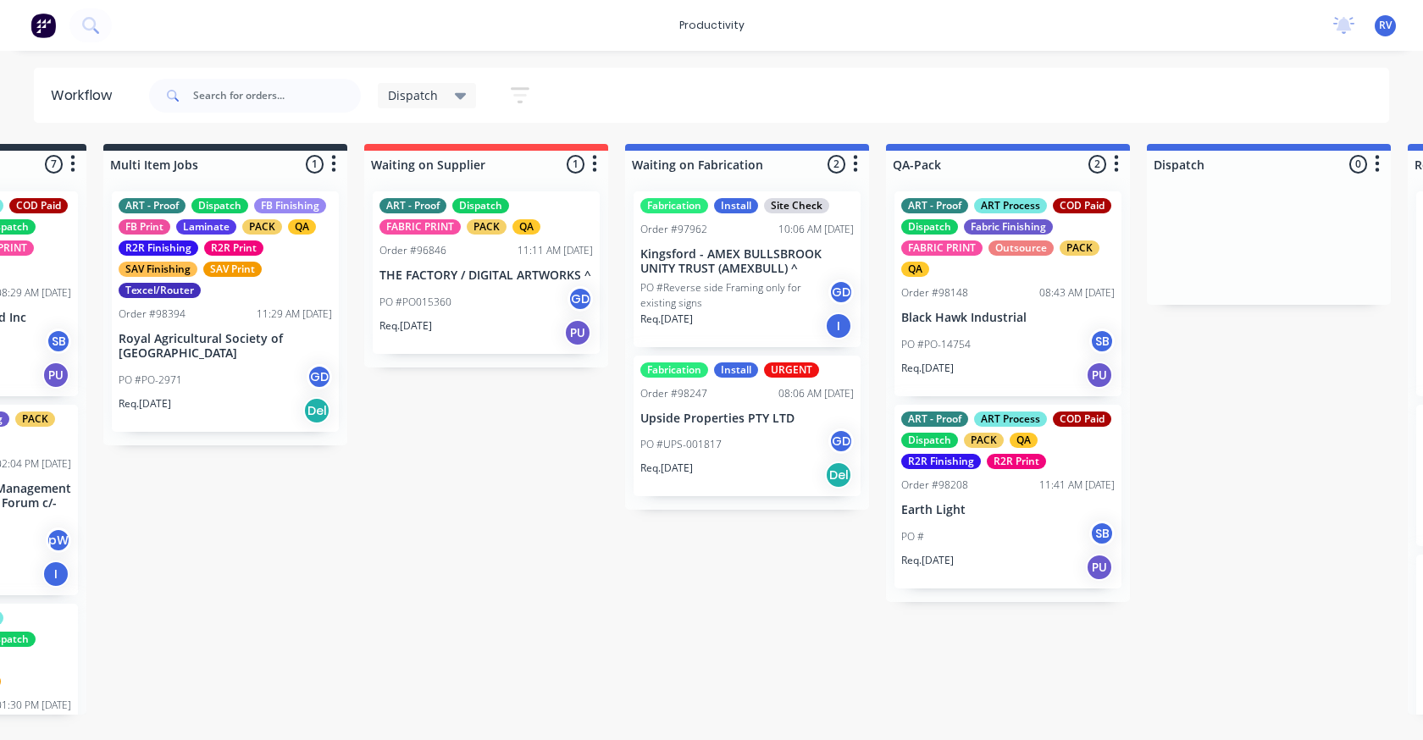
click at [268, 413] on div "Req. [DATE] Del" at bounding box center [225, 410] width 213 height 29
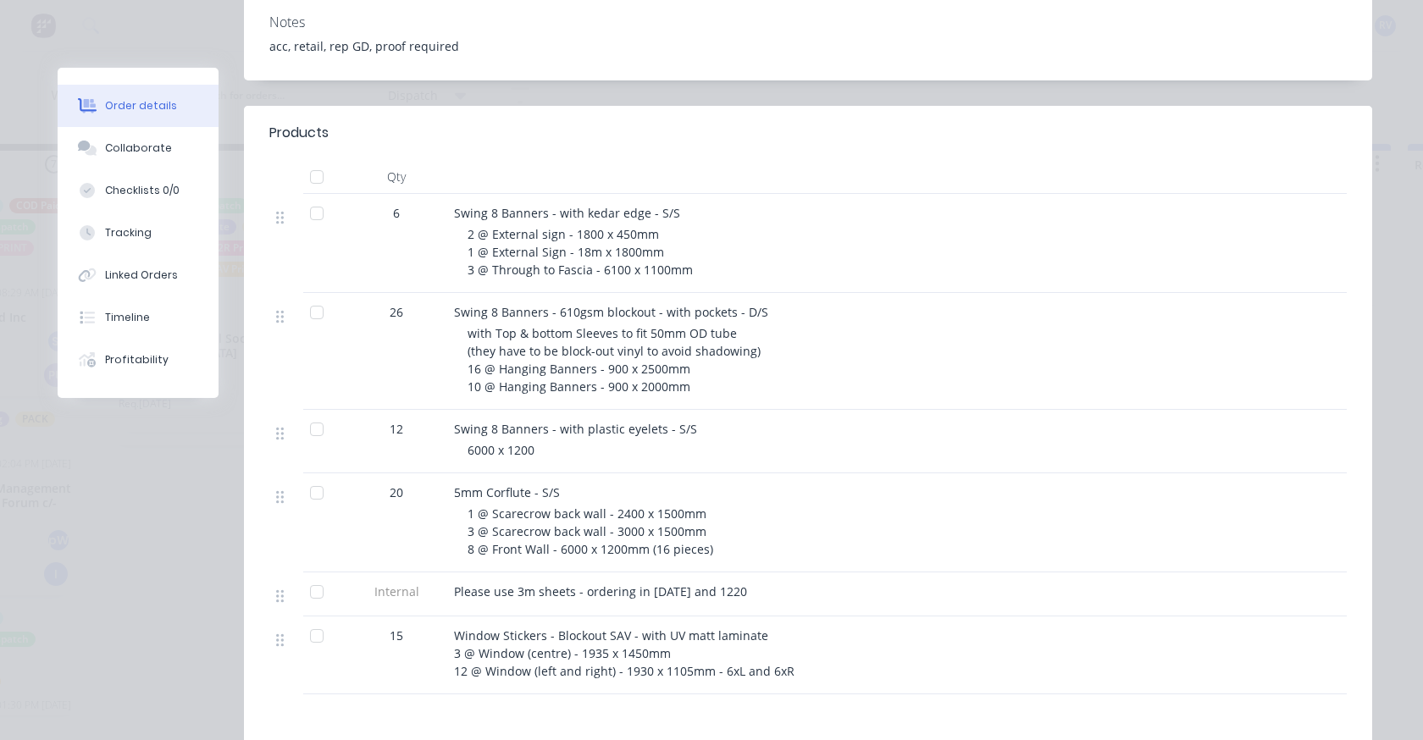
scroll to position [508, 0]
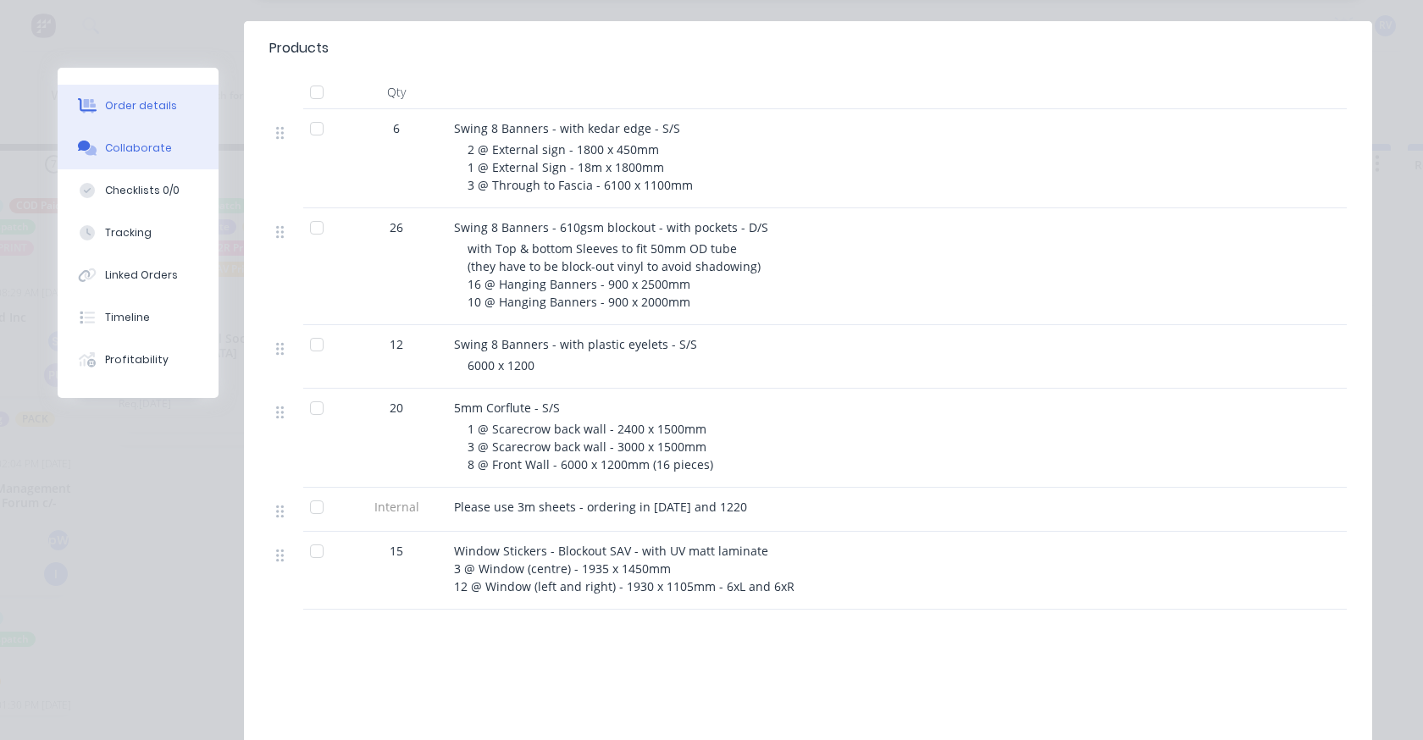
click at [142, 149] on div "Collaborate" at bounding box center [138, 148] width 67 height 15
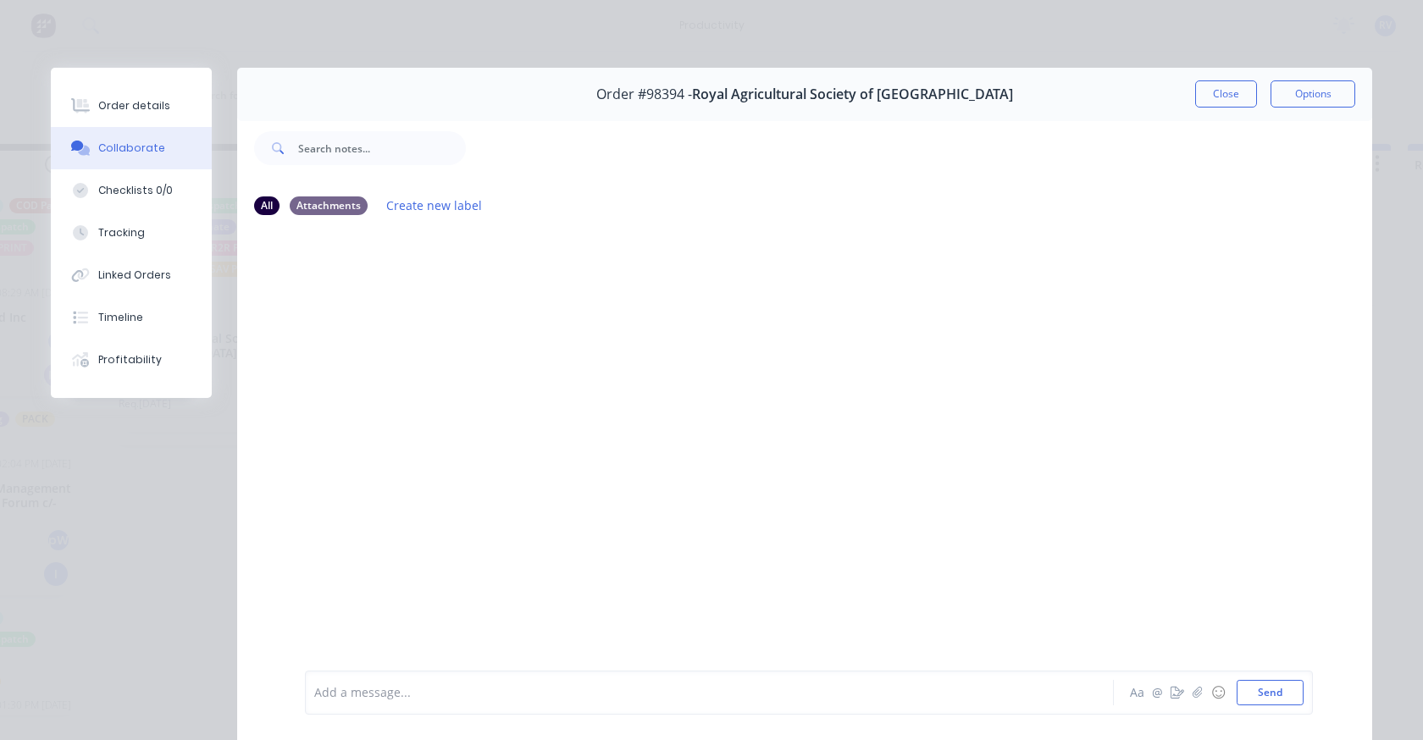
click at [124, 101] on div "Order details" at bounding box center [134, 105] width 72 height 15
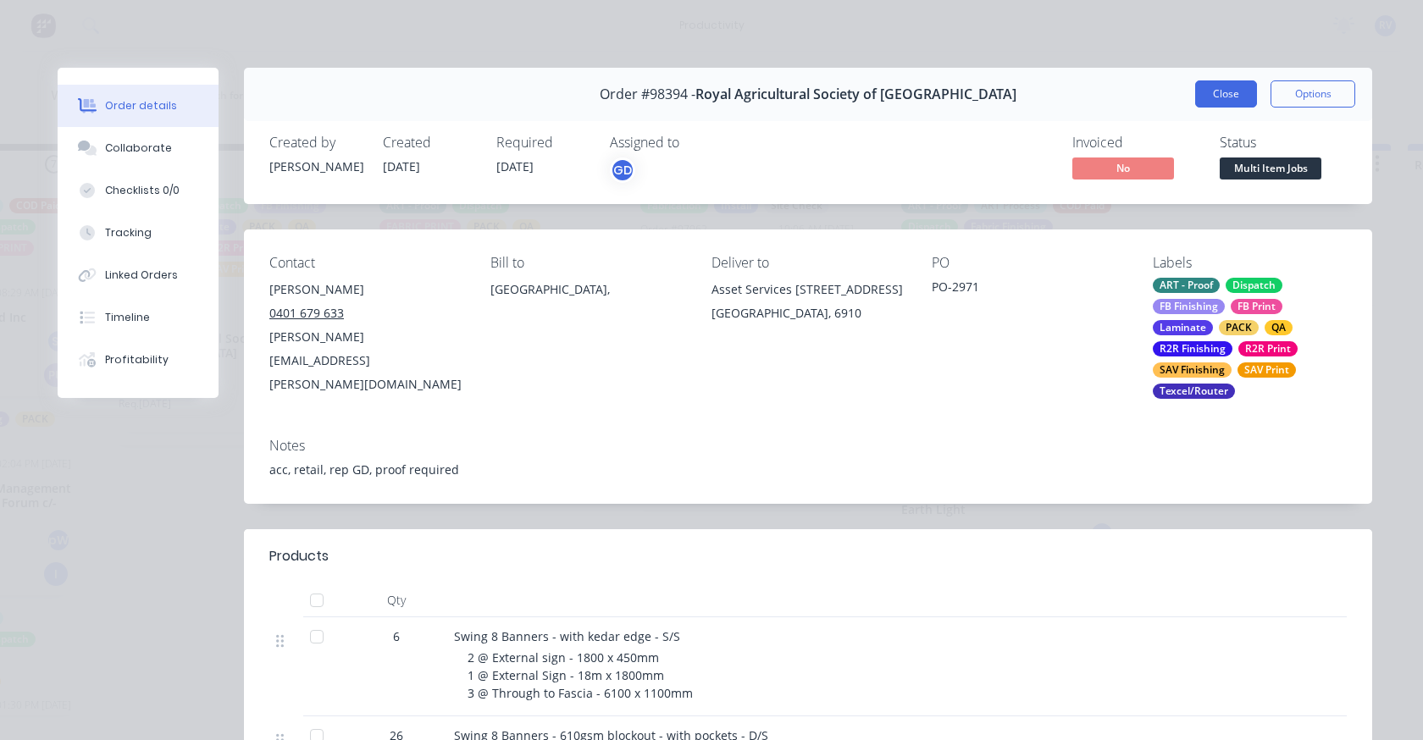
click at [1210, 98] on button "Close" at bounding box center [1226, 93] width 62 height 27
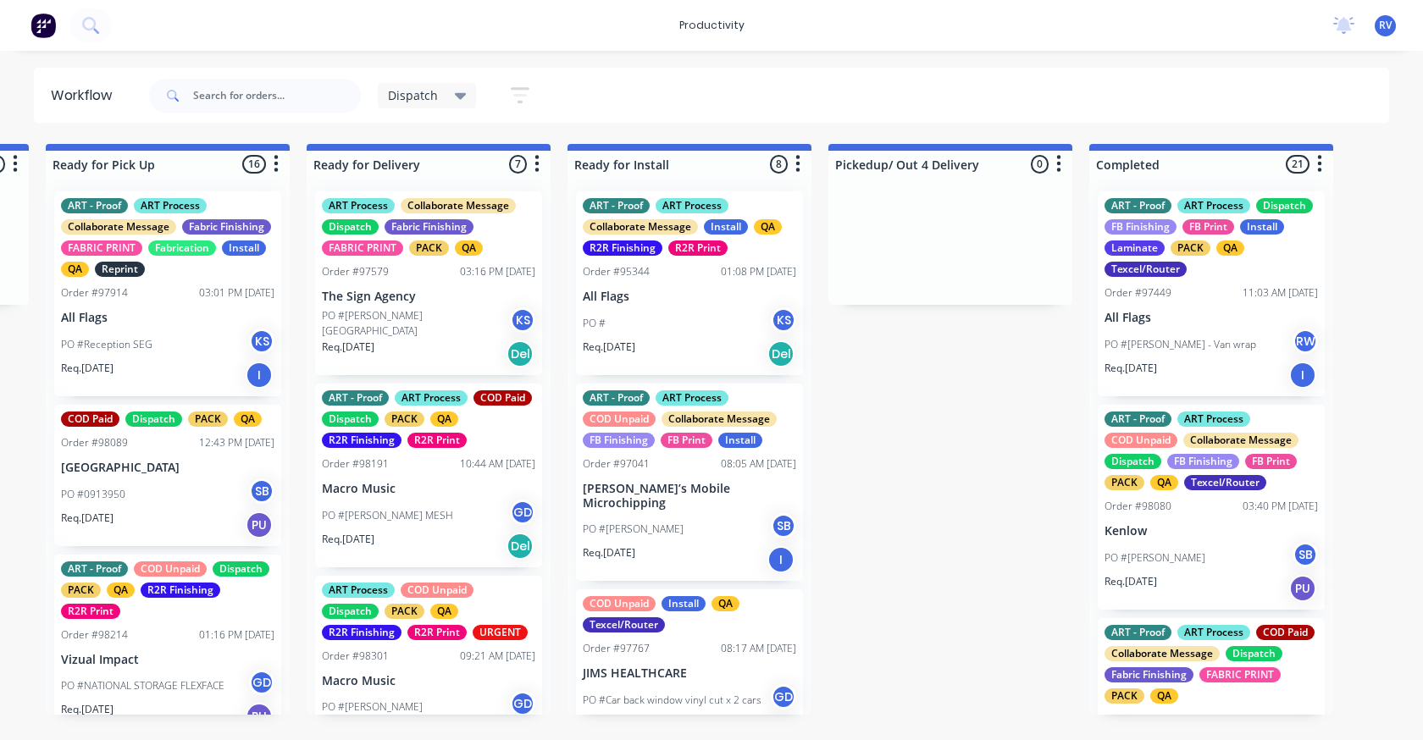
click at [163, 357] on div "PO #Reception SEG KS" at bounding box center [167, 345] width 213 height 32
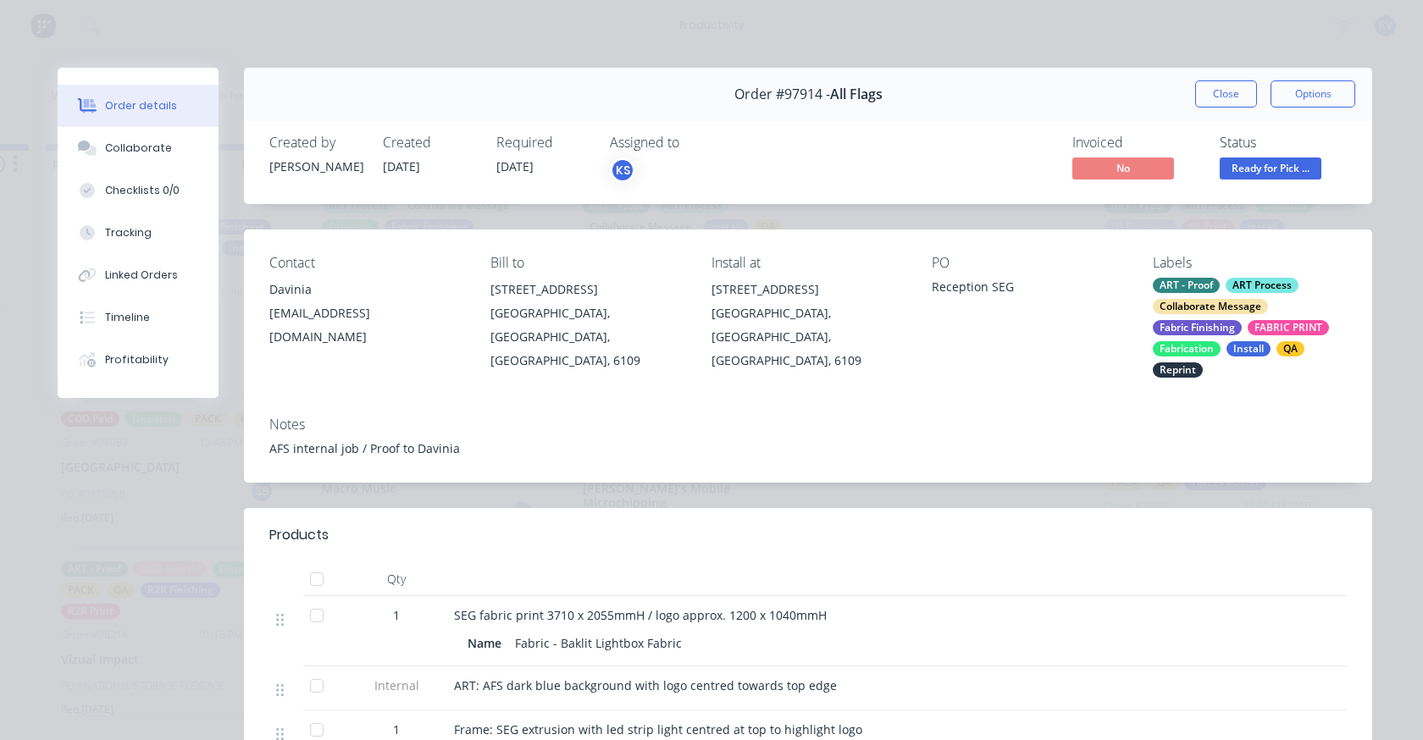
drag, startPoint x: 1192, startPoint y: 91, endPoint x: 1175, endPoint y: 118, distance: 31.2
click at [1195, 92] on button "Close" at bounding box center [1226, 93] width 62 height 27
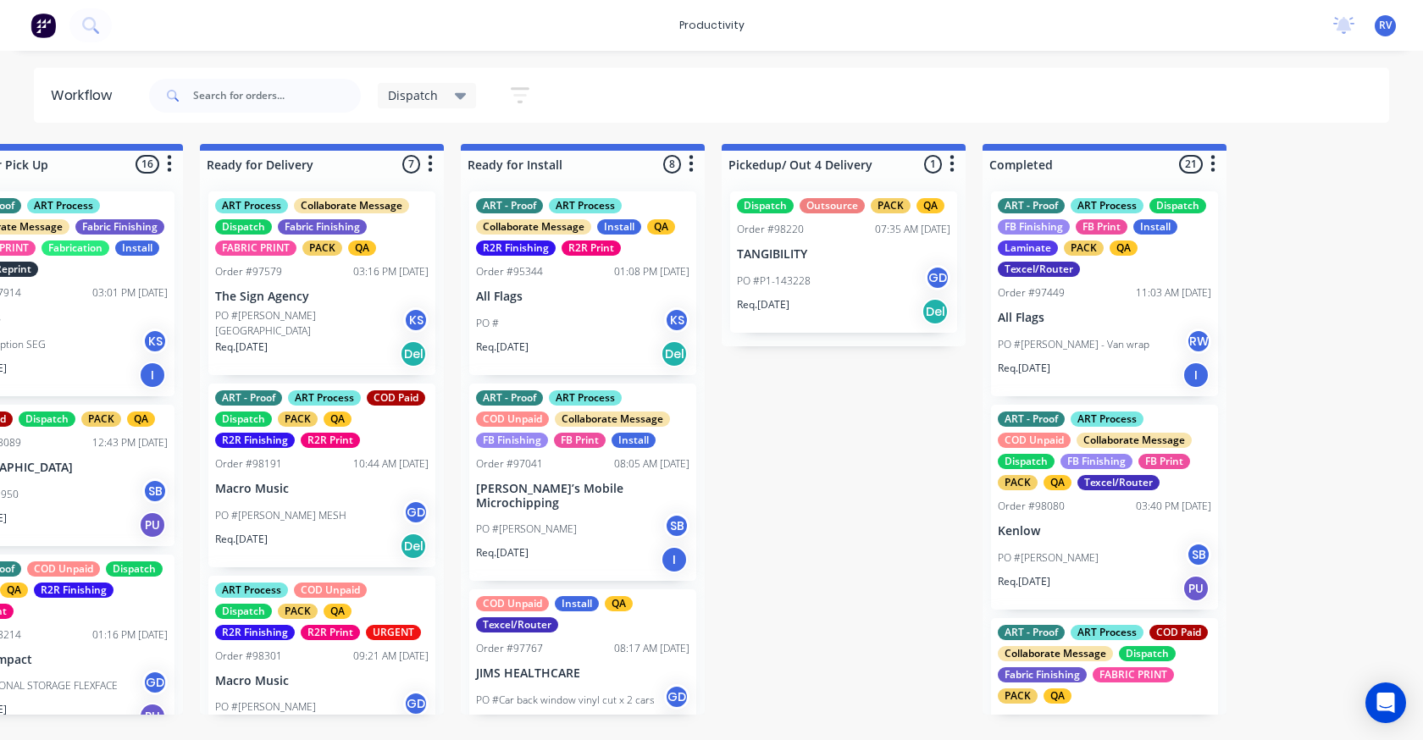
scroll to position [0, 1693]
